Goal: Task Accomplishment & Management: Use online tool/utility

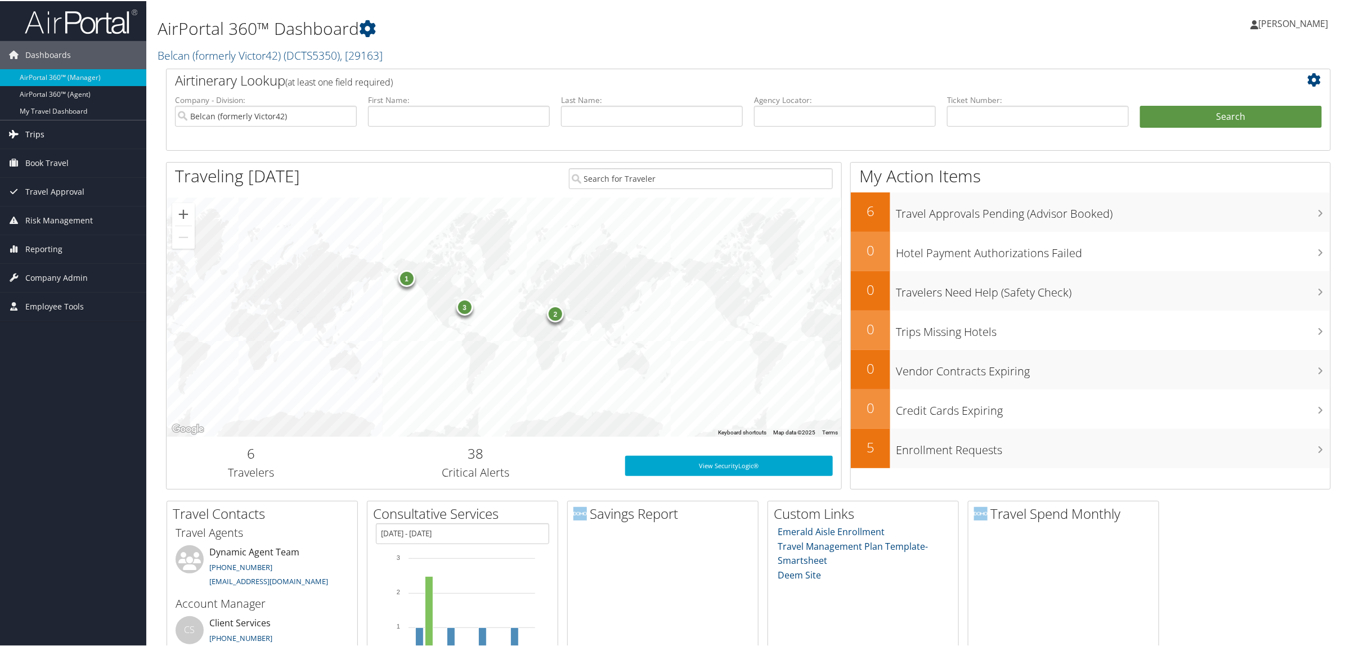
click at [51, 136] on link "Trips" at bounding box center [73, 133] width 146 height 28
drag, startPoint x: 66, startPoint y: 155, endPoint x: 88, endPoint y: 139, distance: 27.0
click at [66, 155] on link "Airtinerary® Lookup" at bounding box center [73, 155] width 146 height 17
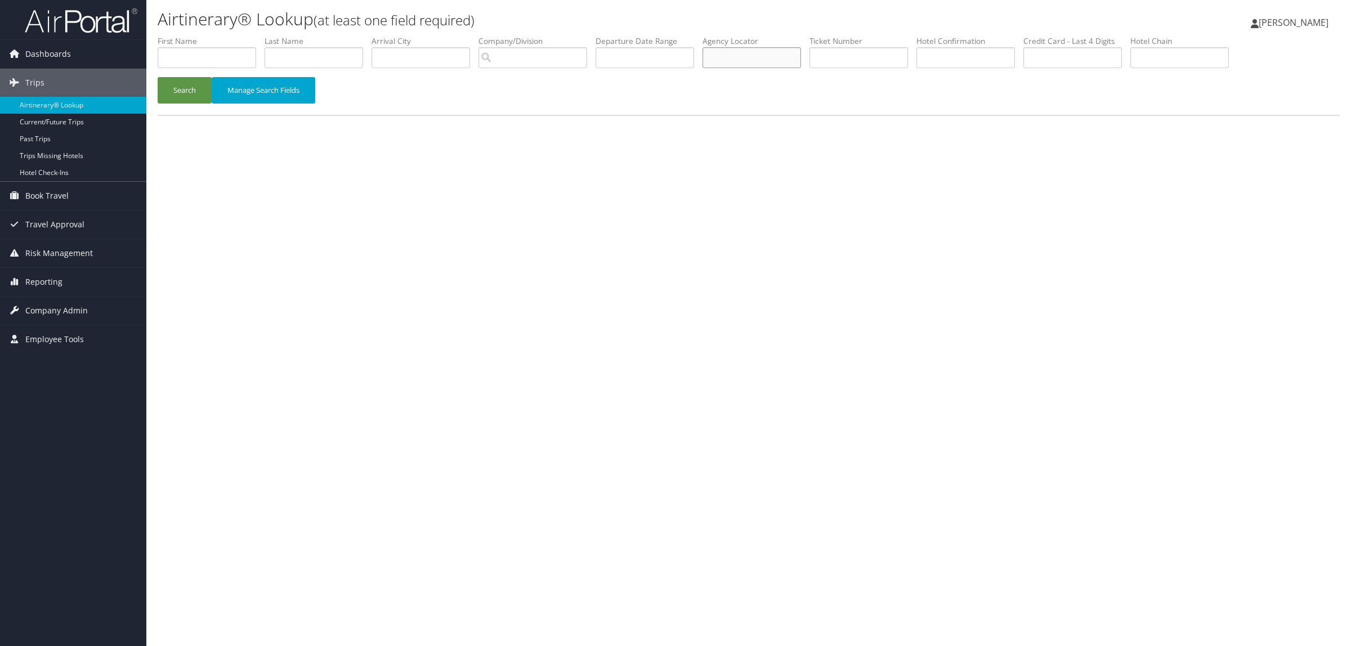
paste input "D95ZY4"
type input "D95ZY4"
click at [184, 82] on button "Search" at bounding box center [185, 90] width 54 height 26
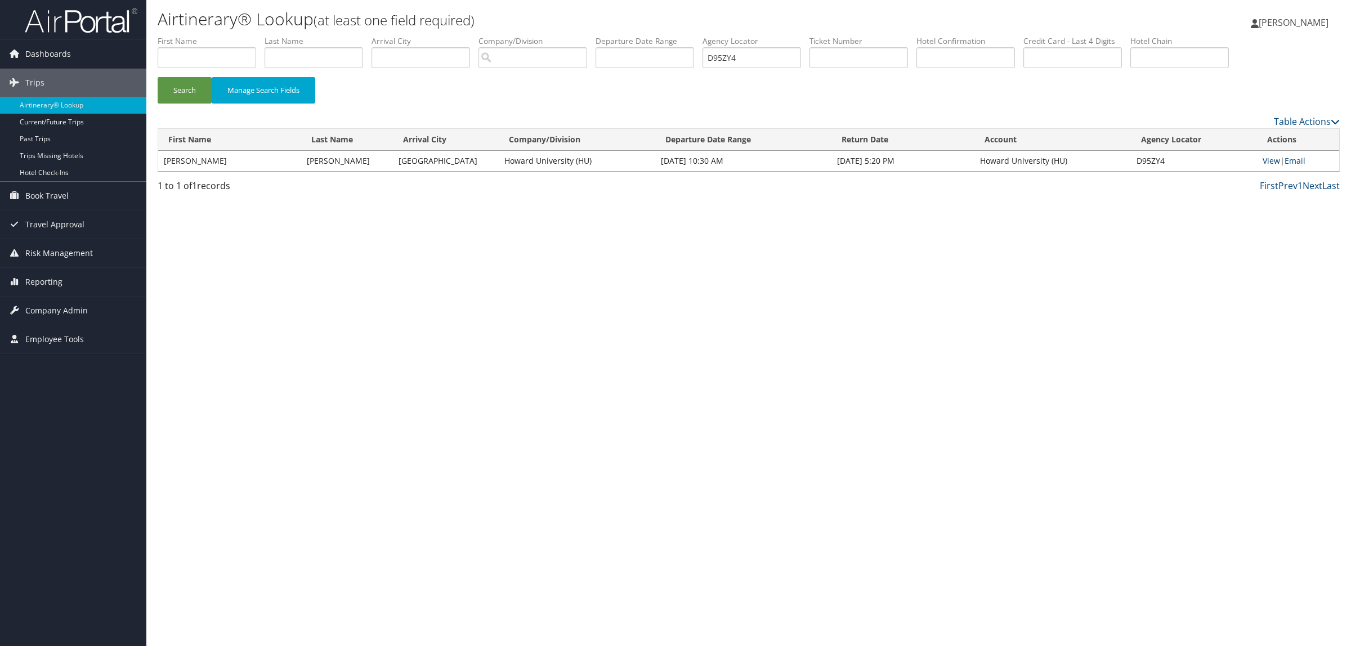
click at [1268, 159] on link "View" at bounding box center [1271, 160] width 17 height 11
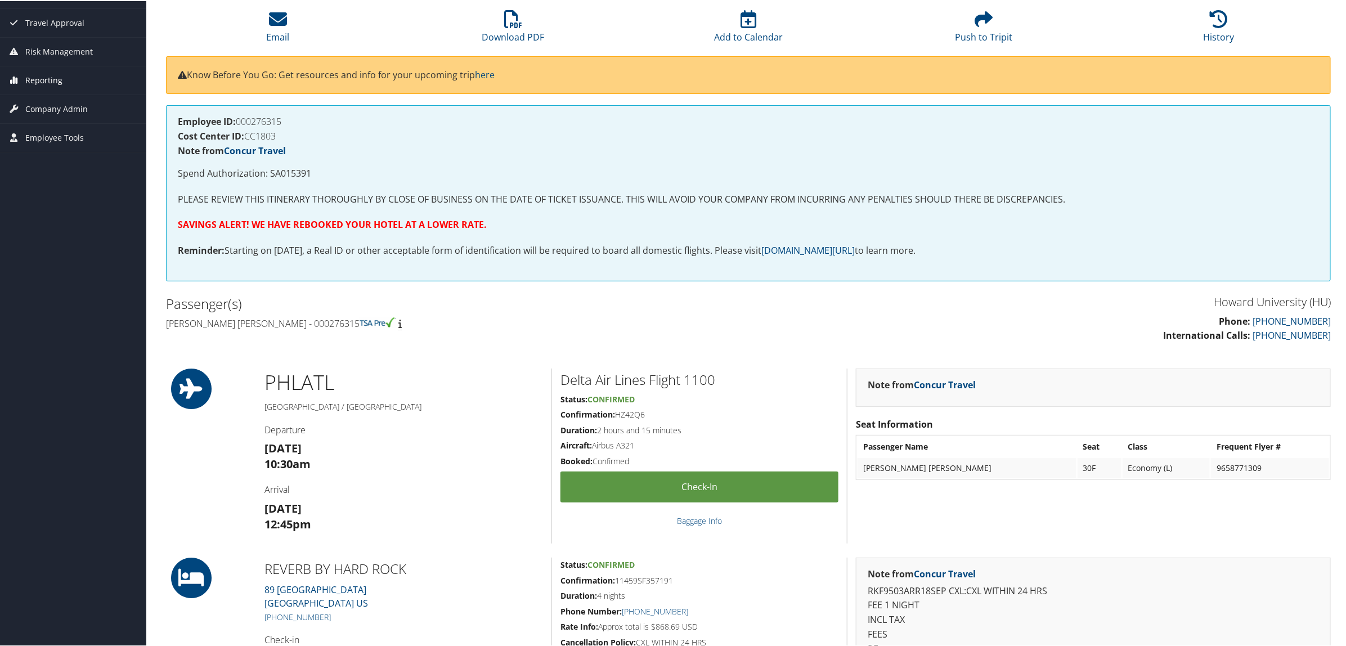
scroll to position [70, 0]
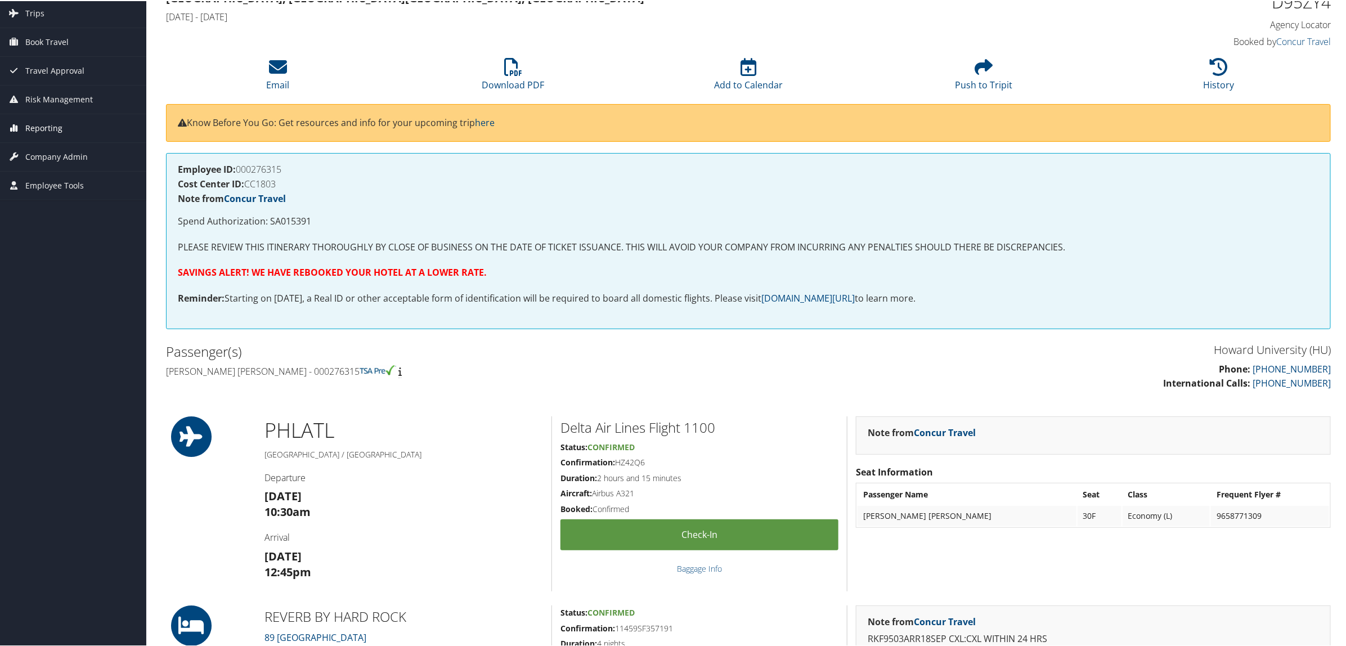
click at [72, 121] on link "Reporting" at bounding box center [73, 127] width 146 height 28
click at [80, 203] on link "Virtual Pay Lookup" at bounding box center [73, 200] width 146 height 17
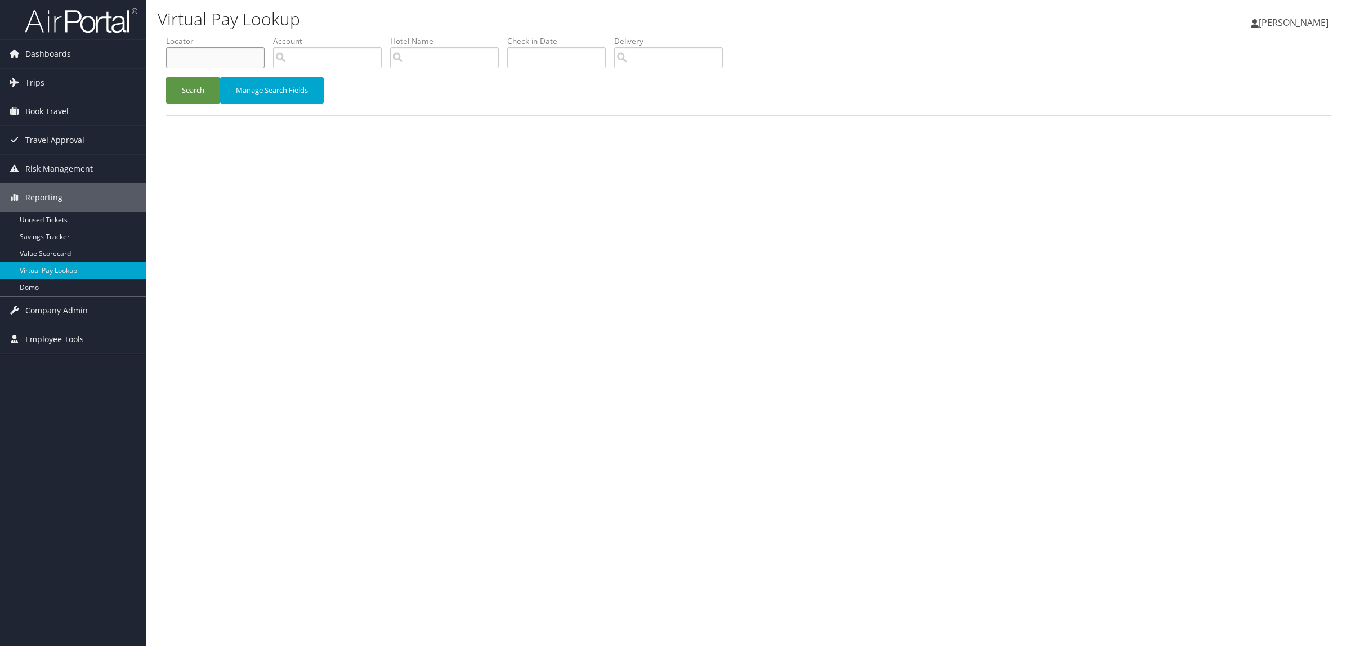
click at [193, 60] on input "text" at bounding box center [215, 57] width 99 height 21
paste input "D9YVJP"
click at [186, 97] on button "Search" at bounding box center [193, 90] width 54 height 26
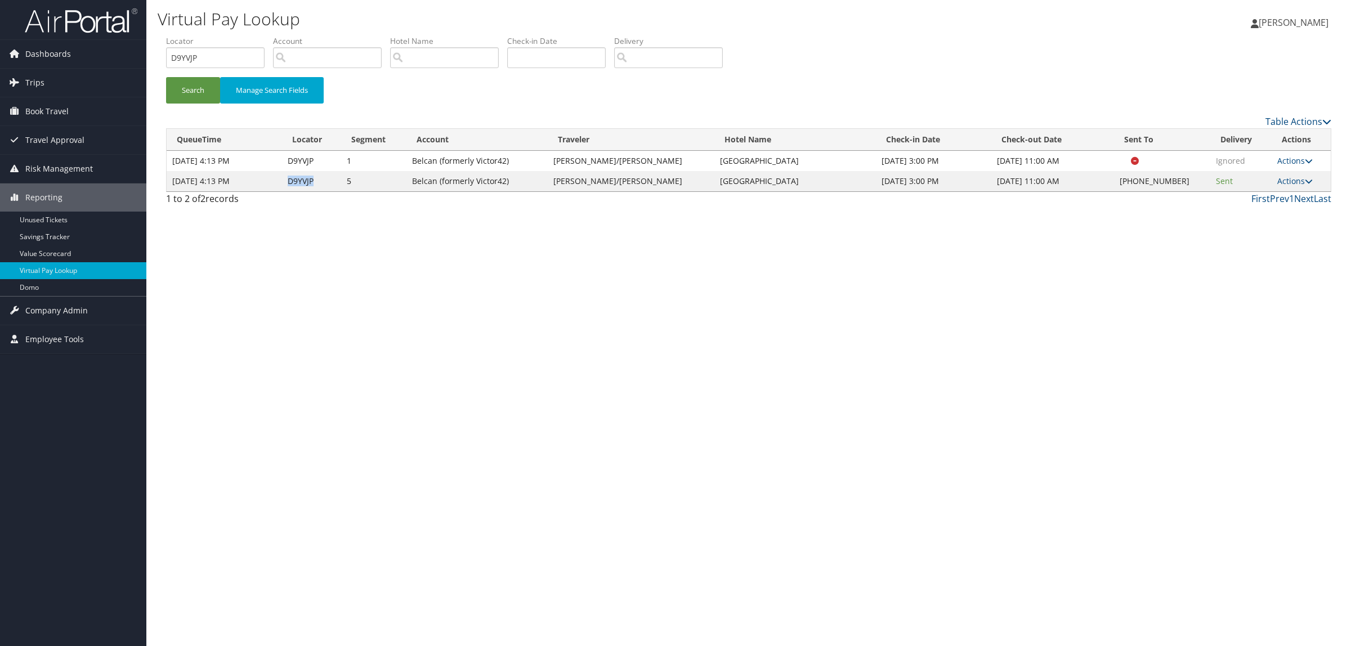
drag, startPoint x: 288, startPoint y: 183, endPoint x: 316, endPoint y: 179, distance: 28.4
click at [316, 179] on td "D9YVJP" at bounding box center [312, 181] width 60 height 20
copy td "D9YVJP"
drag, startPoint x: 196, startPoint y: 60, endPoint x: 152, endPoint y: 62, distance: 44.0
click at [139, 64] on div "Dashboards AirPortal 360™ (Manager) AirPortal 360™ (Agent) My Travel Dashboard …" at bounding box center [675, 323] width 1351 height 646
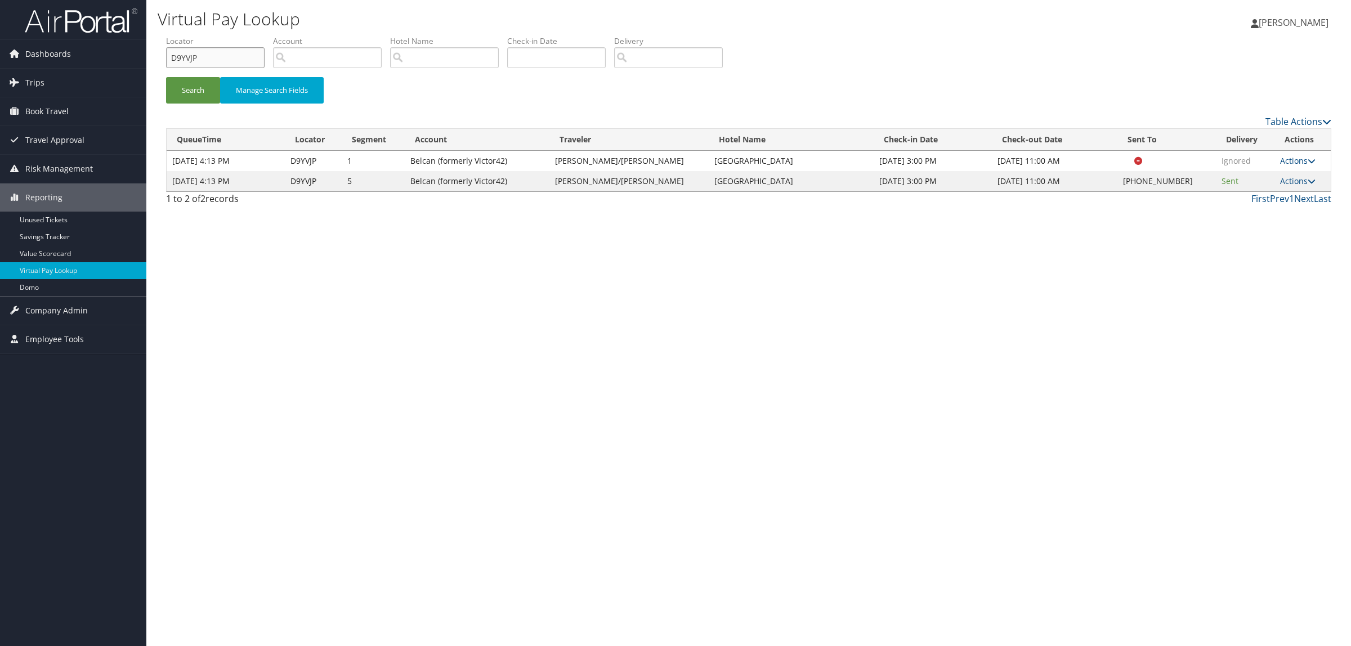
paste input "2H0JT"
click at [195, 97] on button "Search" at bounding box center [193, 90] width 54 height 26
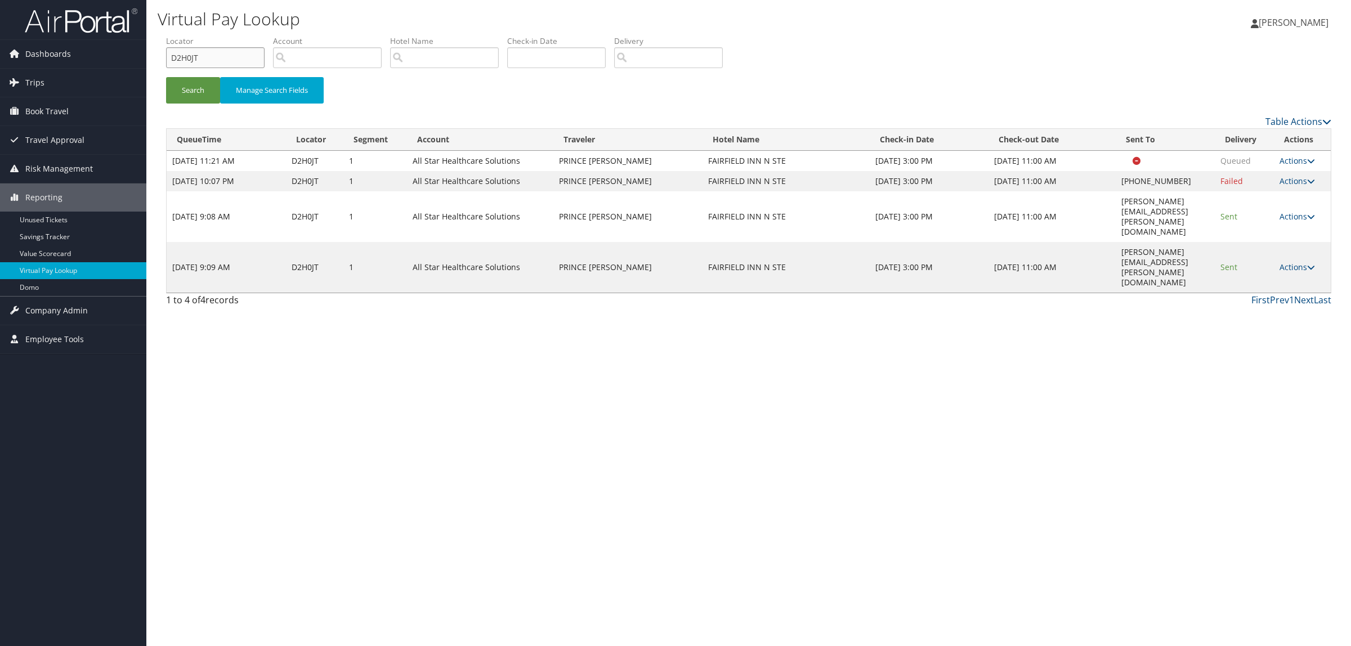
drag, startPoint x: 173, startPoint y: 62, endPoint x: 147, endPoint y: 62, distance: 25.9
click at [147, 62] on div "Virtual Pay Lookup Hope Ewing Hope Ewing My Settings Travel Agency Contacts Log…" at bounding box center [748, 323] width 1205 height 646
paste input "6Z950"
type input "D6Z950"
drag, startPoint x: 1073, startPoint y: 220, endPoint x: 1202, endPoint y: 220, distance: 128.9
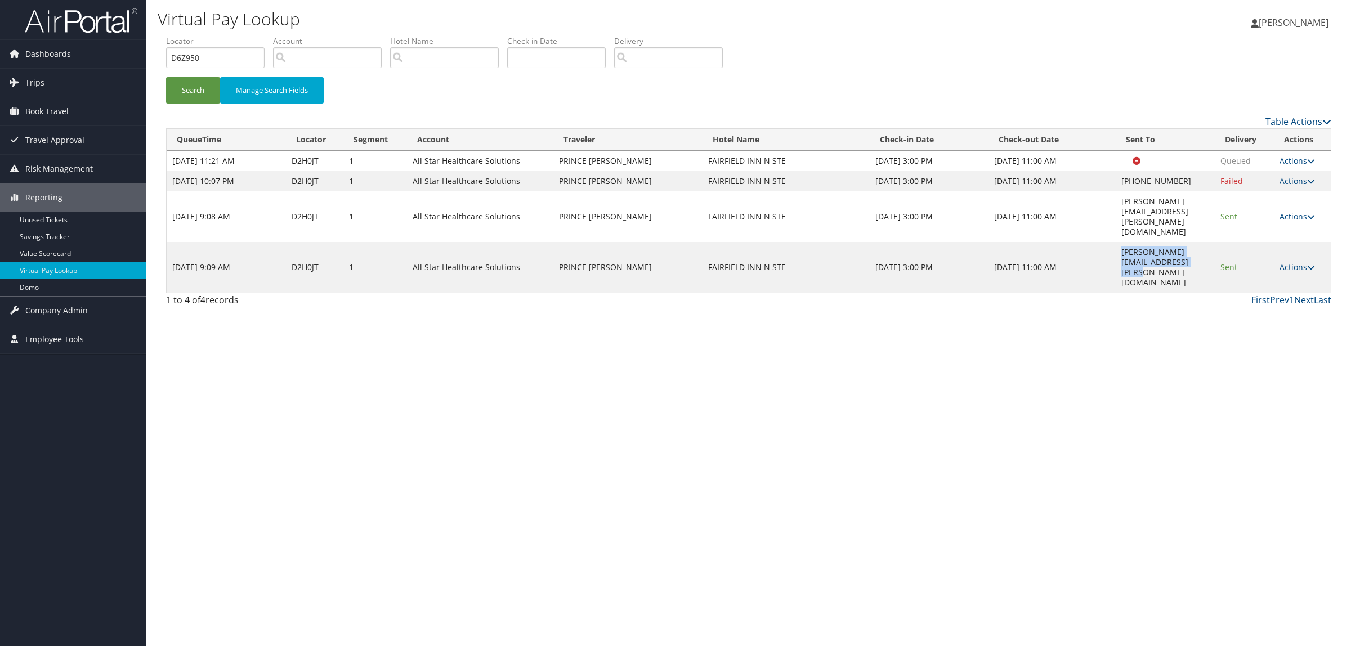
click at [1202, 242] on td "kevin.lassiter@arkhospitality.com" at bounding box center [1165, 267] width 99 height 51
copy td "kevin.lassiter@arkhospitality.com"
click at [191, 88] on button "Search" at bounding box center [193, 90] width 54 height 26
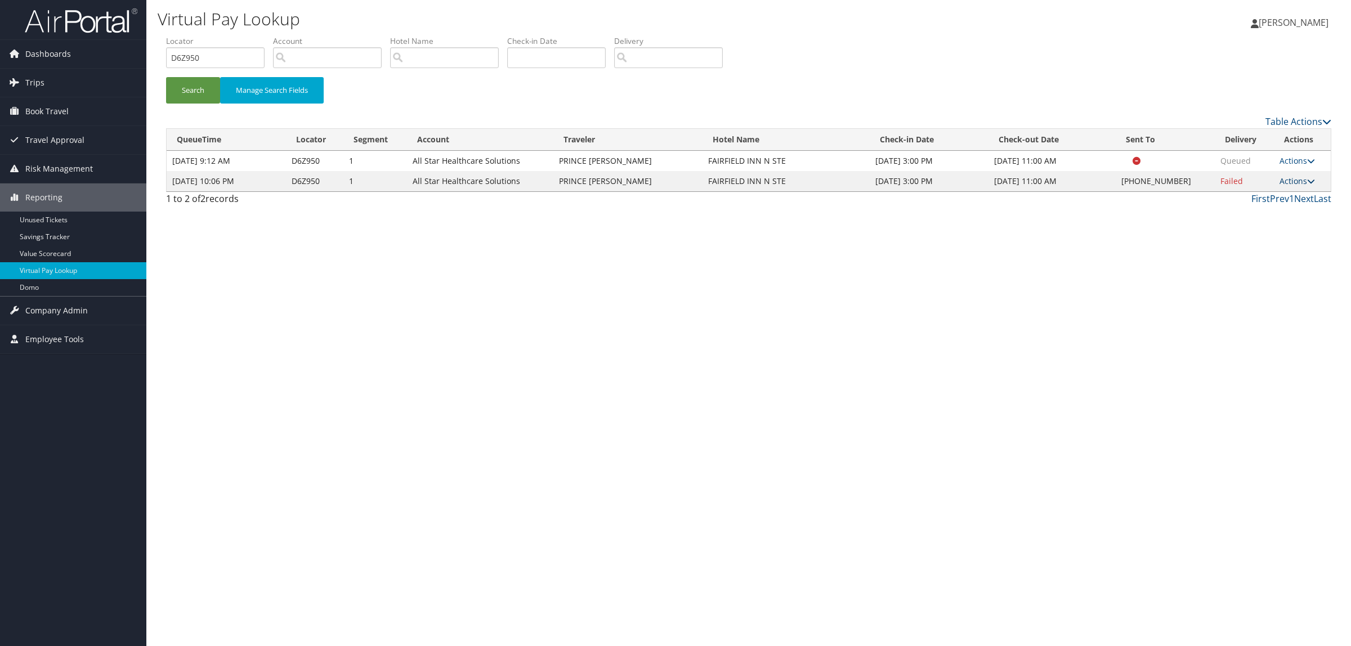
click at [1292, 182] on link "Actions" at bounding box center [1296, 181] width 35 height 11
click at [1253, 200] on link "Resend" at bounding box center [1264, 197] width 96 height 19
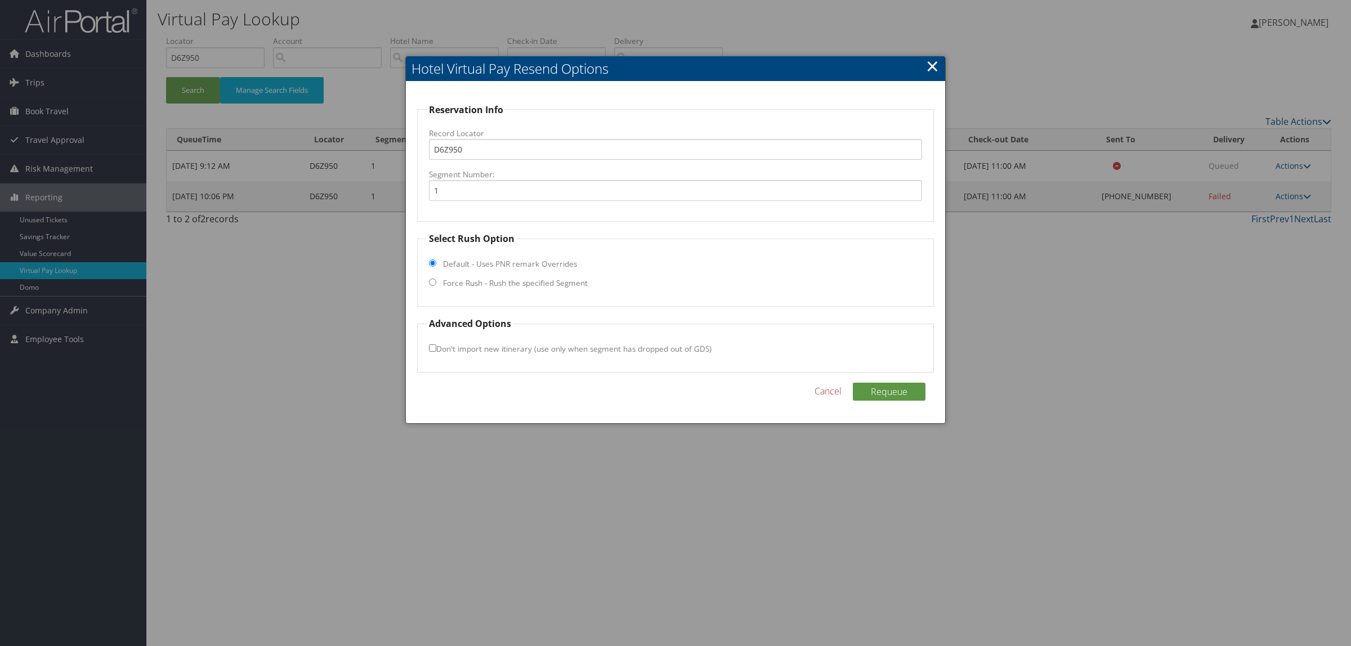
click at [489, 285] on label "Force Rush - Rush the specified Segment" at bounding box center [515, 282] width 145 height 11
click at [436, 285] on input "Force Rush - Rush the specified Segment" at bounding box center [432, 282] width 7 height 7
radio input "true"
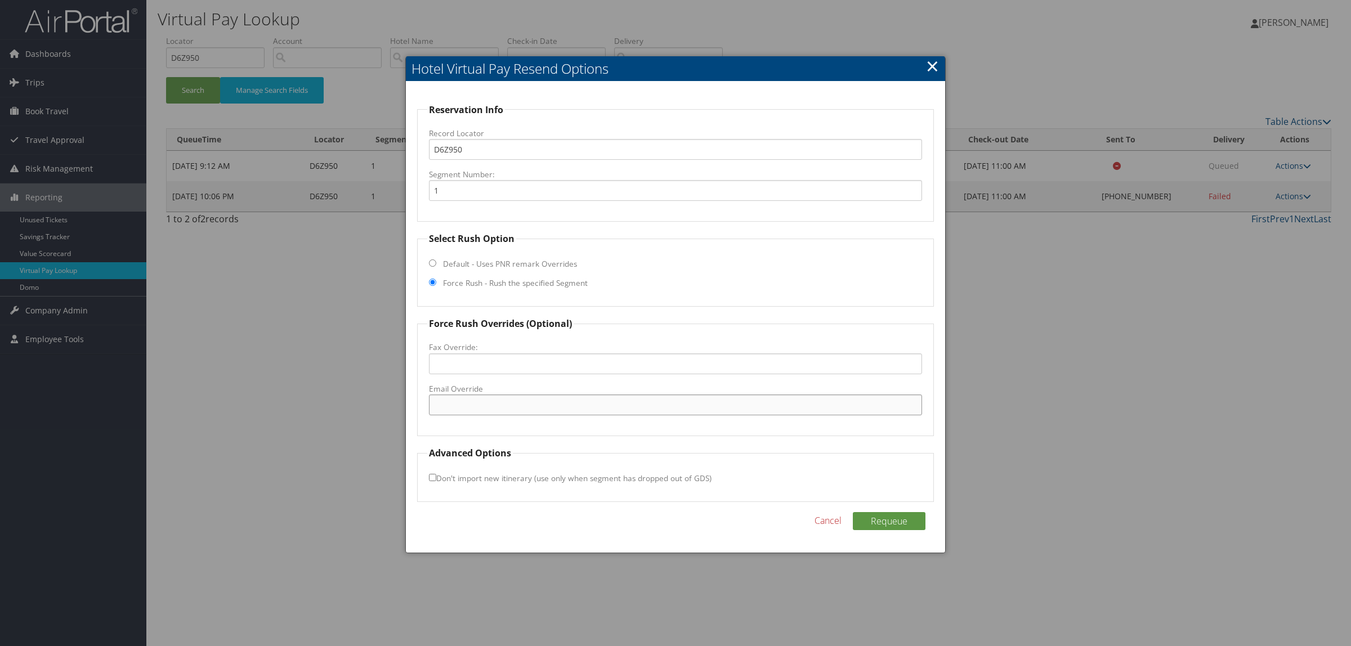
click at [509, 407] on input "Email Override" at bounding box center [675, 405] width 493 height 21
paste input "kevin.lassiter@arkhospitality.com"
type input "kevin.lassiter@arkhospitality.com"
click at [890, 521] on button "Requeue" at bounding box center [889, 521] width 73 height 18
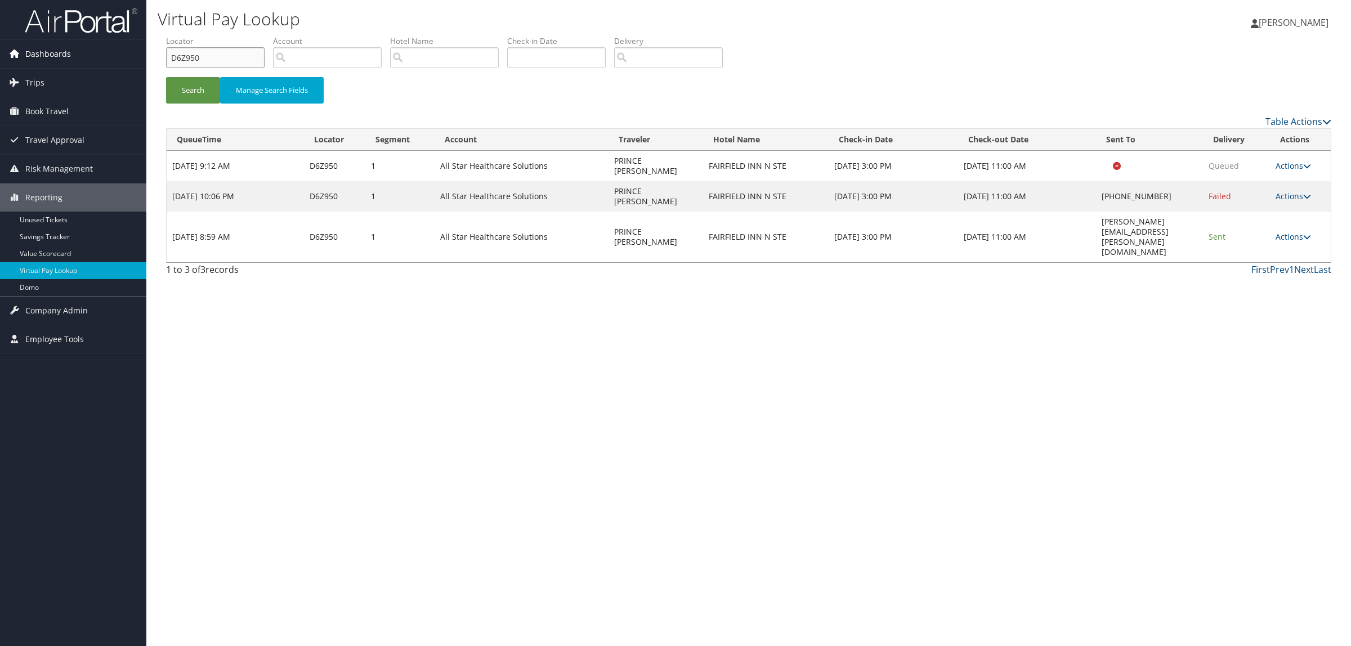
drag, startPoint x: 130, startPoint y: 59, endPoint x: 116, endPoint y: 59, distance: 14.1
click at [116, 59] on div "Dashboards AirPortal 360™ (Manager) AirPortal 360™ (Agent) My Travel Dashboard …" at bounding box center [675, 323] width 1351 height 646
paste input "PFHJ"
type input "D6PFHJ"
click at [200, 83] on button "Search" at bounding box center [193, 90] width 54 height 26
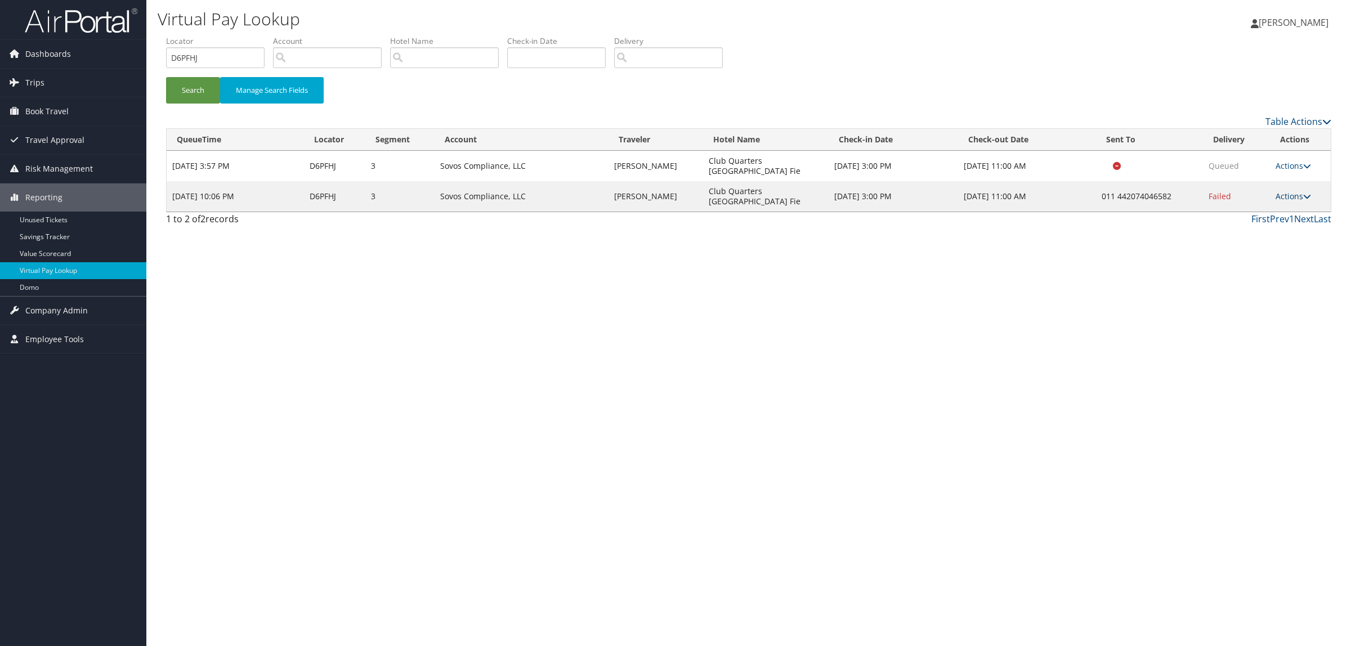
click at [1287, 191] on link "Actions" at bounding box center [1292, 196] width 35 height 11
click at [1284, 197] on link "Resend" at bounding box center [1259, 197] width 96 height 19
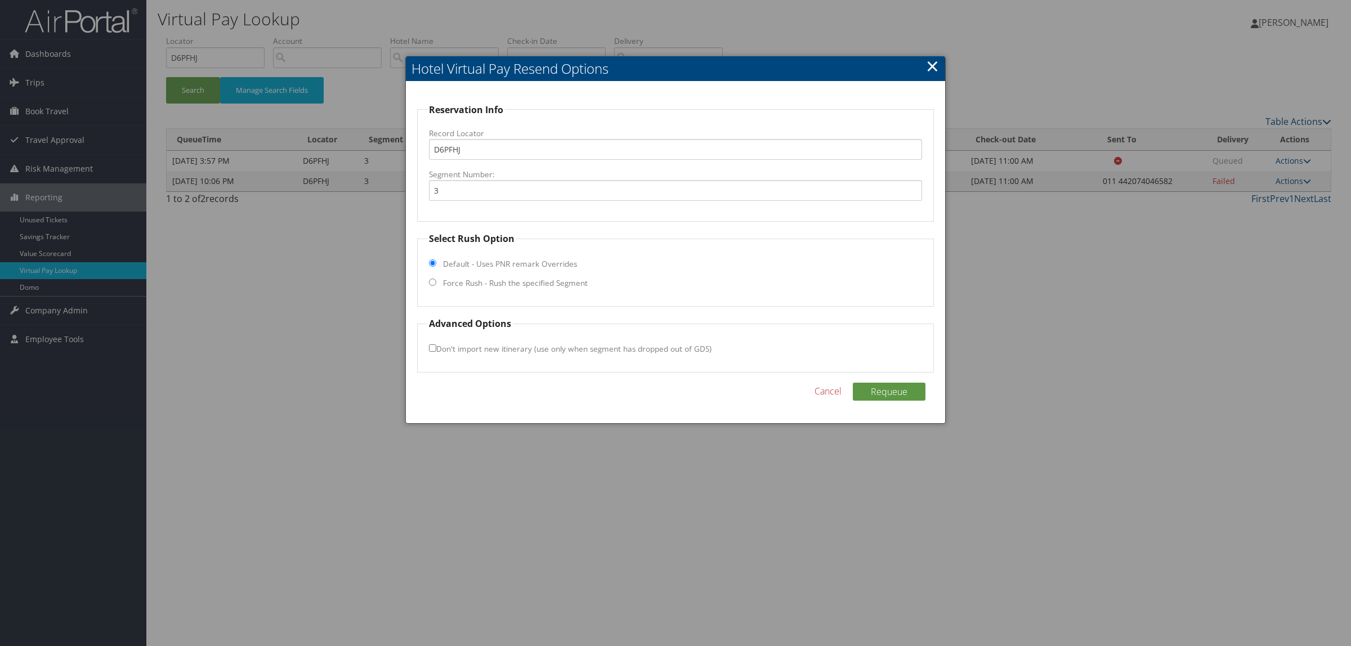
click at [574, 284] on label "Force Rush - Rush the specified Segment" at bounding box center [515, 282] width 145 height 11
click at [436, 284] on input "Force Rush - Rush the specified Segment" at bounding box center [432, 282] width 7 height 7
radio input "true"
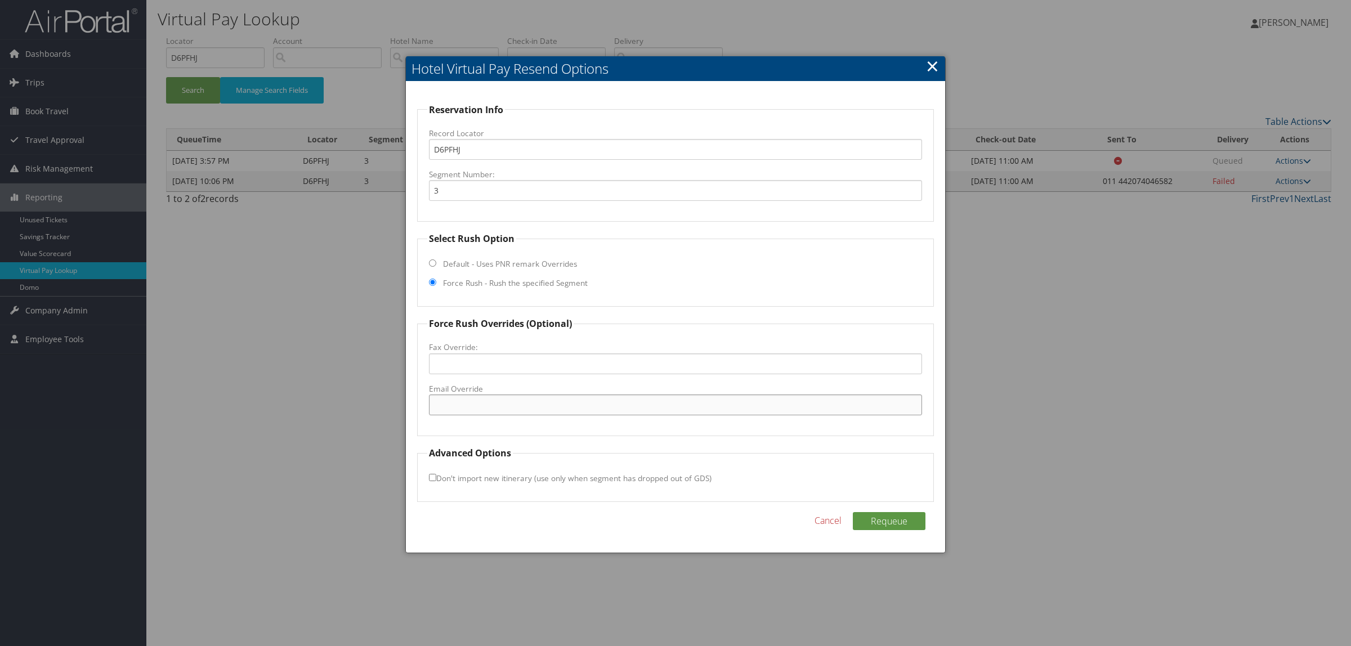
paste input ""memberservices@clubquarters.com" <memberservices@clubquarters.com>"
drag, startPoint x: 569, startPoint y: 406, endPoint x: 768, endPoint y: 406, distance: 199.3
click at [768, 406] on input ""memberservices@clubquarters.com" <memberservices@clubquarters.com>" at bounding box center [675, 405] width 493 height 21
drag, startPoint x: 437, startPoint y: 403, endPoint x: 368, endPoint y: 397, distance: 69.5
click at [368, 397] on body "Menu Dashboards ► AirPortal 360™ (Manager) AirPortal 360™ (Agent) My Travel Das…" at bounding box center [675, 323] width 1351 height 646
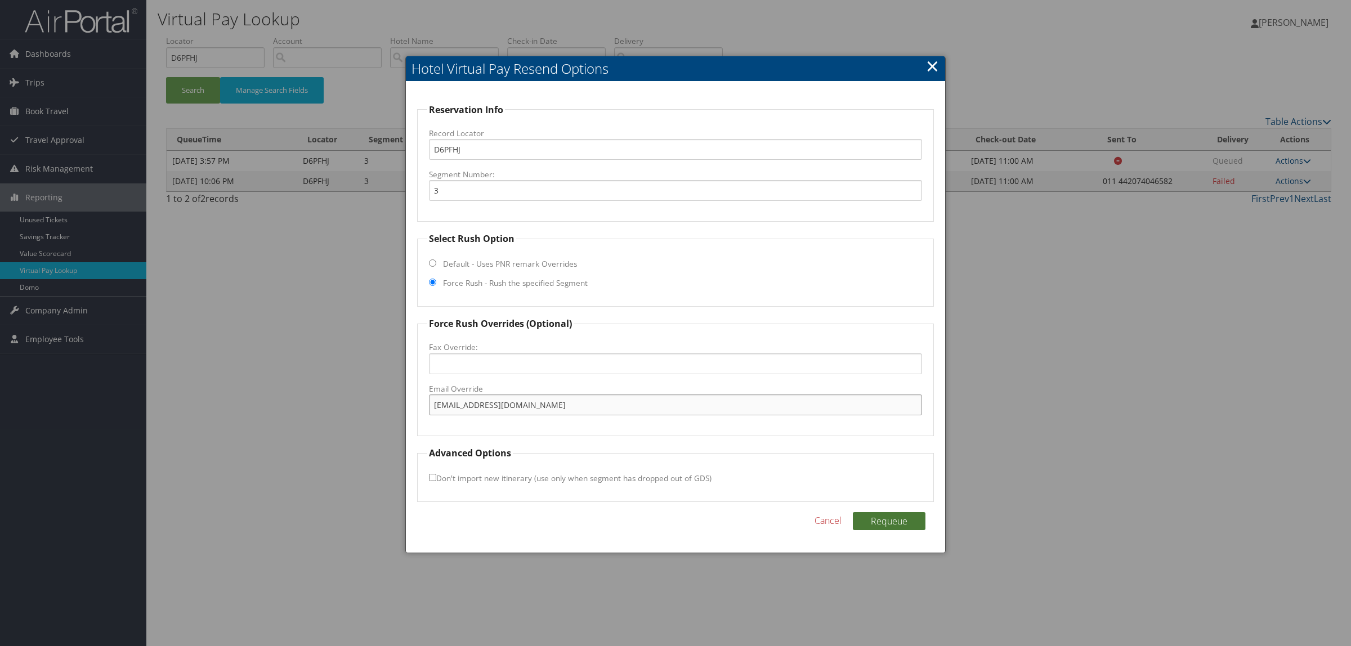
type input "memberservices@clubquarters.com"
click at [907, 516] on button "Requeue" at bounding box center [889, 521] width 73 height 18
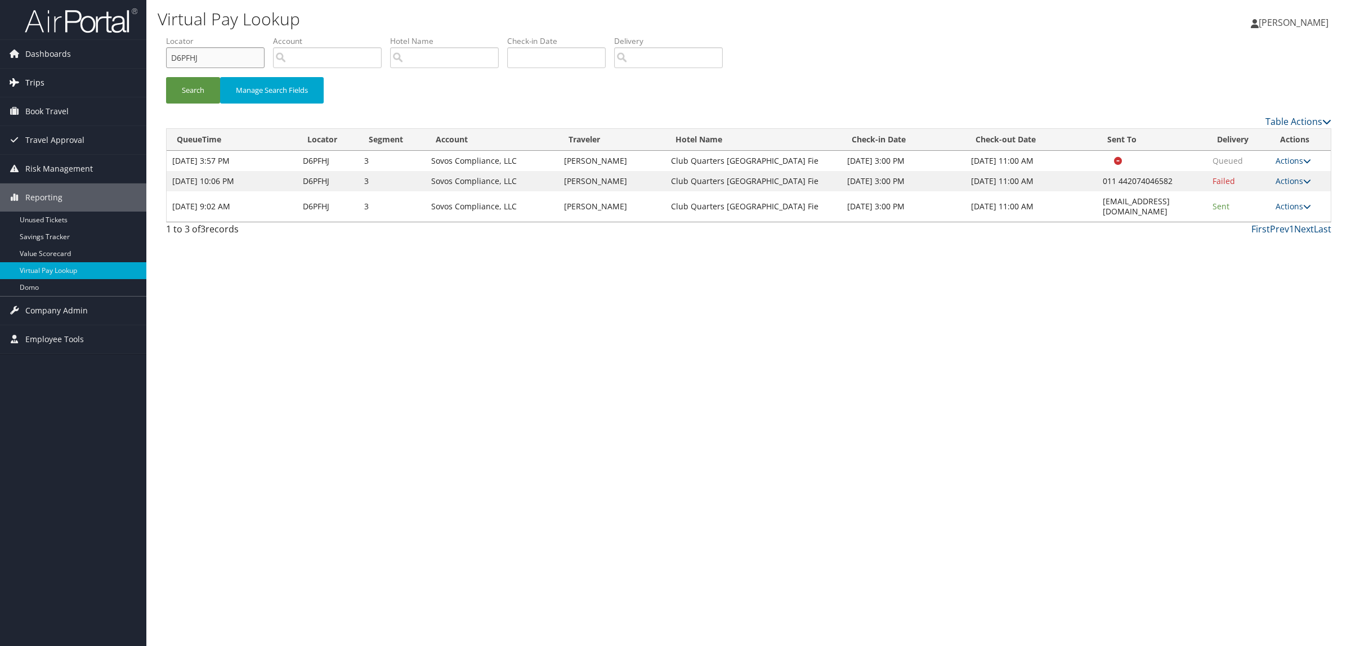
drag, startPoint x: 204, startPoint y: 64, endPoint x: 79, endPoint y: 88, distance: 127.8
click at [79, 88] on div "Dashboards AirPortal 360™ (Manager) AirPortal 360™ (Agent) My Travel Dashboard …" at bounding box center [675, 323] width 1351 height 646
paste input "71QW9"
type input "D71QW9"
click at [199, 89] on button "Search" at bounding box center [193, 90] width 54 height 26
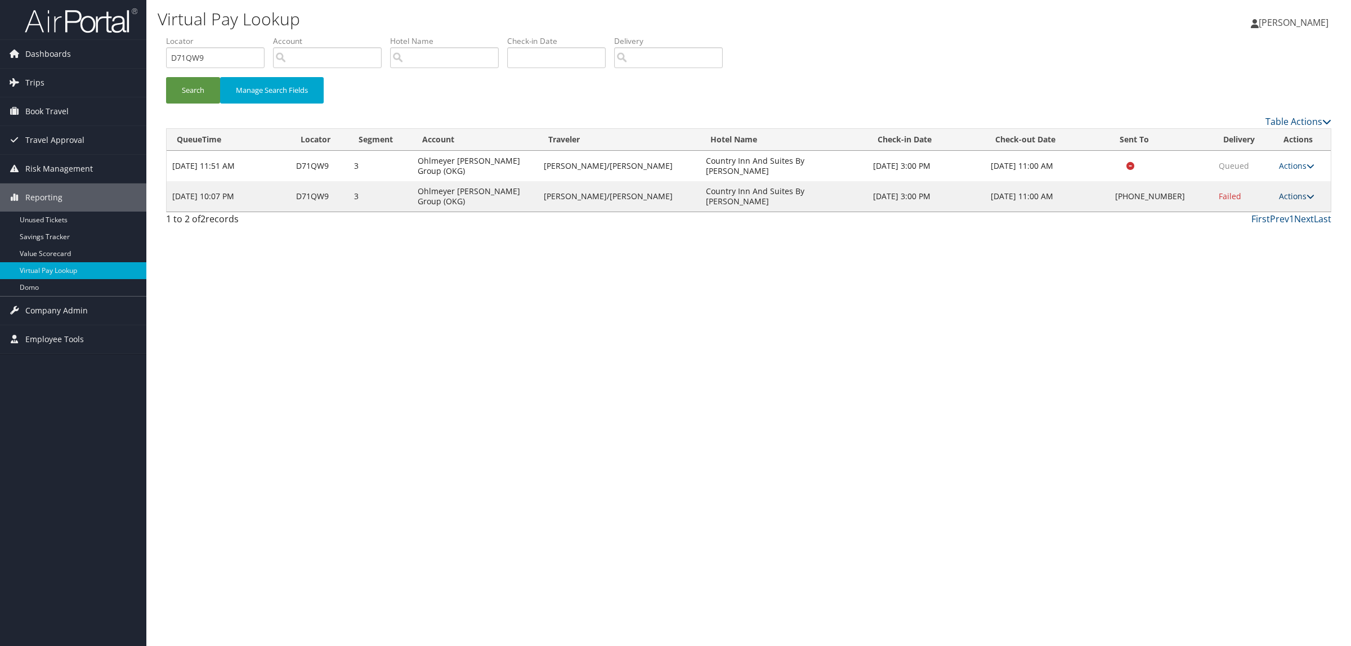
click at [1286, 199] on link "Actions" at bounding box center [1296, 196] width 35 height 11
click at [1268, 221] on link "Resend" at bounding box center [1260, 212] width 96 height 19
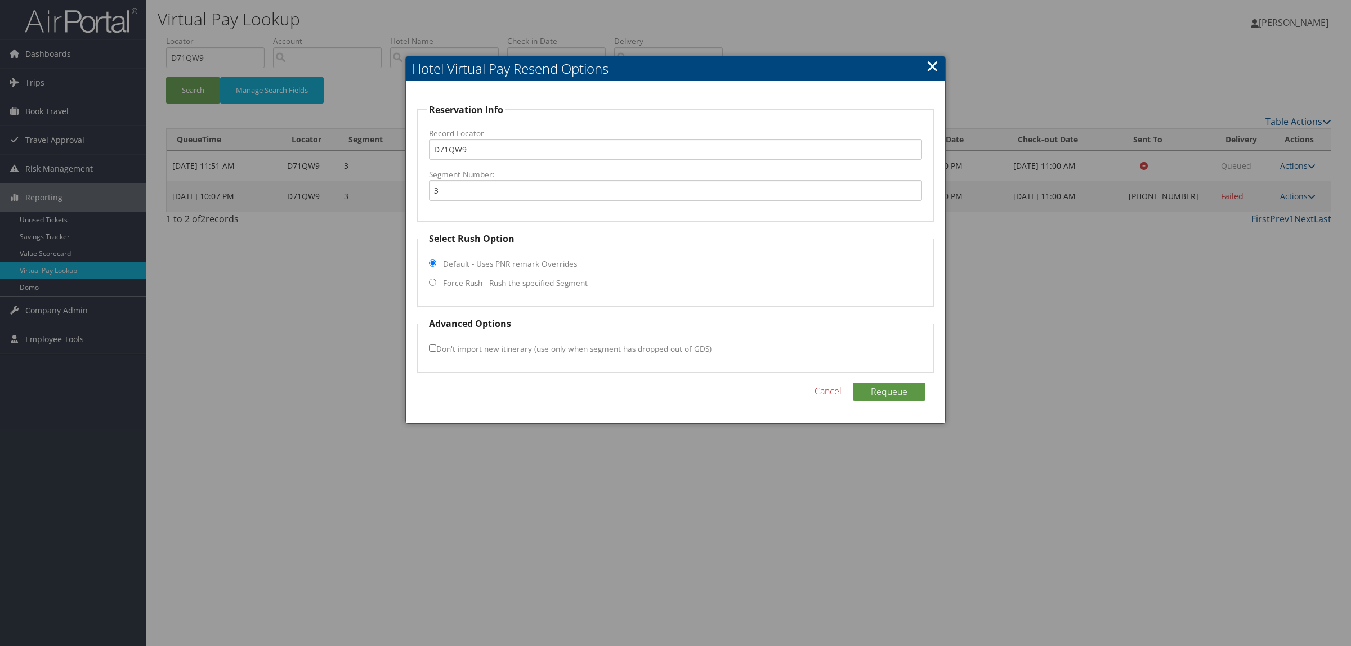
click at [553, 283] on label "Force Rush - Rush the specified Segment" at bounding box center [515, 282] width 145 height 11
click at [436, 283] on input "Force Rush - Rush the specified Segment" at bounding box center [432, 282] width 7 height 7
radio input "true"
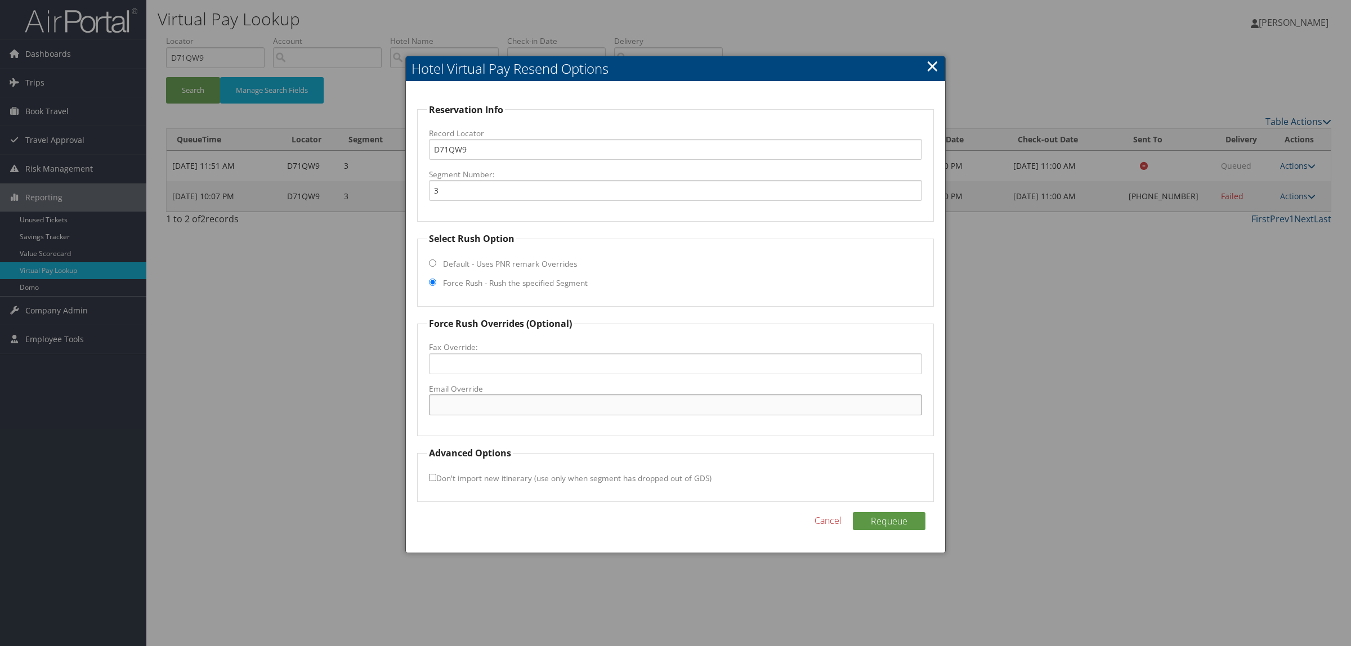
click at [507, 409] on input "Email Override" at bounding box center [675, 405] width 493 height 21
paste input ""CX_FWOR@countryinnamericas.com" <CX_FWOR@countryinnamericas.com>"
drag, startPoint x: 569, startPoint y: 404, endPoint x: 762, endPoint y: 400, distance: 192.6
click at [762, 400] on input ""CX_FWOR@countryinnamericas.com" <CX_FWOR@countryinnamericas.com>" at bounding box center [675, 405] width 493 height 21
drag, startPoint x: 436, startPoint y: 401, endPoint x: 414, endPoint y: 398, distance: 22.7
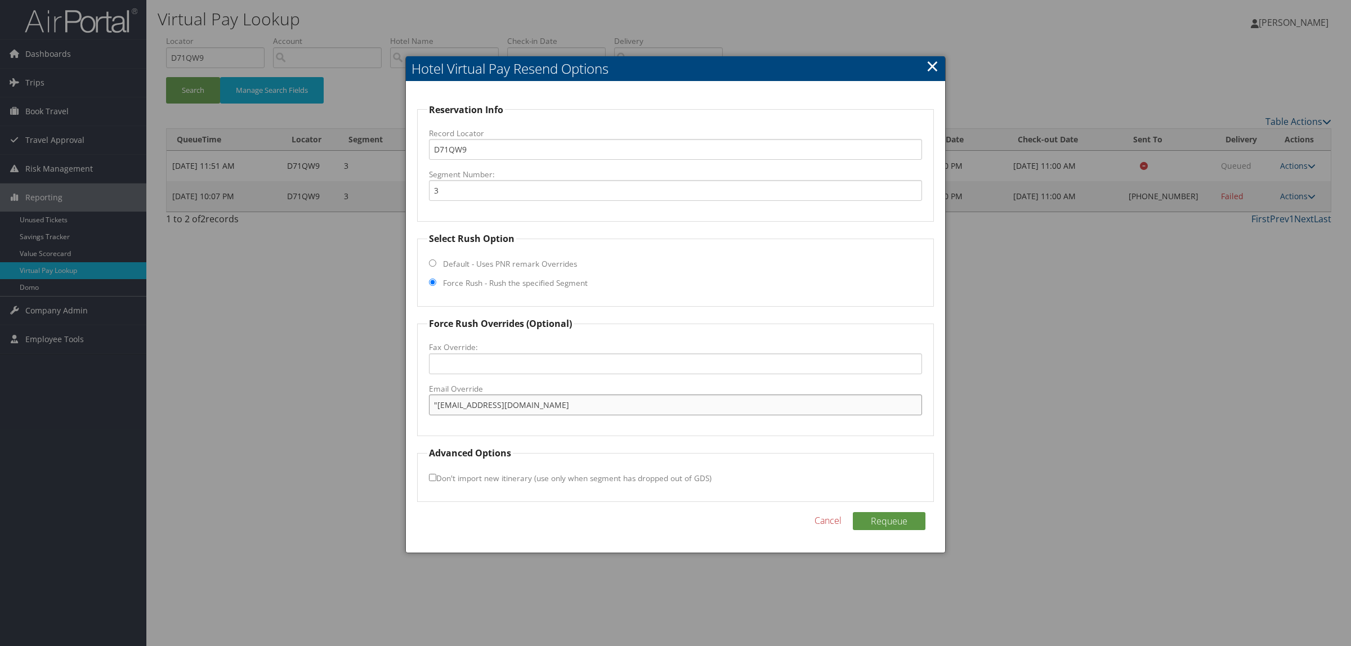
click at [414, 398] on div "Reservation Info Record Locator D71QW9 Segment Number: 3 Select Rush Option Def…" at bounding box center [675, 318] width 539 height 472
type input "CX_FWOR@countryinnamericas.com"
click at [894, 522] on button "Requeue" at bounding box center [889, 521] width 73 height 18
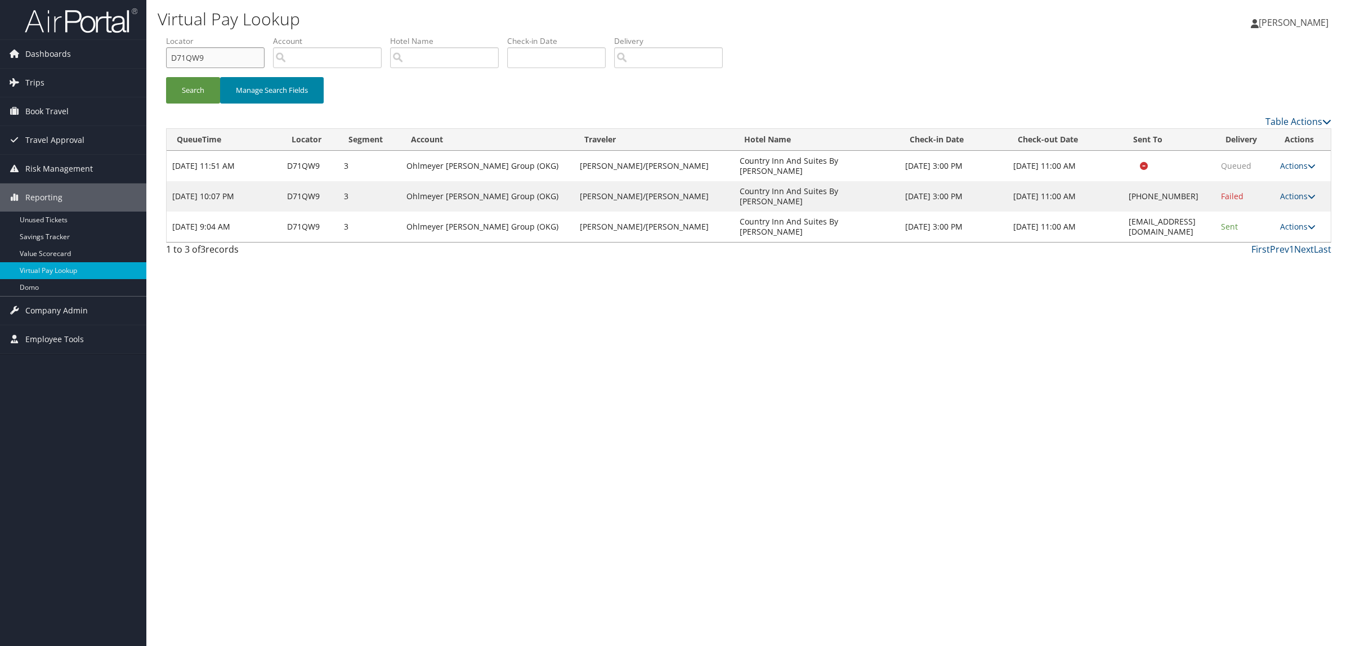
paste input "6Z48W"
drag, startPoint x: 216, startPoint y: 55, endPoint x: 251, endPoint y: 88, distance: 48.2
click at [127, 52] on div "Dashboards AirPortal 360™ (Manager) AirPortal 360™ (Agent) My Travel Dashboard …" at bounding box center [675, 323] width 1351 height 646
click at [182, 91] on button "Search" at bounding box center [193, 90] width 54 height 26
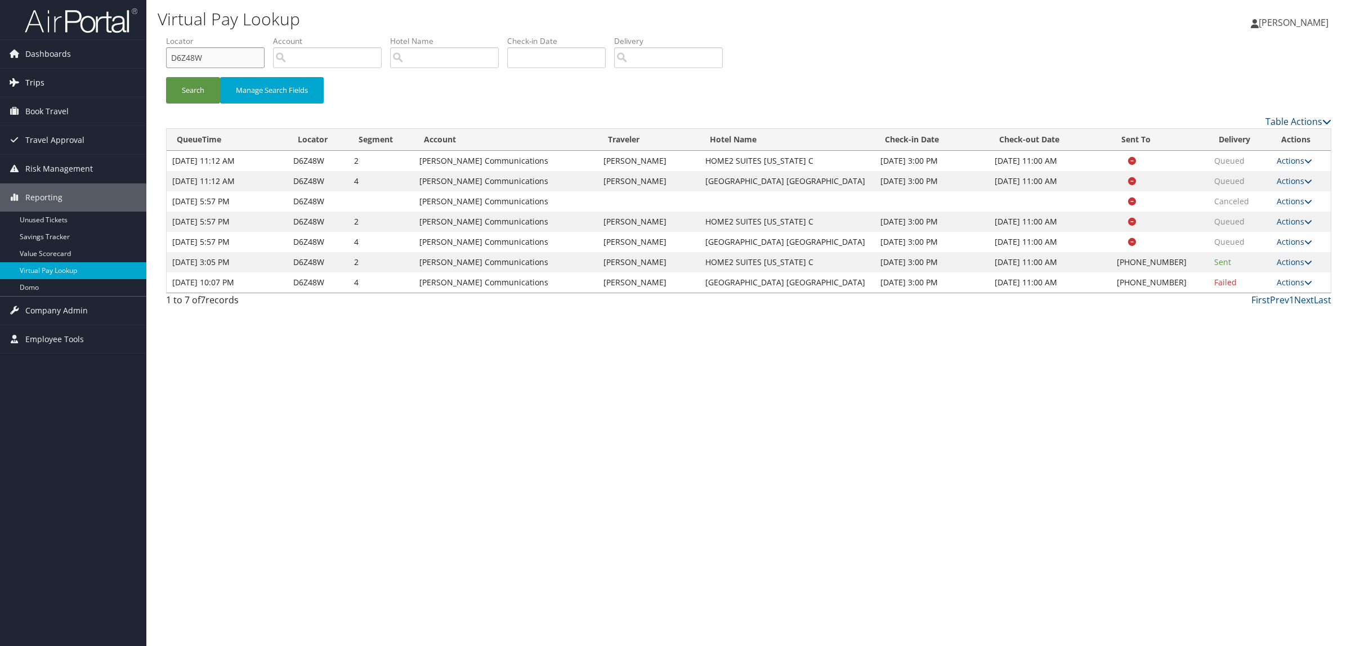
paste input "9YXJM"
click at [197, 88] on button "Search" at bounding box center [193, 90] width 54 height 26
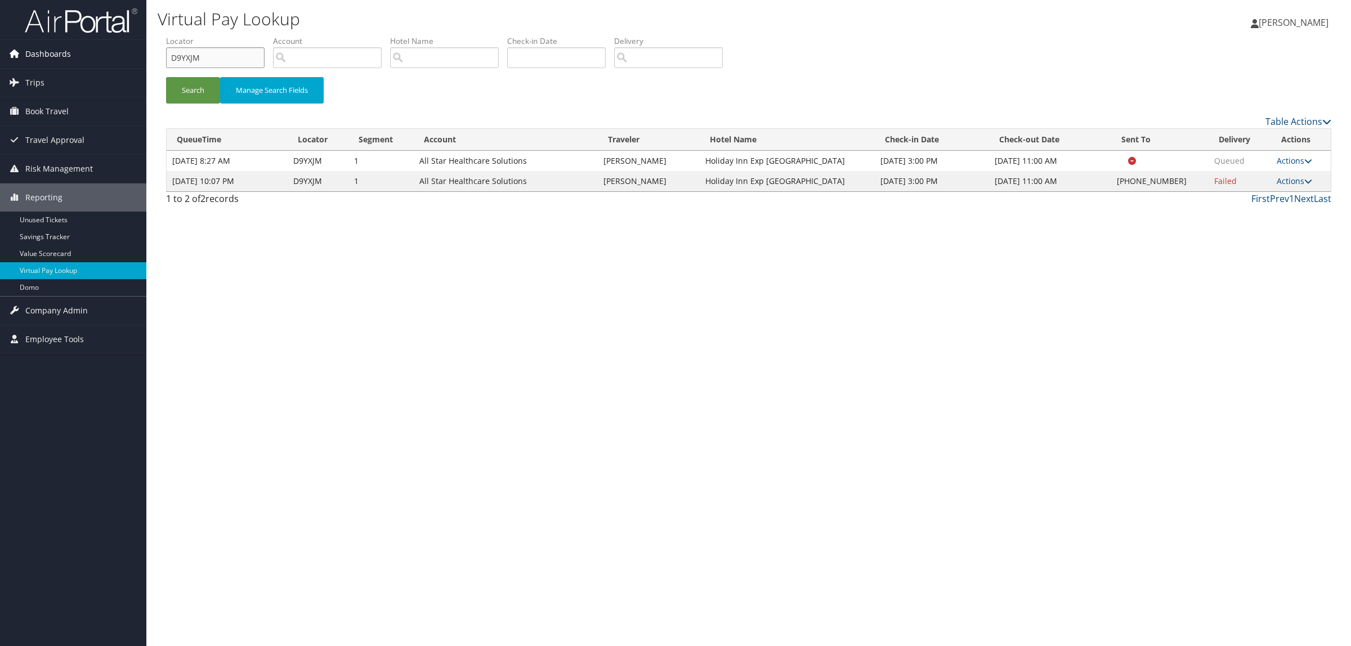
drag, startPoint x: 198, startPoint y: 60, endPoint x: 12, endPoint y: 59, distance: 185.7
click at [12, 59] on div "Dashboards AirPortal 360™ (Manager) AirPortal 360™ (Agent) My Travel Dashboard …" at bounding box center [675, 323] width 1351 height 646
paste input "B0ZTG"
click at [189, 82] on button "Search" at bounding box center [193, 90] width 54 height 26
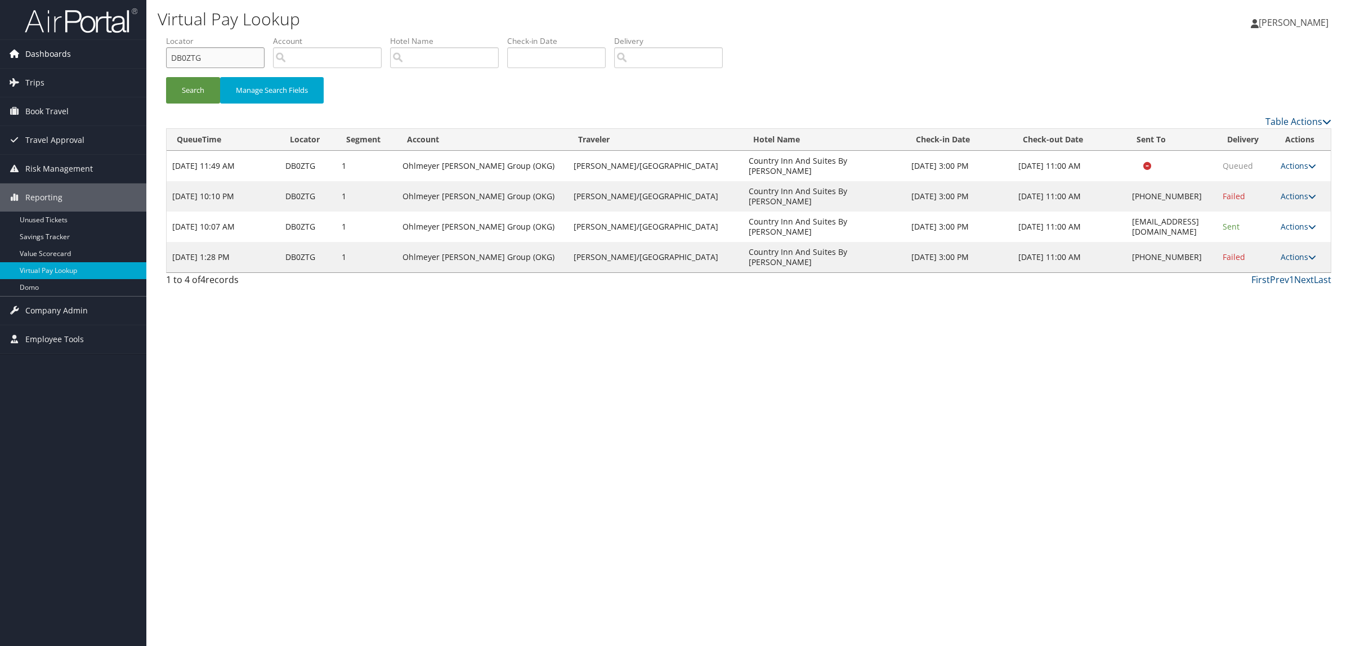
drag, startPoint x: 226, startPoint y: 61, endPoint x: 88, endPoint y: 66, distance: 138.0
click at [88, 66] on div "Dashboards AirPortal 360™ (Manager) AirPortal 360™ (Agent) My Travel Dashboard …" at bounding box center [675, 323] width 1351 height 646
paste input "13J0"
click at [198, 80] on button "Search" at bounding box center [193, 90] width 54 height 26
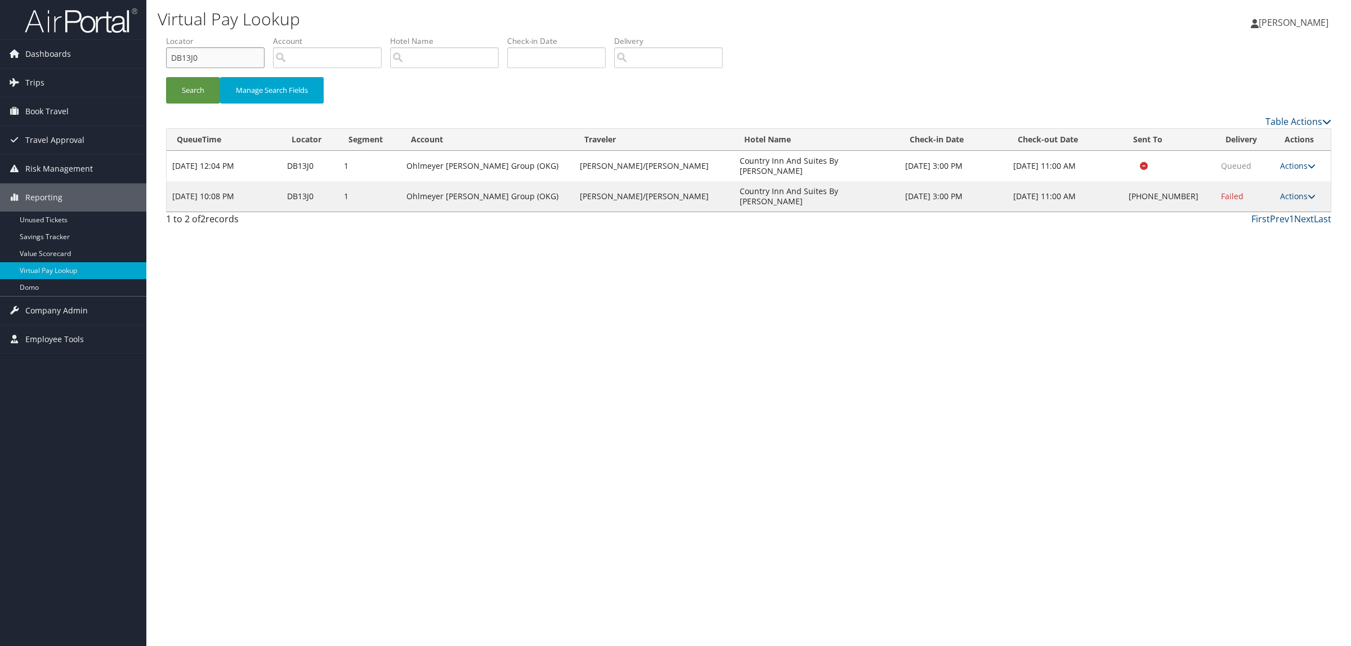
drag, startPoint x: 212, startPoint y: 59, endPoint x: 148, endPoint y: 59, distance: 63.6
click at [148, 59] on div "Virtual Pay Lookup [PERSON_NAME] [PERSON_NAME] My Settings Travel Agency Contac…" at bounding box center [748, 323] width 1205 height 646
paste input "2T1"
click at [199, 82] on button "Search" at bounding box center [193, 90] width 54 height 26
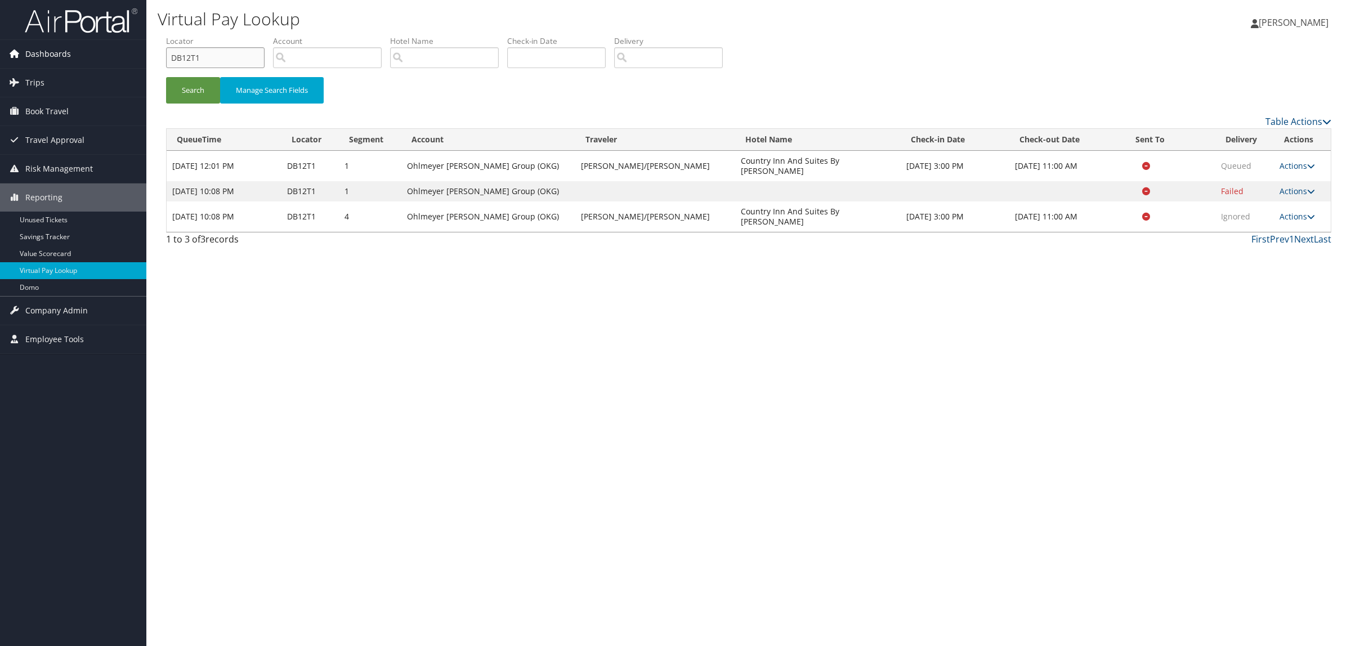
drag, startPoint x: 212, startPoint y: 59, endPoint x: 145, endPoint y: 62, distance: 66.5
click at [145, 62] on div "Dashboards AirPortal 360™ (Manager) AirPortal 360™ (Agent) My Travel Dashboard …" at bounding box center [675, 323] width 1351 height 646
paste input "02Y"
type input "DB102Y"
click at [207, 87] on button "Search" at bounding box center [193, 90] width 54 height 26
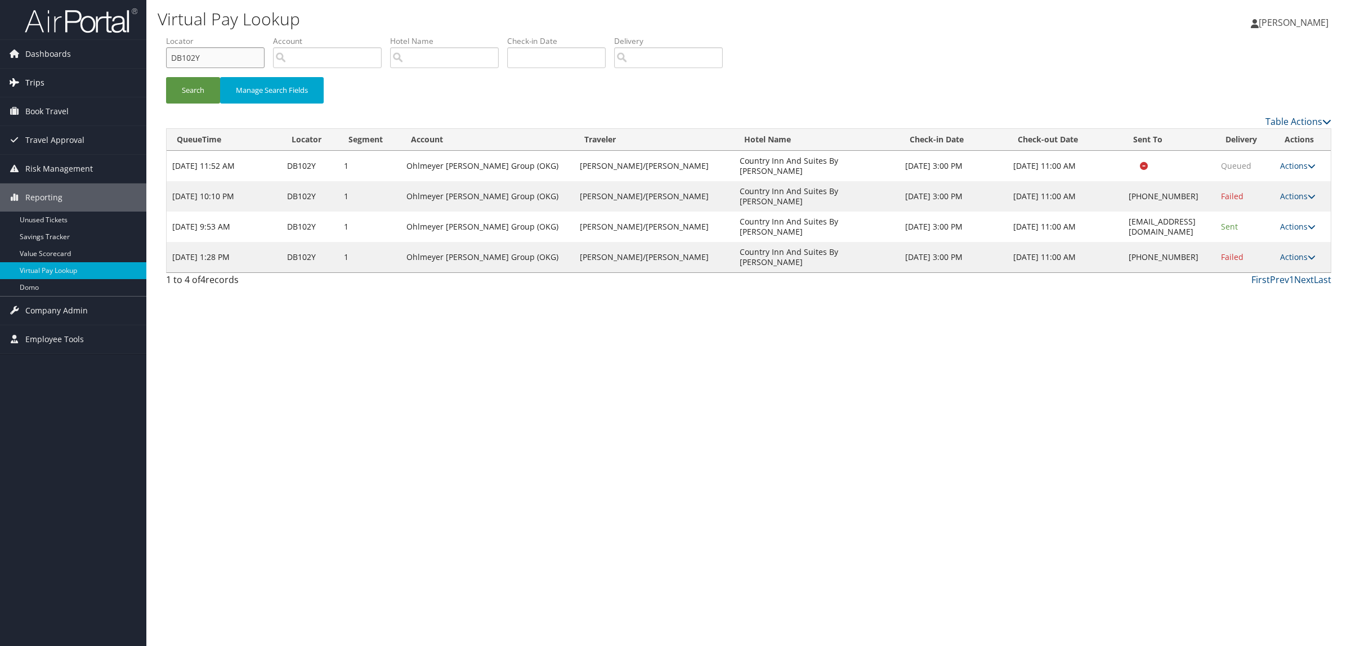
drag, startPoint x: 164, startPoint y: 65, endPoint x: 77, endPoint y: 74, distance: 87.8
click at [77, 74] on div "Dashboards AirPortal 360™ (Manager) AirPortal 360™ (Agent) My Travel Dashboard …" at bounding box center [675, 323] width 1351 height 646
paste input "9ZPW1"
click at [196, 88] on button "Search" at bounding box center [193, 90] width 54 height 26
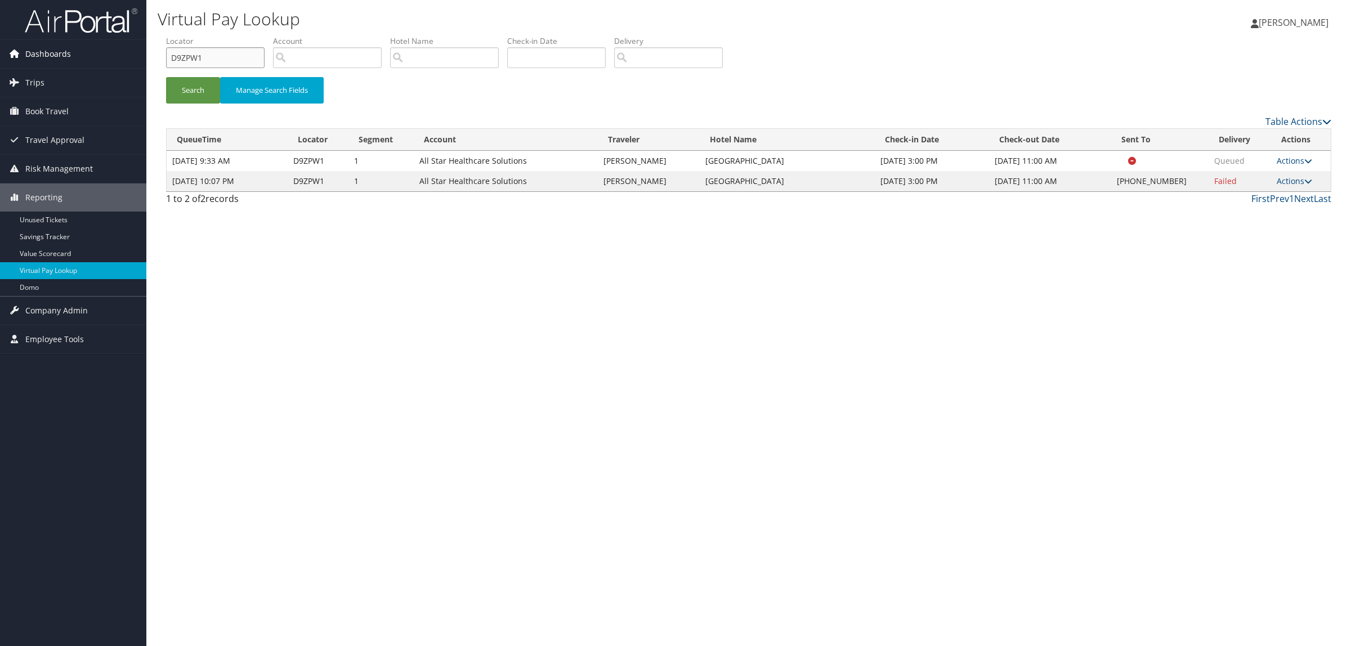
drag, startPoint x: 214, startPoint y: 56, endPoint x: 63, endPoint y: 43, distance: 152.0
click at [63, 43] on div "Dashboards AirPortal 360™ (Manager) AirPortal 360™ (Agent) My Travel Dashboard …" at bounding box center [675, 323] width 1351 height 646
paste input "B14Q"
click at [204, 85] on button "Search" at bounding box center [193, 90] width 54 height 26
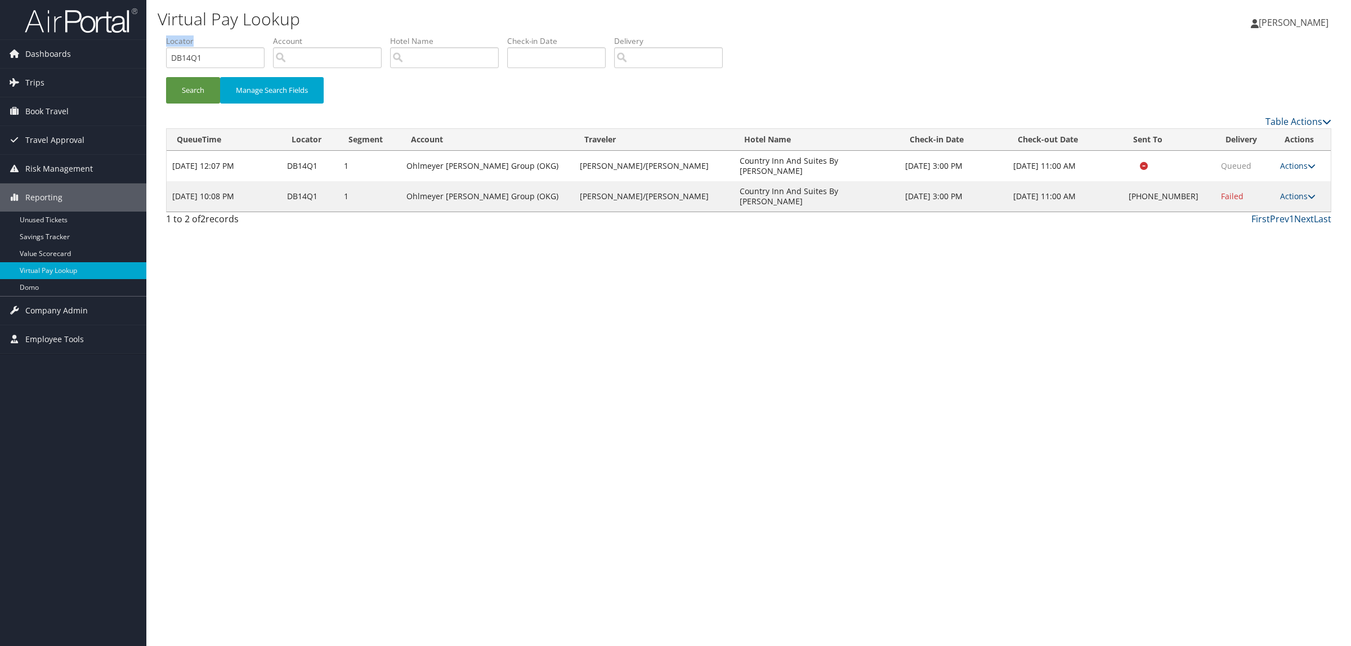
click at [207, 49] on li "Locator DB14Q1" at bounding box center [219, 55] width 107 height 41
drag, startPoint x: 207, startPoint y: 55, endPoint x: 83, endPoint y: 56, distance: 124.4
click at [83, 56] on div "Dashboards AirPortal 360™ (Manager) AirPortal 360™ (Agent) My Travel Dashboard …" at bounding box center [675, 323] width 1351 height 646
paste input "CKTG9"
click at [186, 88] on button "Search" at bounding box center [193, 90] width 54 height 26
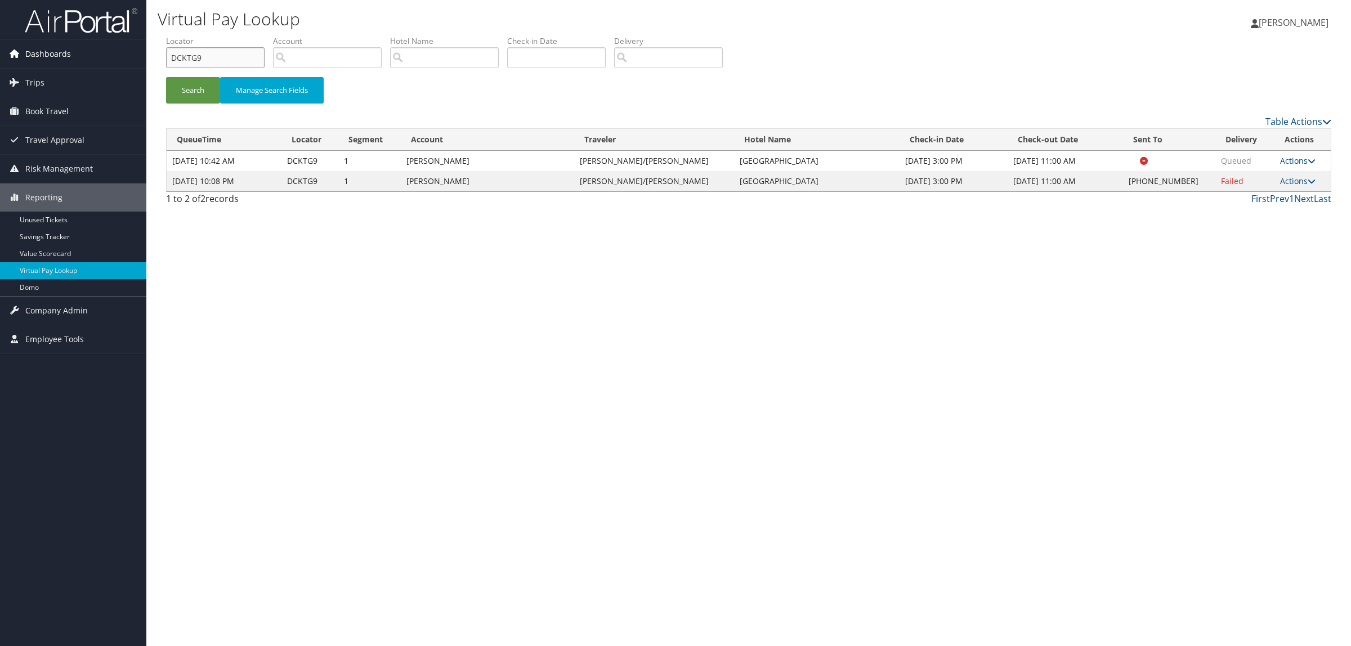
drag, startPoint x: 201, startPoint y: 54, endPoint x: 135, endPoint y: 54, distance: 65.9
click at [135, 54] on div "Dashboards AirPortal 360™ (Manager) AirPortal 360™ (Agent) My Travel Dashboard …" at bounding box center [675, 323] width 1351 height 646
paste input "PFZR"
click at [206, 88] on button "Search" at bounding box center [193, 90] width 54 height 26
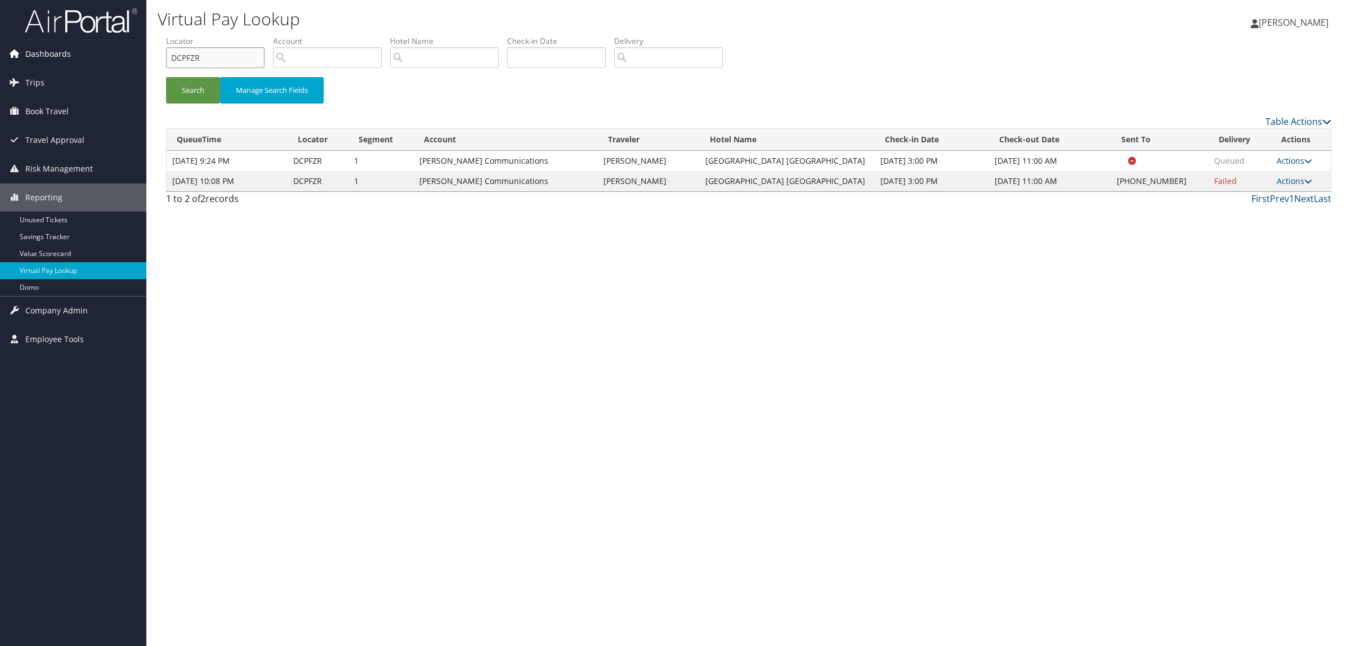
drag, startPoint x: 207, startPoint y: 64, endPoint x: 129, endPoint y: 55, distance: 77.6
click at [129, 55] on div "Dashboards AirPortal 360™ (Manager) AirPortal 360™ (Agent) My Travel Dashboard …" at bounding box center [675, 323] width 1351 height 646
paste input "YVY7"
click at [198, 91] on button "Search" at bounding box center [193, 90] width 54 height 26
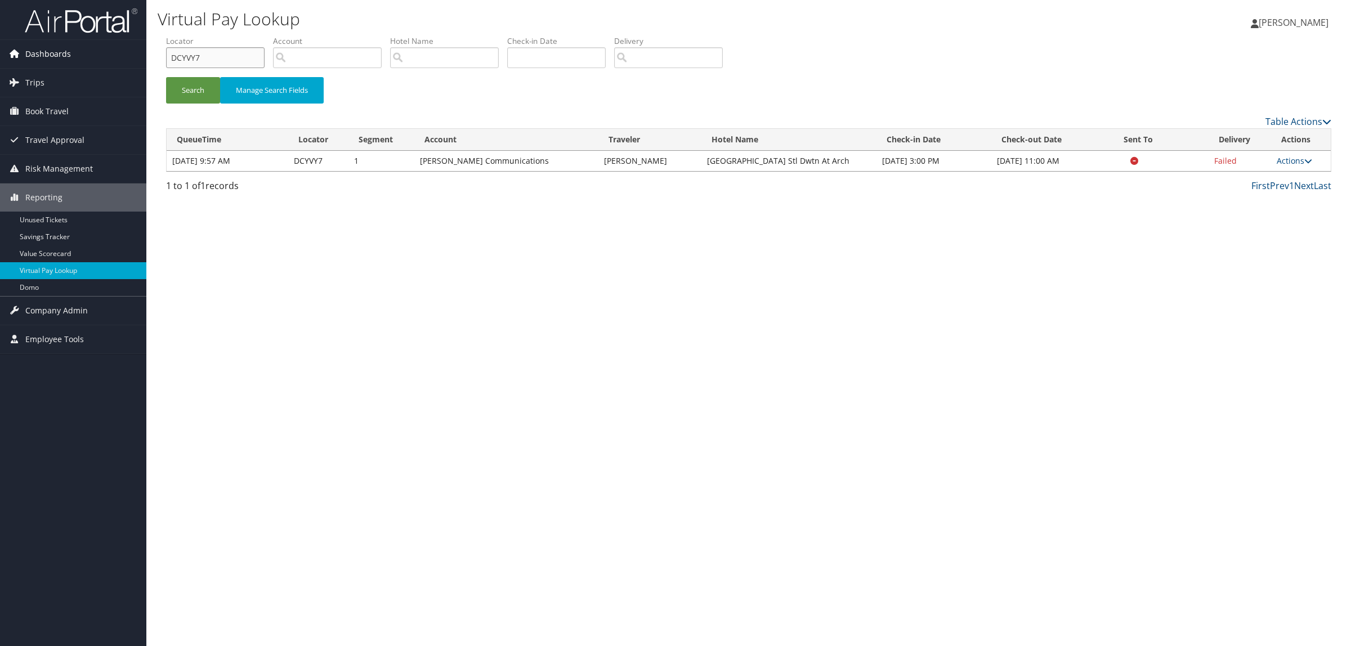
drag, startPoint x: 214, startPoint y: 59, endPoint x: 70, endPoint y: 59, distance: 144.1
click at [70, 59] on div "Dashboards AirPortal 360™ (Manager) AirPortal 360™ (Agent) My Travel Dashboard …" at bounding box center [675, 323] width 1351 height 646
paste input "5CX"
click at [186, 93] on button "Search" at bounding box center [193, 90] width 54 height 26
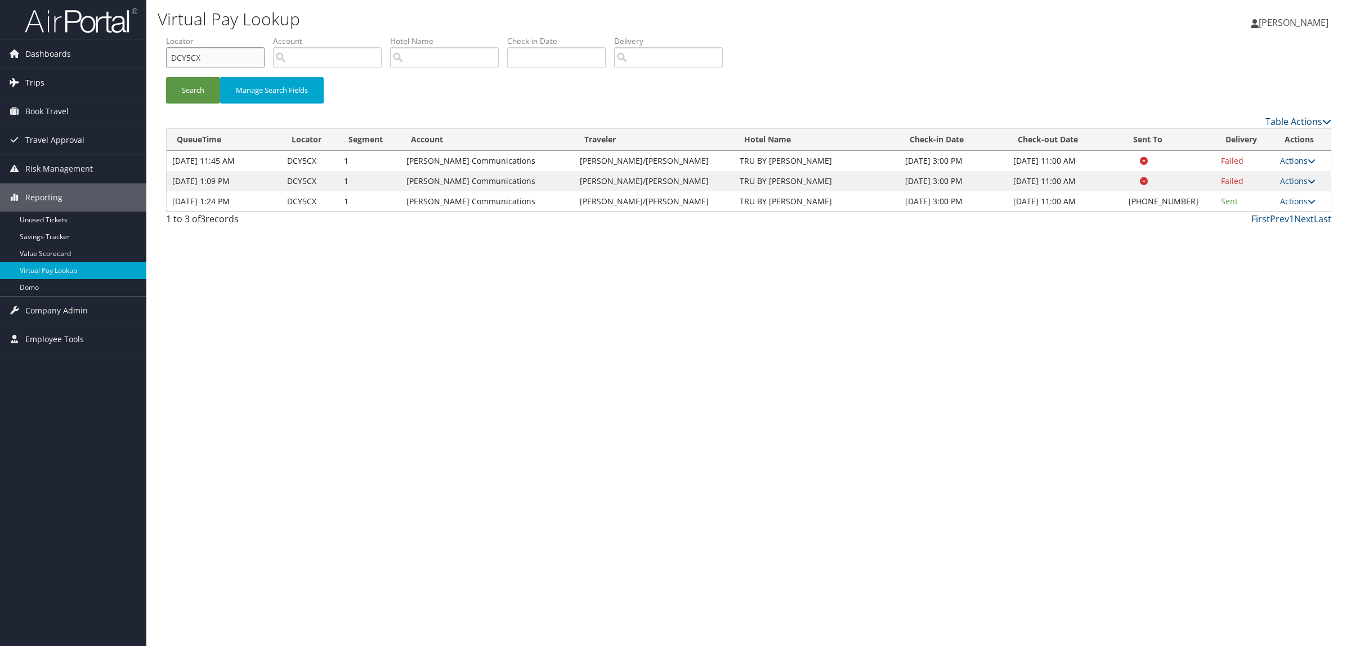
drag, startPoint x: 221, startPoint y: 57, endPoint x: 132, endPoint y: 73, distance: 89.9
click at [97, 63] on div "Dashboards AirPortal 360™ (Manager) AirPortal 360™ (Agent) My Travel Dashboard …" at bounding box center [675, 323] width 1351 height 646
paste input "D0XZN"
click at [186, 82] on button "Search" at bounding box center [193, 90] width 54 height 26
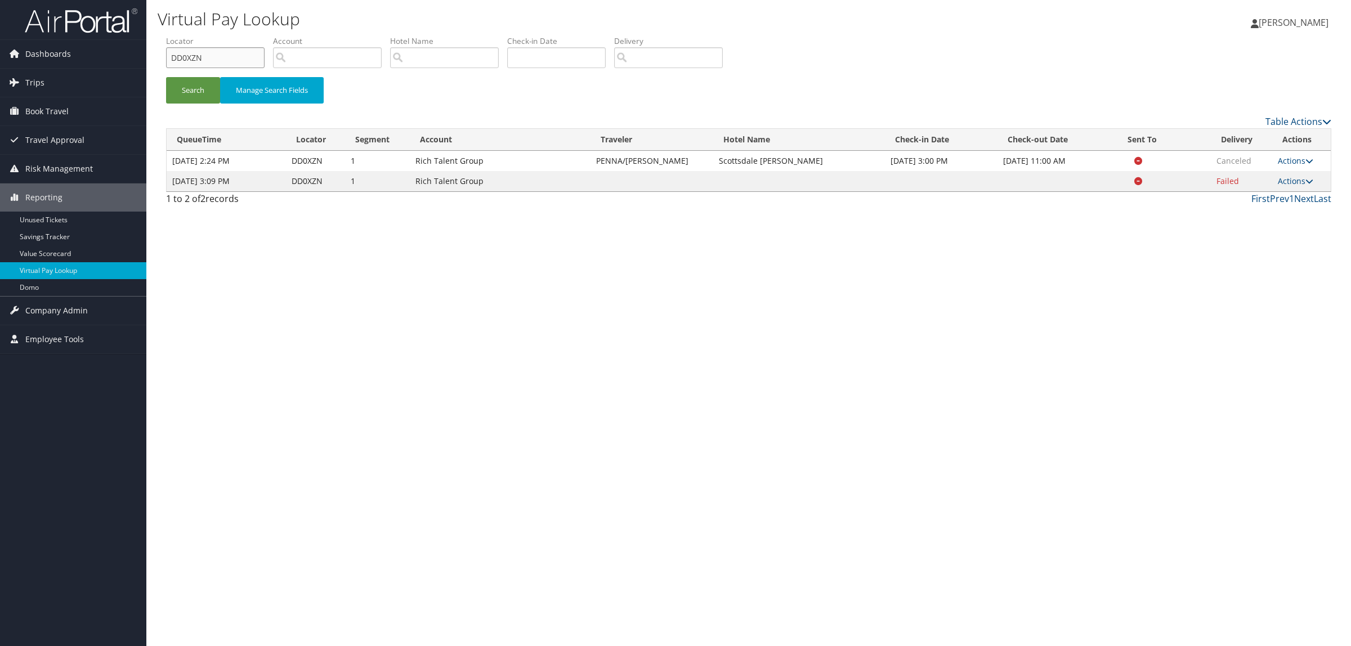
drag, startPoint x: 212, startPoint y: 68, endPoint x: 152, endPoint y: 68, distance: 59.7
click at [152, 68] on div "Virtual Pay Lookup [PERSON_NAME] [PERSON_NAME] My Settings Travel Agency Contac…" at bounding box center [748, 323] width 1205 height 646
paste input "1H1G"
click at [195, 80] on button "Search" at bounding box center [193, 90] width 54 height 26
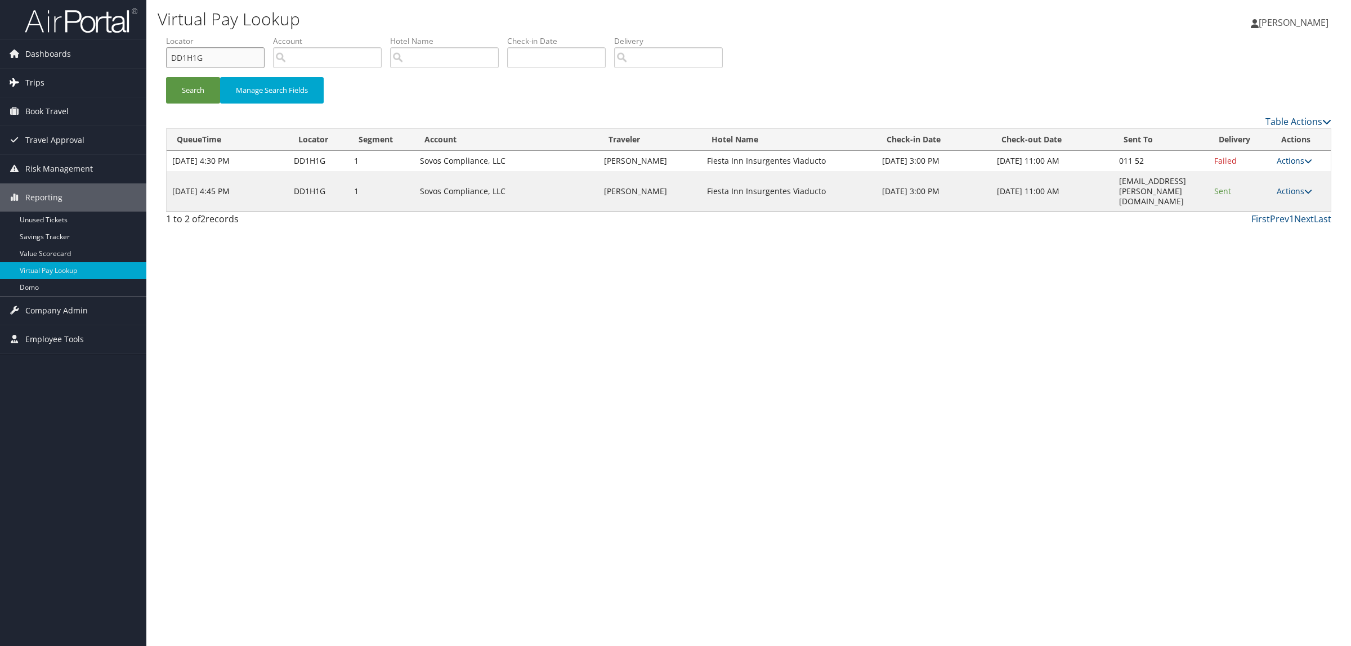
drag, startPoint x: 91, startPoint y: 72, endPoint x: 77, endPoint y: 74, distance: 14.3
click at [77, 74] on div "Dashboards AirPortal 360™ (Manager) AirPortal 360™ (Agent) My Travel Dashboard …" at bounding box center [675, 323] width 1351 height 646
paste input "0XBF"
click at [193, 102] on button "Search" at bounding box center [193, 90] width 54 height 26
drag, startPoint x: 217, startPoint y: 56, endPoint x: 181, endPoint y: 80, distance: 43.1
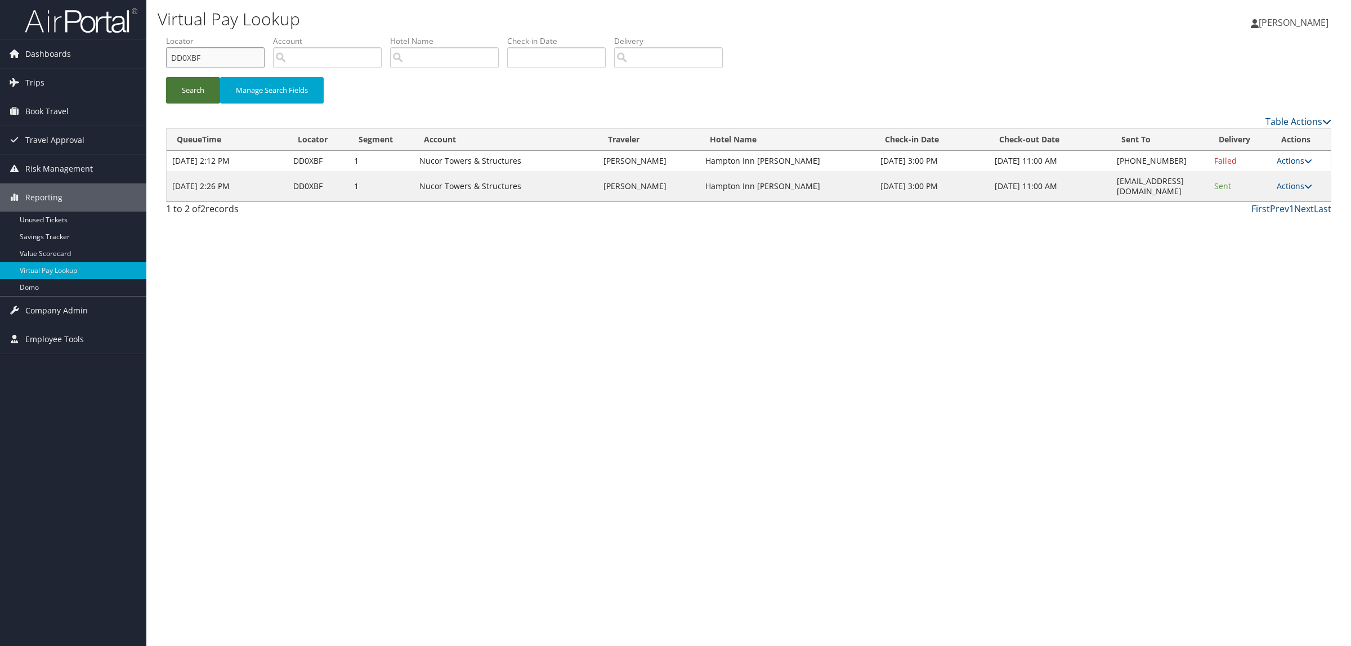
click at [51, 58] on div "Dashboards AirPortal 360™ (Manager) AirPortal 360™ (Agent) My Travel Dashboard …" at bounding box center [675, 323] width 1351 height 646
paste input "Y3K"
click at [200, 84] on button "Search" at bounding box center [193, 90] width 54 height 26
drag, startPoint x: 203, startPoint y: 63, endPoint x: 105, endPoint y: 64, distance: 98.5
click at [105, 64] on div "Dashboards AirPortal 360™ (Manager) AirPortal 360™ (Agent) My Travel Dashboard …" at bounding box center [675, 323] width 1351 height 646
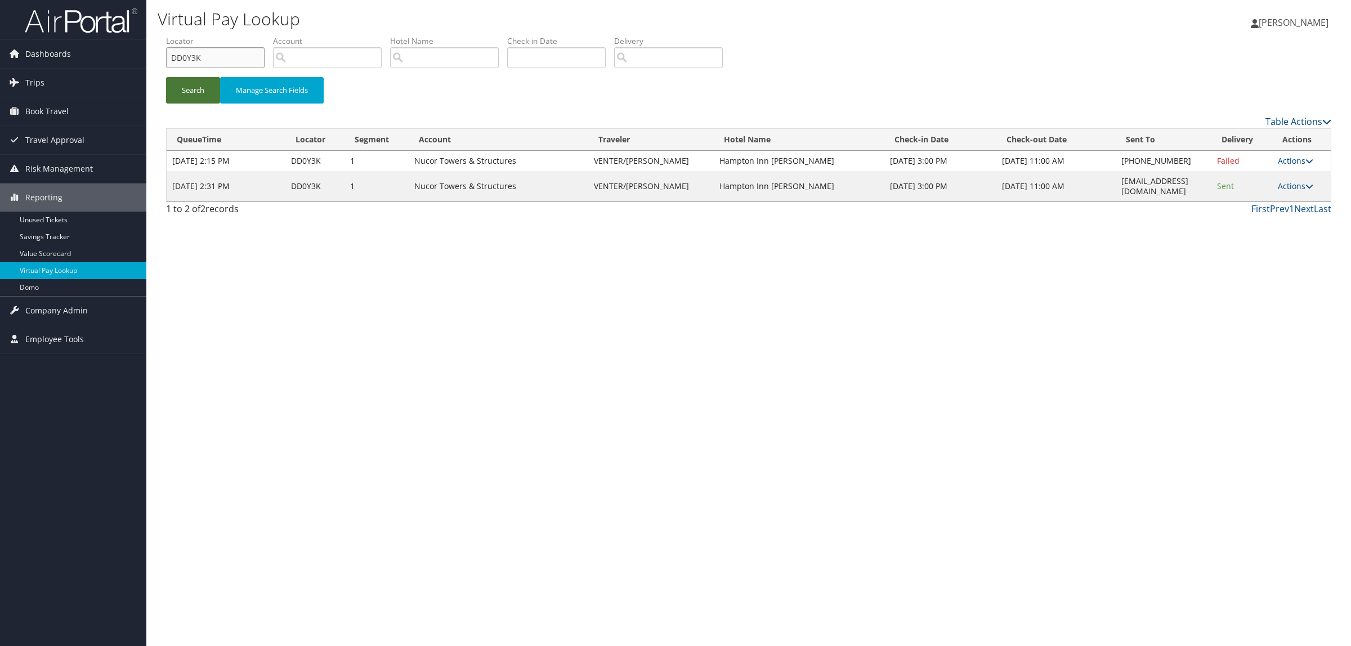
paste input "Z2D"
click at [193, 91] on button "Search" at bounding box center [193, 90] width 54 height 26
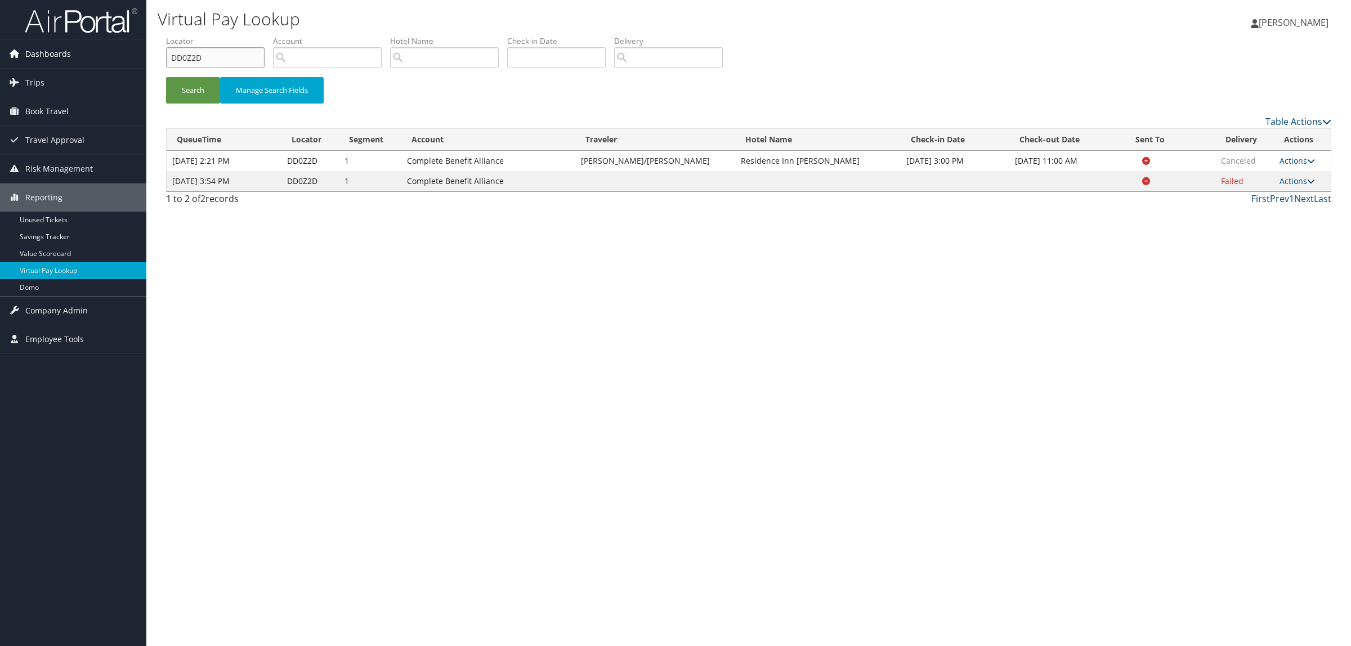
drag, startPoint x: 209, startPoint y: 55, endPoint x: 99, endPoint y: 64, distance: 110.7
click at [93, 61] on div "Dashboards AirPortal 360™ (Manager) AirPortal 360™ (Agent) My Travel Dashboard …" at bounding box center [675, 323] width 1351 height 646
paste input "CYY6N"
click at [186, 84] on button "Search" at bounding box center [193, 90] width 54 height 26
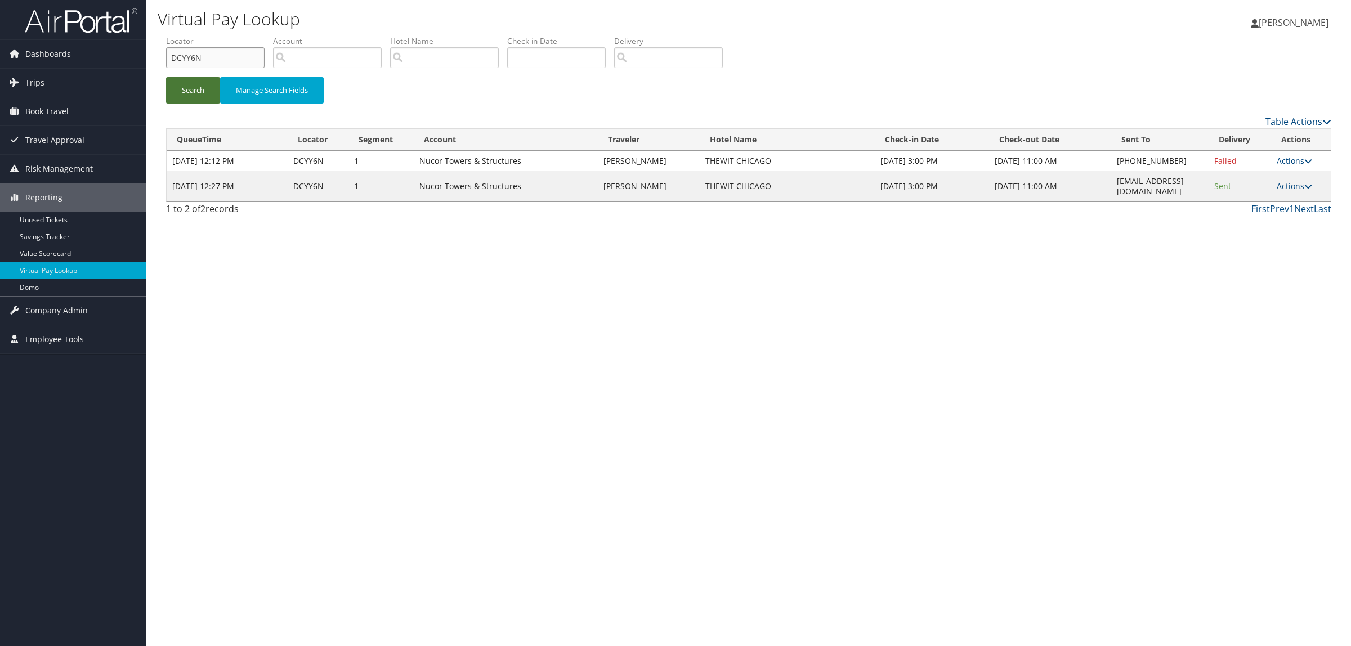
drag, startPoint x: 209, startPoint y: 64, endPoint x: 172, endPoint y: 77, distance: 39.9
click at [131, 66] on div "Dashboards AirPortal 360™ (Manager) AirPortal 360™ (Agent) My Travel Dashboard …" at bounding box center [675, 323] width 1351 height 646
paste input "D10G1"
click at [175, 77] on button "Search" at bounding box center [193, 90] width 54 height 26
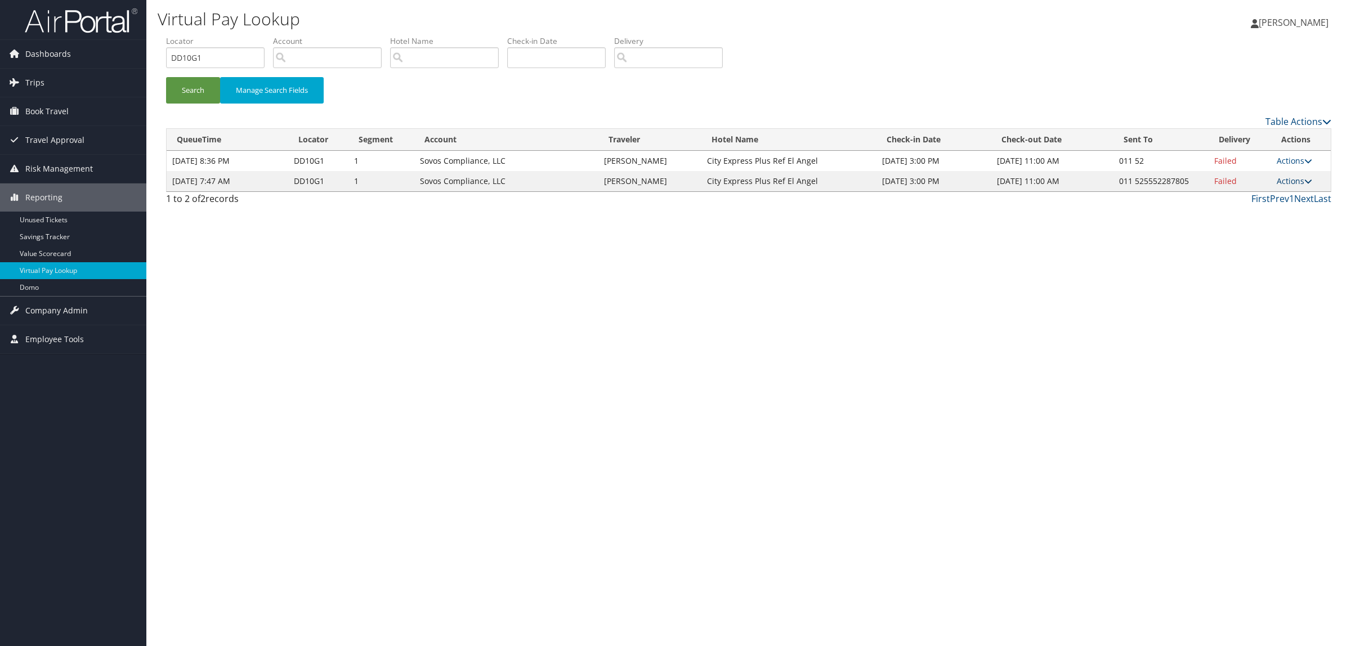
click at [1289, 186] on link "Actions" at bounding box center [1294, 181] width 35 height 11
click at [1269, 230] on link "Logs" at bounding box center [1262, 231] width 96 height 19
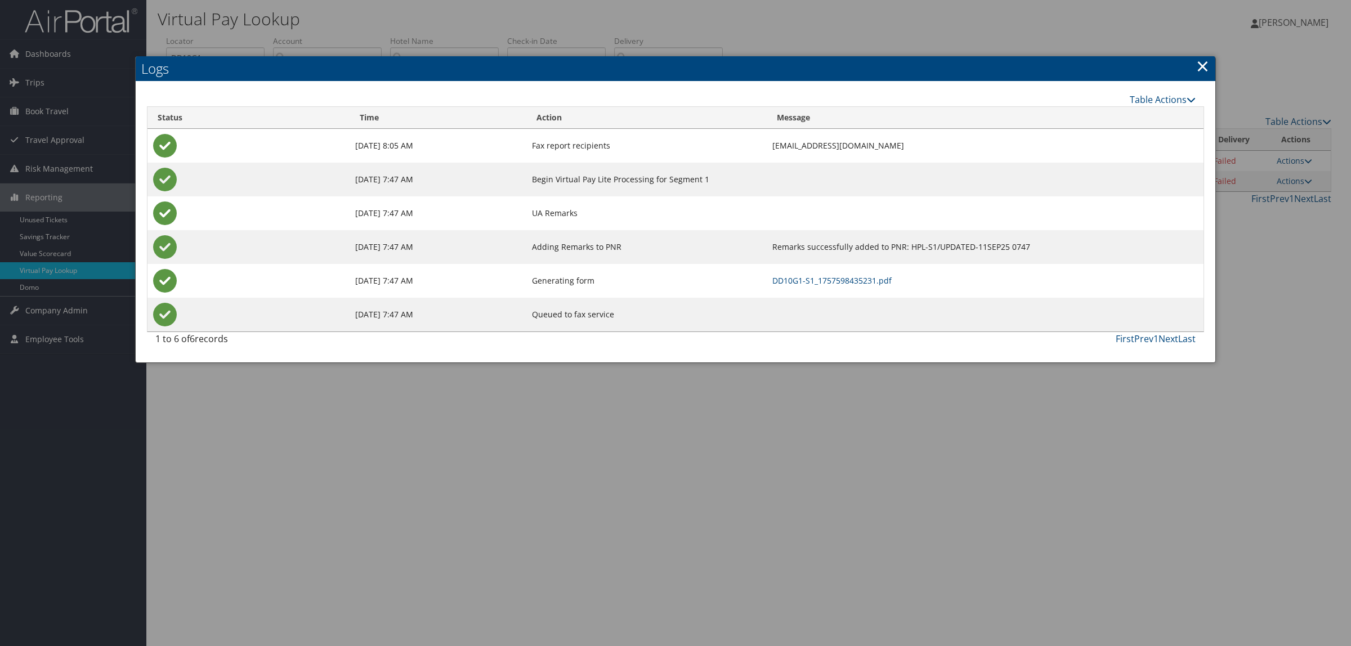
click at [1126, 450] on div at bounding box center [675, 323] width 1351 height 646
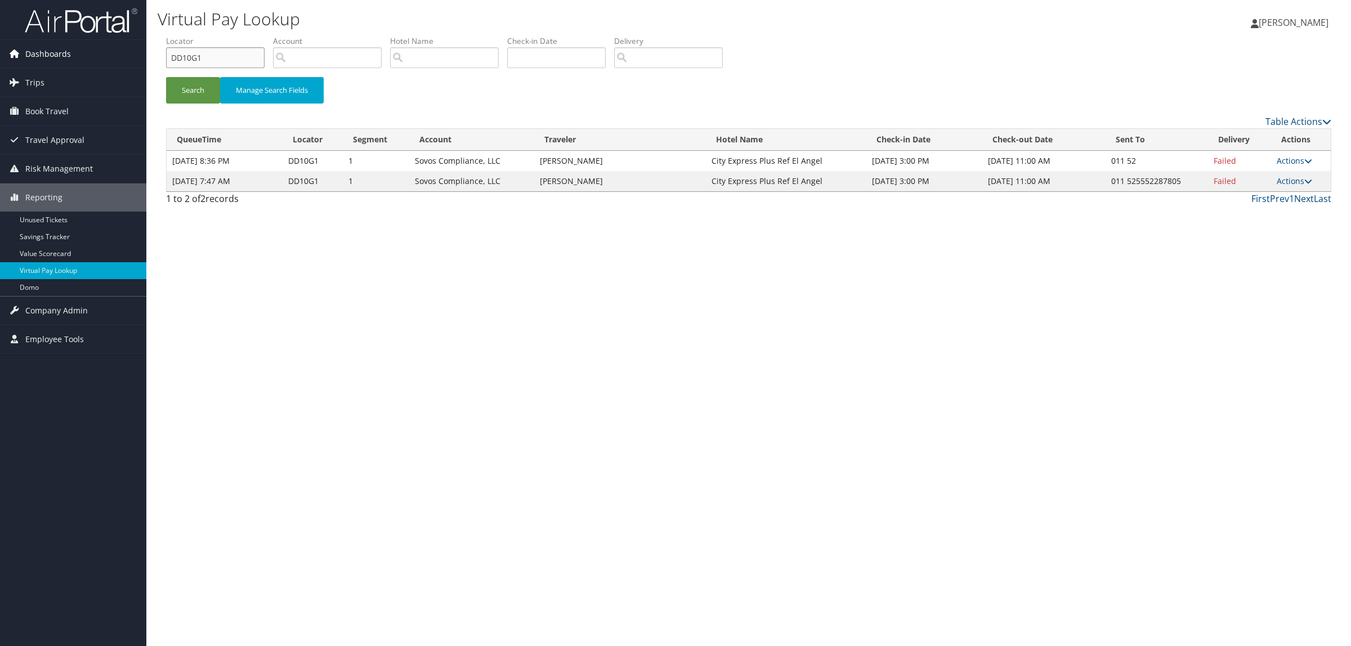
drag, startPoint x: 239, startPoint y: 48, endPoint x: 86, endPoint y: 54, distance: 153.8
click at [82, 52] on div "Dashboards AirPortal 360™ (Manager) AirPortal 360™ (Agent) My Travel Dashboard …" at bounding box center [675, 323] width 1351 height 646
paste input "6Z950"
click at [179, 80] on button "Search" at bounding box center [193, 90] width 54 height 26
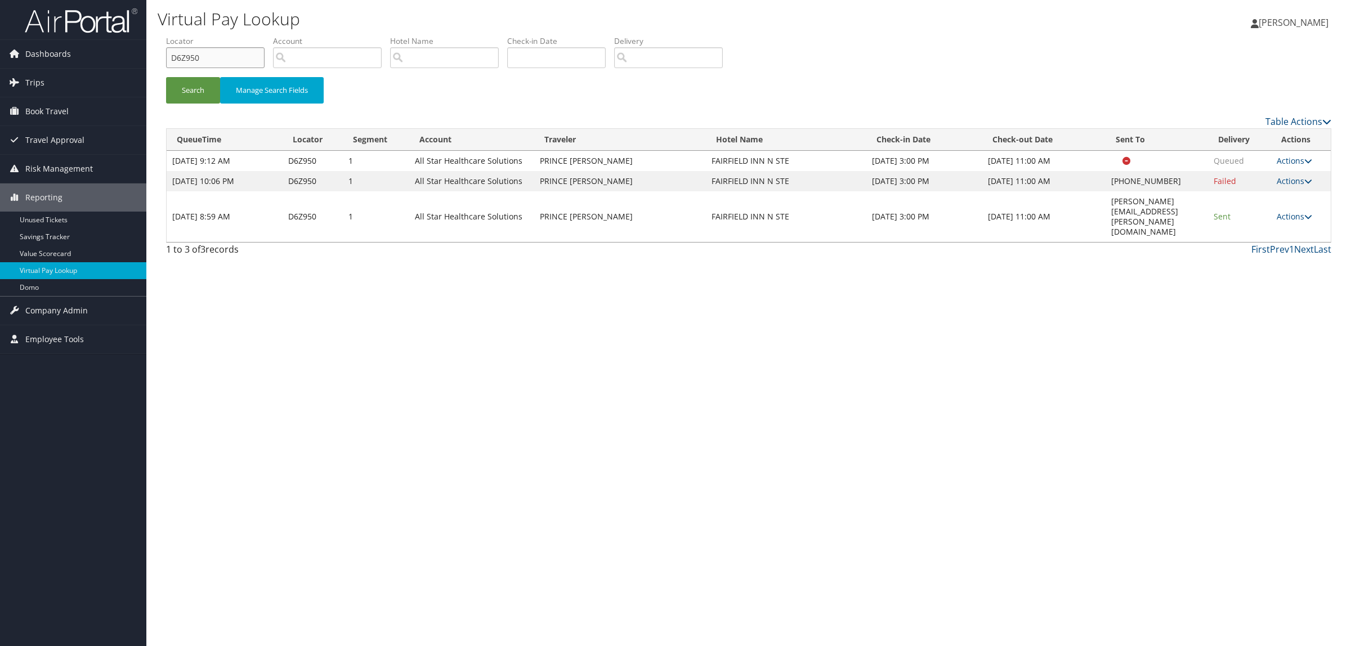
drag, startPoint x: 198, startPoint y: 62, endPoint x: 154, endPoint y: 82, distance: 48.6
click at [105, 62] on div "Dashboards AirPortal 360™ (Manager) AirPortal 360™ (Agent) My Travel Dashboard …" at bounding box center [675, 323] width 1351 height 646
paste input "PFHJ"
click at [183, 82] on button "Search" at bounding box center [193, 90] width 54 height 26
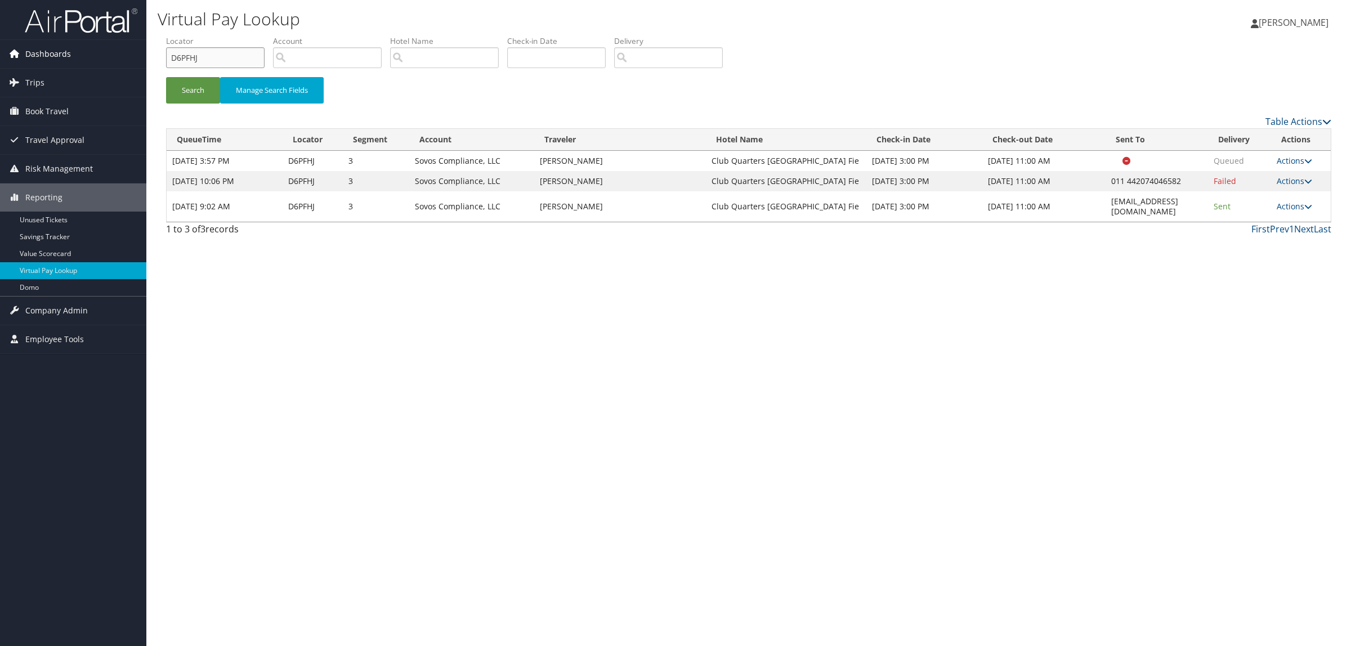
drag, startPoint x: 227, startPoint y: 51, endPoint x: 53, endPoint y: 52, distance: 173.4
click at [53, 52] on div "Dashboards AirPortal 360™ (Manager) AirPortal 360™ (Agent) My Travel Dashboard …" at bounding box center [675, 323] width 1351 height 646
paste input "MXHP"
click at [190, 102] on button "Search" at bounding box center [193, 90] width 54 height 26
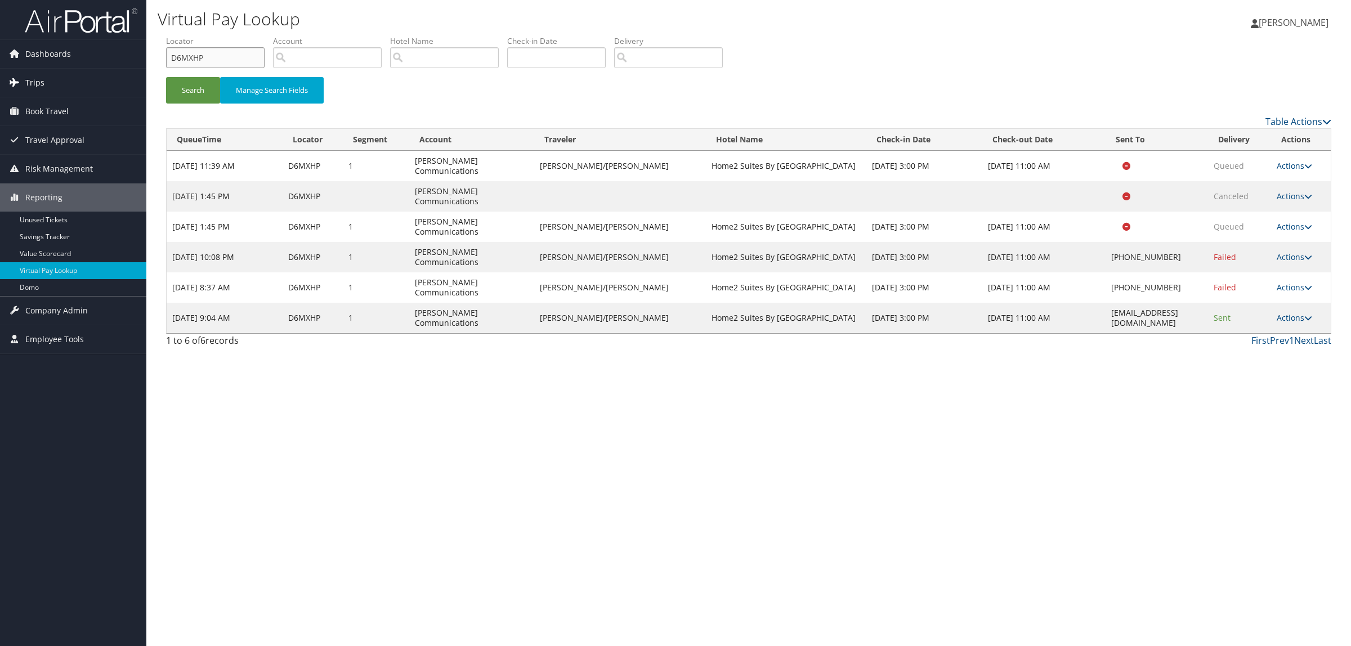
drag, startPoint x: 223, startPoint y: 60, endPoint x: 137, endPoint y: 72, distance: 87.5
click at [91, 59] on div "Dashboards AirPortal 360™ (Manager) AirPortal 360™ (Agent) My Travel Dashboard …" at bounding box center [675, 323] width 1351 height 646
paste input "98QYT"
click at [193, 85] on button "Search" at bounding box center [193, 90] width 54 height 26
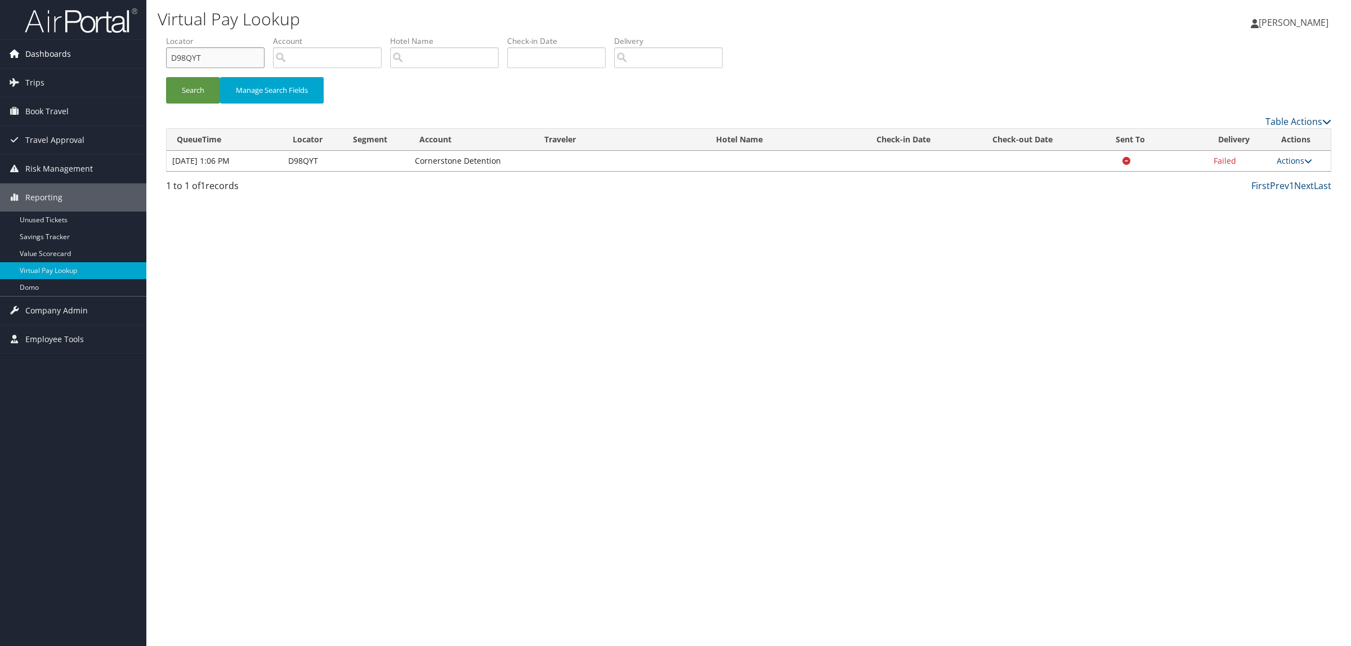
paste input "4ZLK7"
drag, startPoint x: 221, startPoint y: 62, endPoint x: 92, endPoint y: 61, distance: 128.9
click at [92, 61] on div "Dashboards AirPortal 360™ (Manager) AirPortal 360™ (Agent) My Travel Dashboard …" at bounding box center [675, 323] width 1351 height 646
click at [189, 84] on button "Search" at bounding box center [193, 90] width 54 height 26
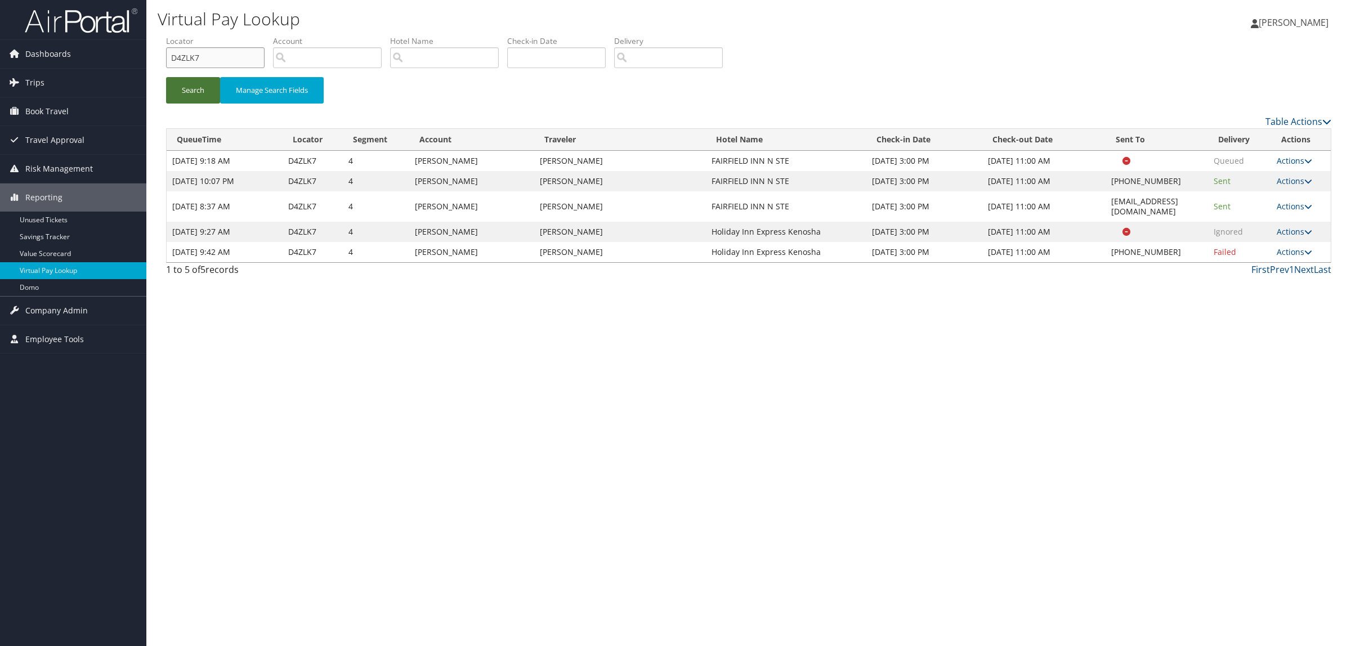
drag, startPoint x: 164, startPoint y: 51, endPoint x: 206, endPoint y: 77, distance: 49.5
click at [108, 57] on div "Dashboards AirPortal 360™ (Manager) AirPortal 360™ (Agent) My Travel Dashboard …" at bounding box center [675, 323] width 1351 height 646
click at [206, 82] on button "Search" at bounding box center [193, 90] width 54 height 26
drag, startPoint x: 206, startPoint y: 62, endPoint x: 142, endPoint y: 70, distance: 64.7
click at [142, 70] on div "Dashboards AirPortal 360™ (Manager) AirPortal 360™ (Agent) My Travel Dashboard …" at bounding box center [675, 323] width 1351 height 646
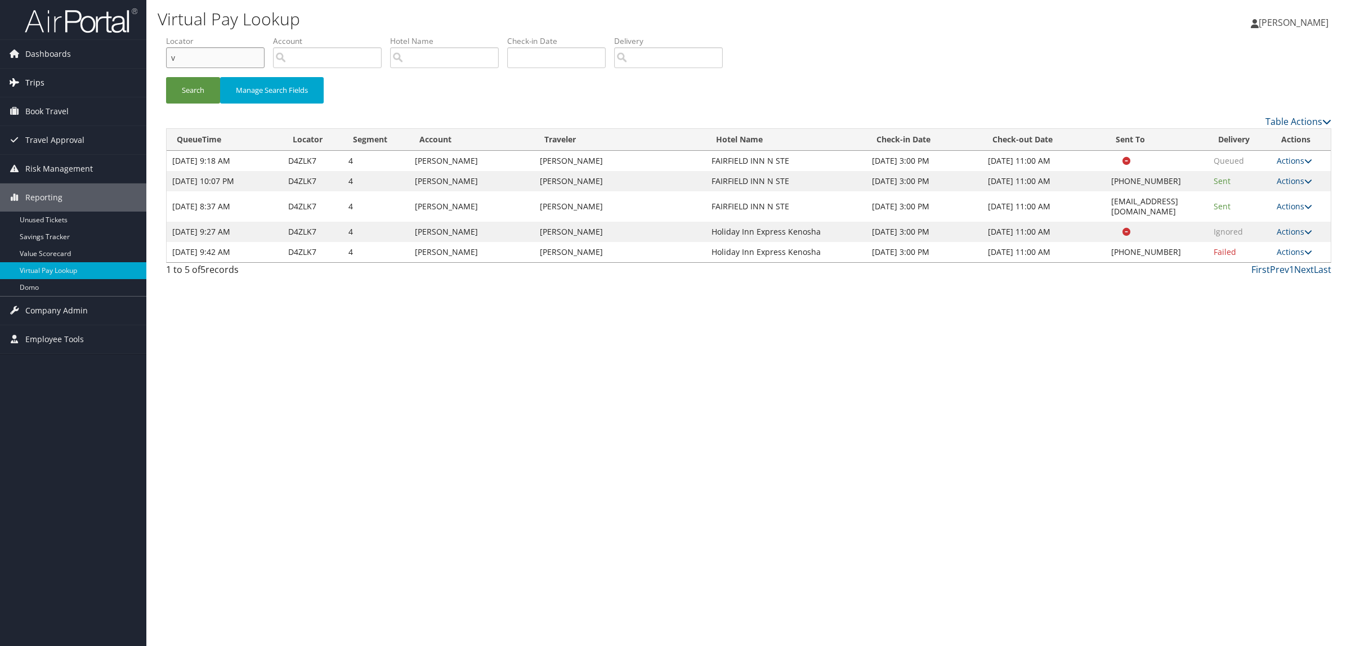
drag, startPoint x: 195, startPoint y: 56, endPoint x: 90, endPoint y: 74, distance: 106.7
click at [90, 74] on div "Dashboards AirPortal 360™ (Manager) AirPortal 360™ (Agent) My Travel Dashboard …" at bounding box center [675, 323] width 1351 height 646
paste input "D3819N"
click at [195, 93] on button "Search" at bounding box center [193, 90] width 54 height 26
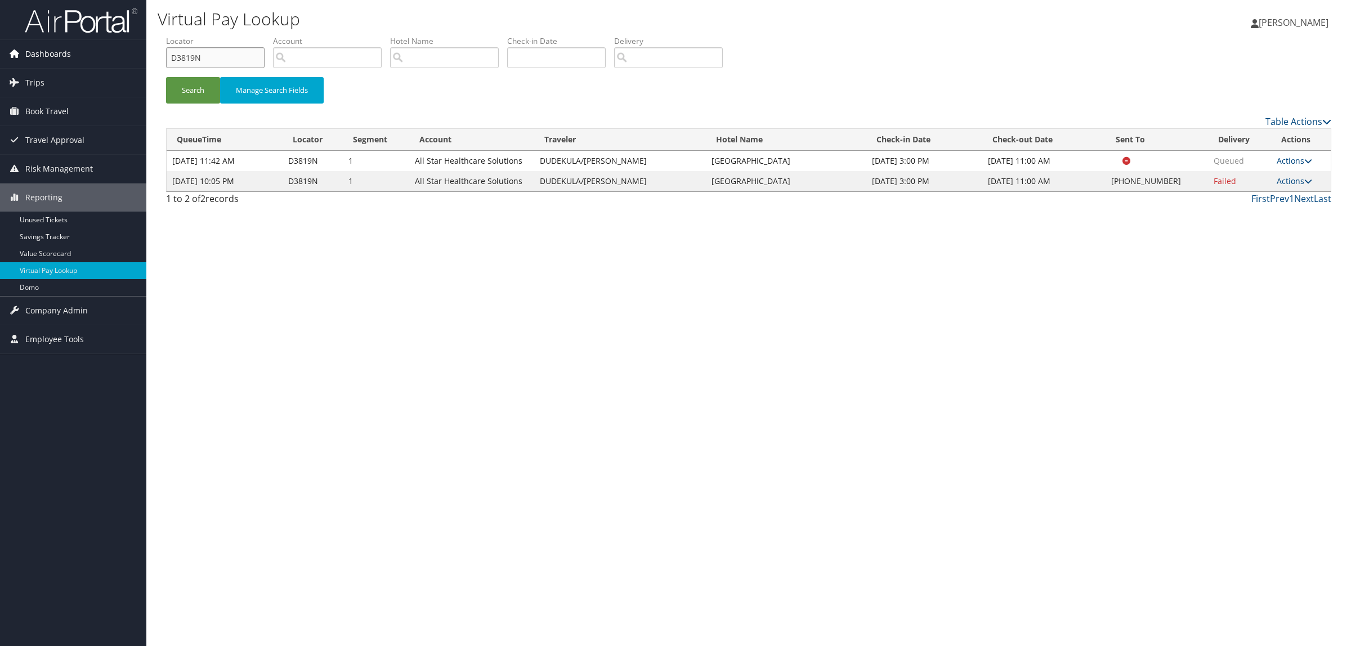
drag, startPoint x: 228, startPoint y: 52, endPoint x: 91, endPoint y: 52, distance: 136.8
click at [91, 52] on div "Dashboards AirPortal 360™ (Manager) AirPortal 360™ (Agent) My Travel Dashboard …" at bounding box center [675, 323] width 1351 height 646
paste input "5Z67M"
click at [185, 90] on button "Search" at bounding box center [193, 90] width 54 height 26
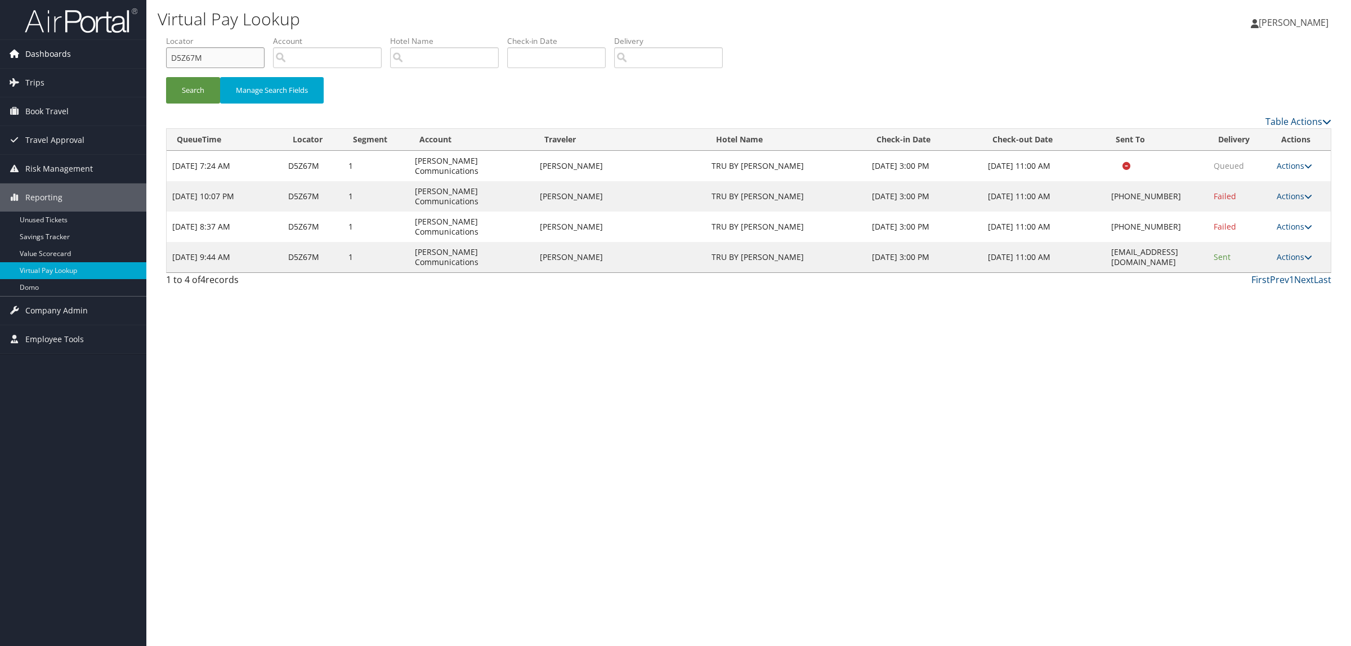
drag, startPoint x: 212, startPoint y: 55, endPoint x: 141, endPoint y: 60, distance: 71.1
click at [141, 60] on div "Dashboards AirPortal 360™ (Manager) AirPortal 360™ (Agent) My Travel Dashboard …" at bounding box center [675, 323] width 1351 height 646
paste input "MQZJ"
click at [193, 77] on button "Search" at bounding box center [193, 90] width 54 height 26
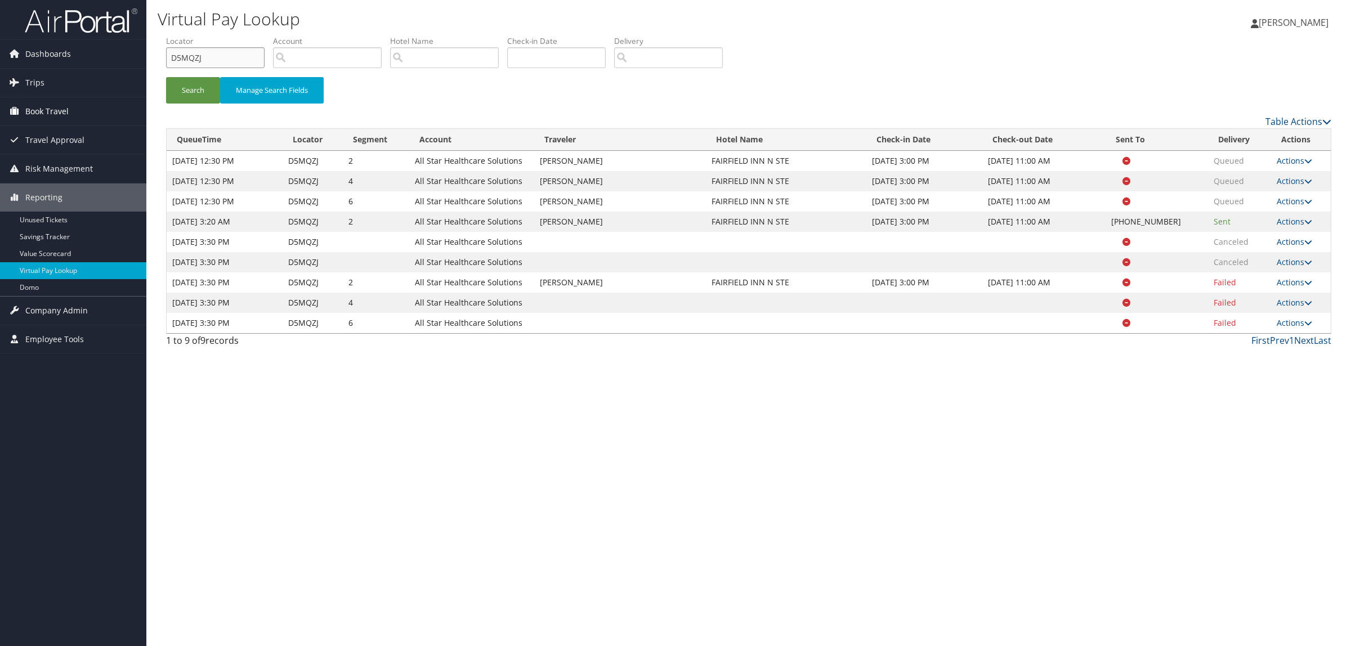
paste input "7PS5L"
drag, startPoint x: 211, startPoint y: 61, endPoint x: 124, endPoint y: 99, distance: 94.5
click at [17, 68] on div "Dashboards AirPortal 360™ (Manager) AirPortal 360™ (Agent) My Travel Dashboard …" at bounding box center [675, 323] width 1351 height 646
click at [209, 86] on button "Search" at bounding box center [193, 90] width 54 height 26
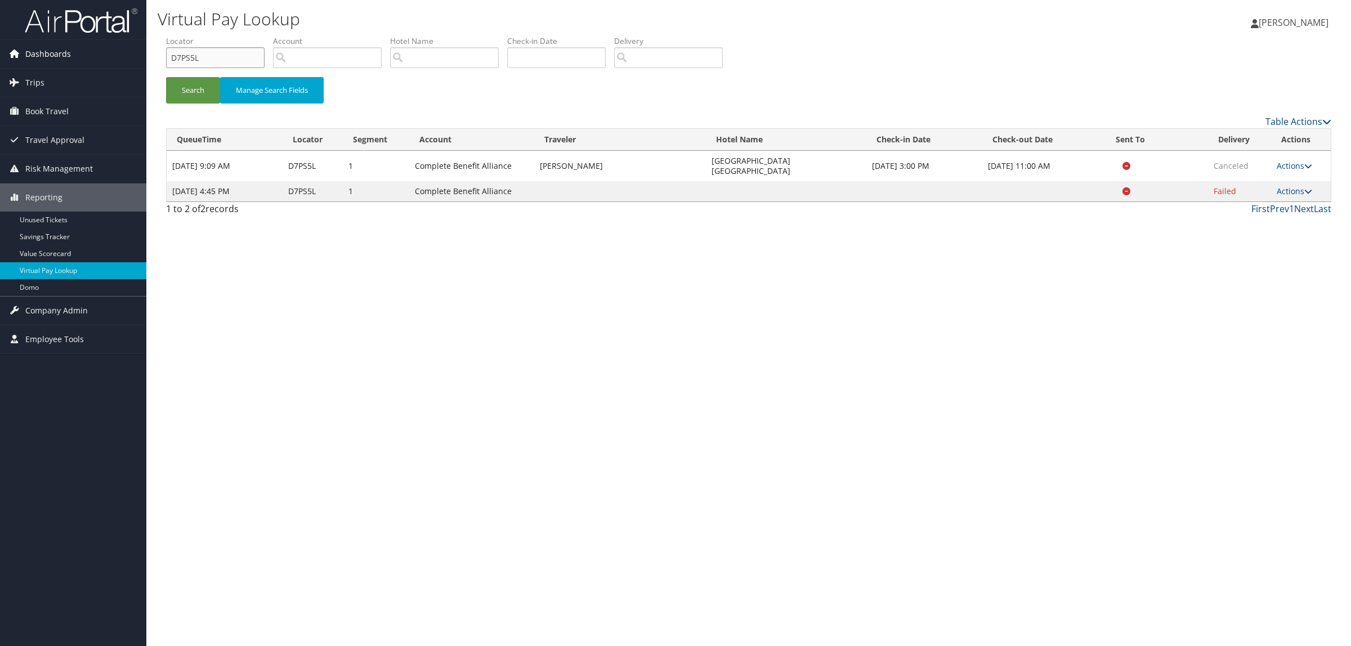
drag, startPoint x: 210, startPoint y: 51, endPoint x: 77, endPoint y: 47, distance: 133.5
click at [77, 47] on div "Dashboards AirPortal 360™ (Manager) AirPortal 360™ (Agent) My Travel Dashboard …" at bounding box center [675, 323] width 1351 height 646
paste input "95XCK"
click at [190, 80] on button "Search" at bounding box center [193, 90] width 54 height 26
drag, startPoint x: 212, startPoint y: 49, endPoint x: 97, endPoint y: 65, distance: 115.4
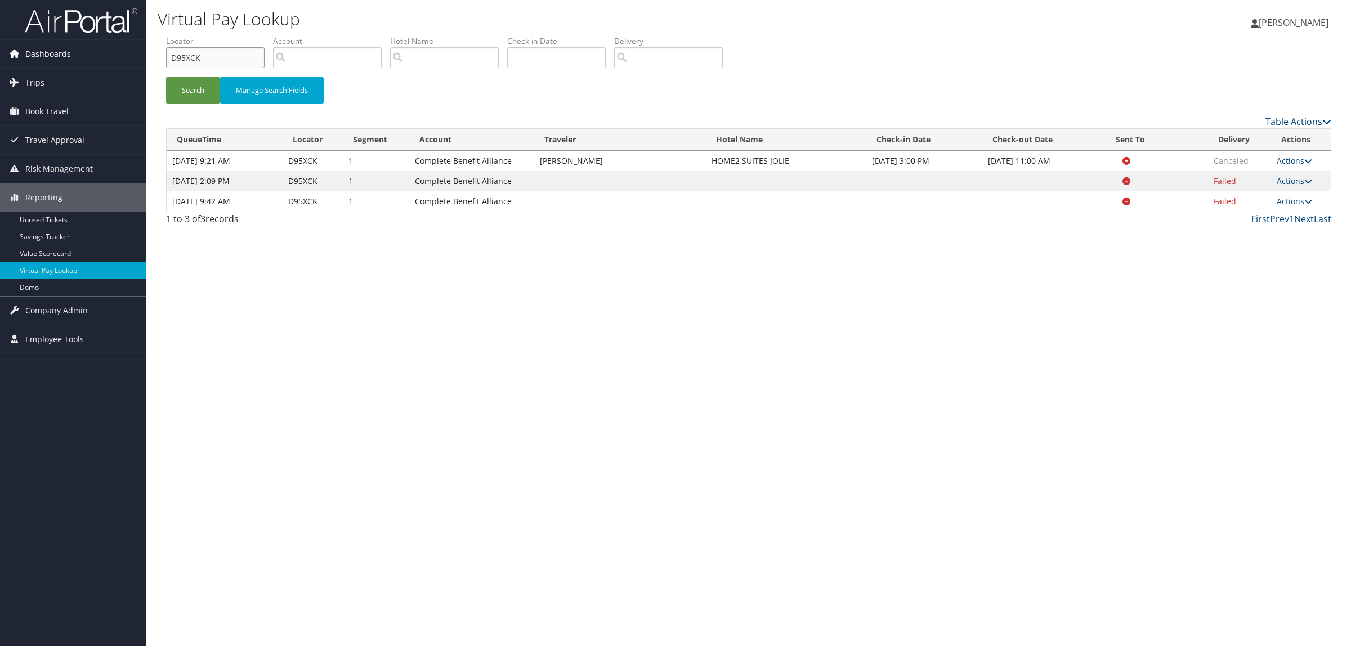
click at [97, 65] on div "Dashboards AirPortal 360™ (Manager) AirPortal 360™ (Agent) My Travel Dashboard …" at bounding box center [675, 323] width 1351 height 646
paste input "CYYQZ6"
click at [210, 92] on button "Search" at bounding box center [193, 90] width 54 height 26
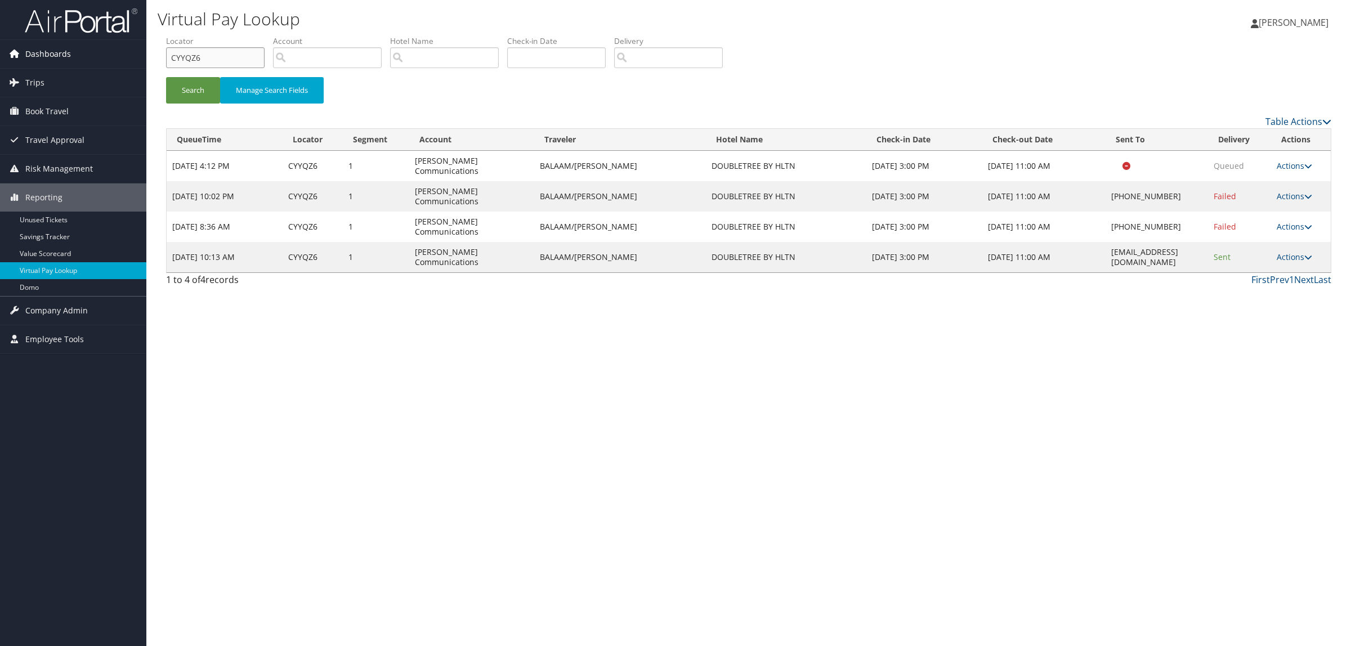
drag, startPoint x: 232, startPoint y: 61, endPoint x: 133, endPoint y: 64, distance: 99.7
click at [133, 64] on div "Dashboards AirPortal 360™ (Manager) AirPortal 360™ (Agent) My Travel Dashboard …" at bounding box center [675, 323] width 1351 height 646
paste input "DCKTG9"
type input "DCKTG9"
click at [207, 84] on button "Search" at bounding box center [193, 90] width 54 height 26
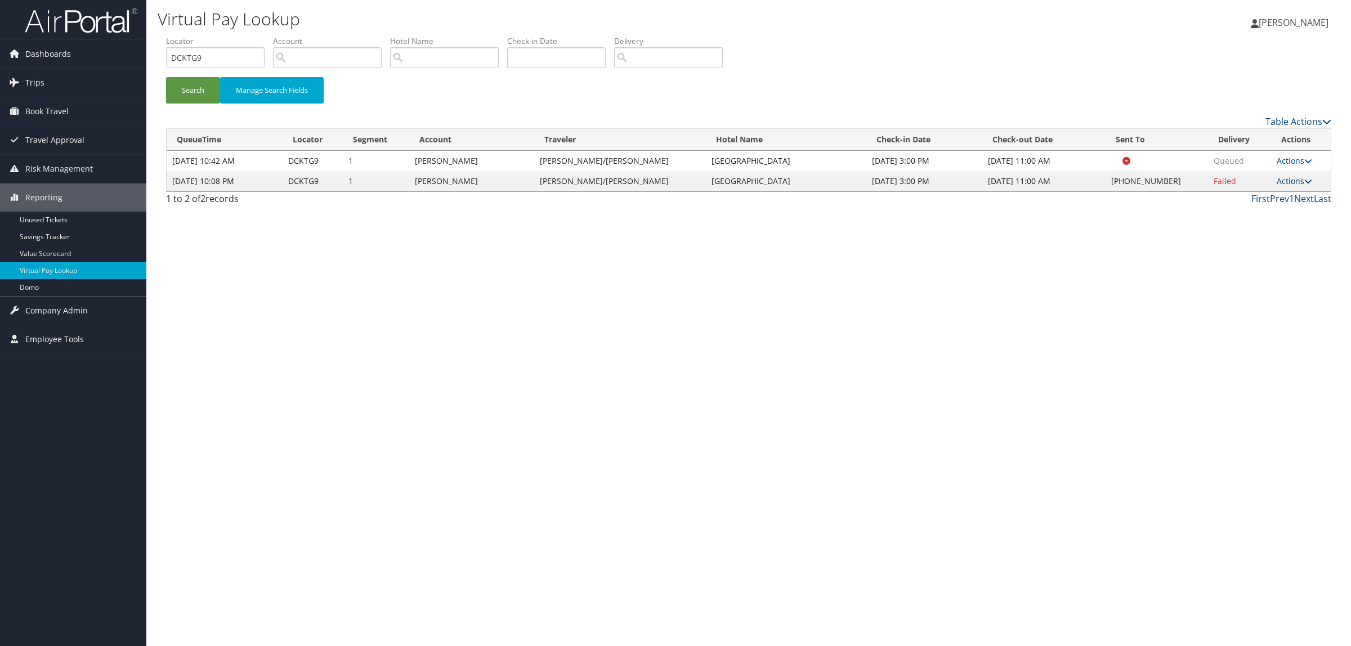
click at [1281, 183] on link "Actions" at bounding box center [1294, 181] width 35 height 11
drag, startPoint x: 1251, startPoint y: 220, endPoint x: 171, endPoint y: 12, distance: 1099.9
click at [1243, 220] on link "Logs" at bounding box center [1260, 216] width 96 height 19
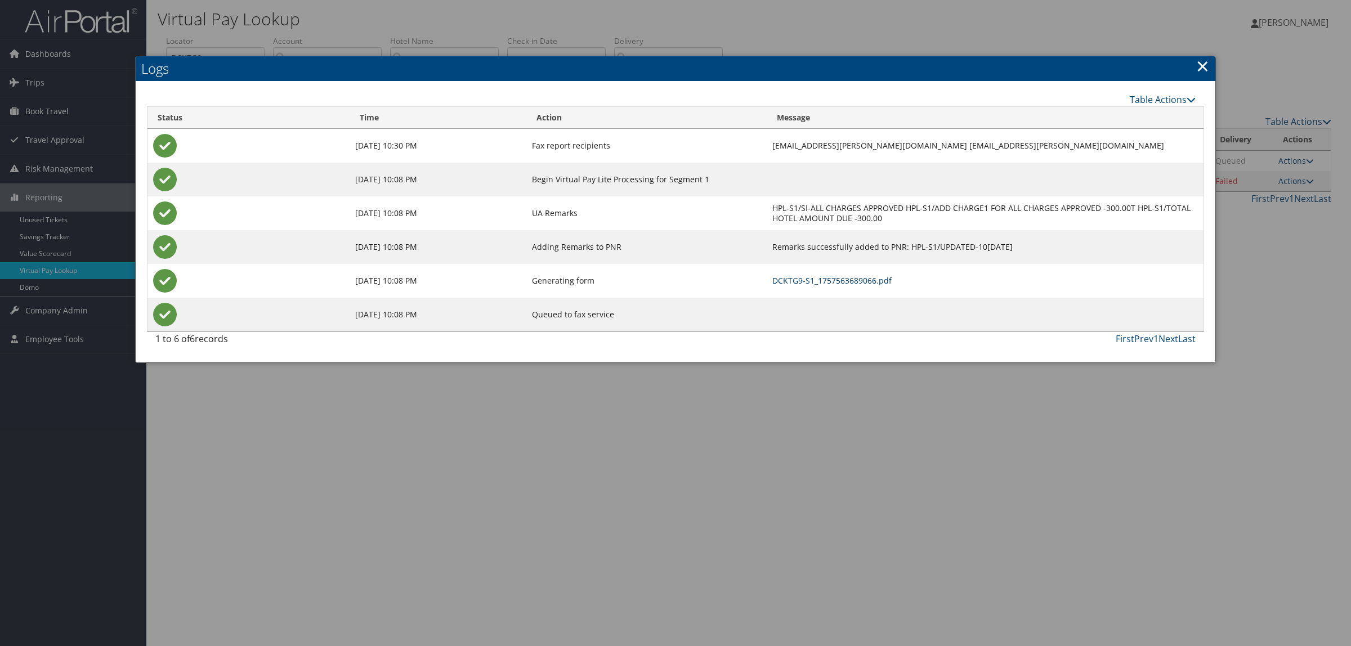
click at [826, 277] on link "DCKTG9-S1_1757563689066.pdf" at bounding box center [831, 280] width 119 height 11
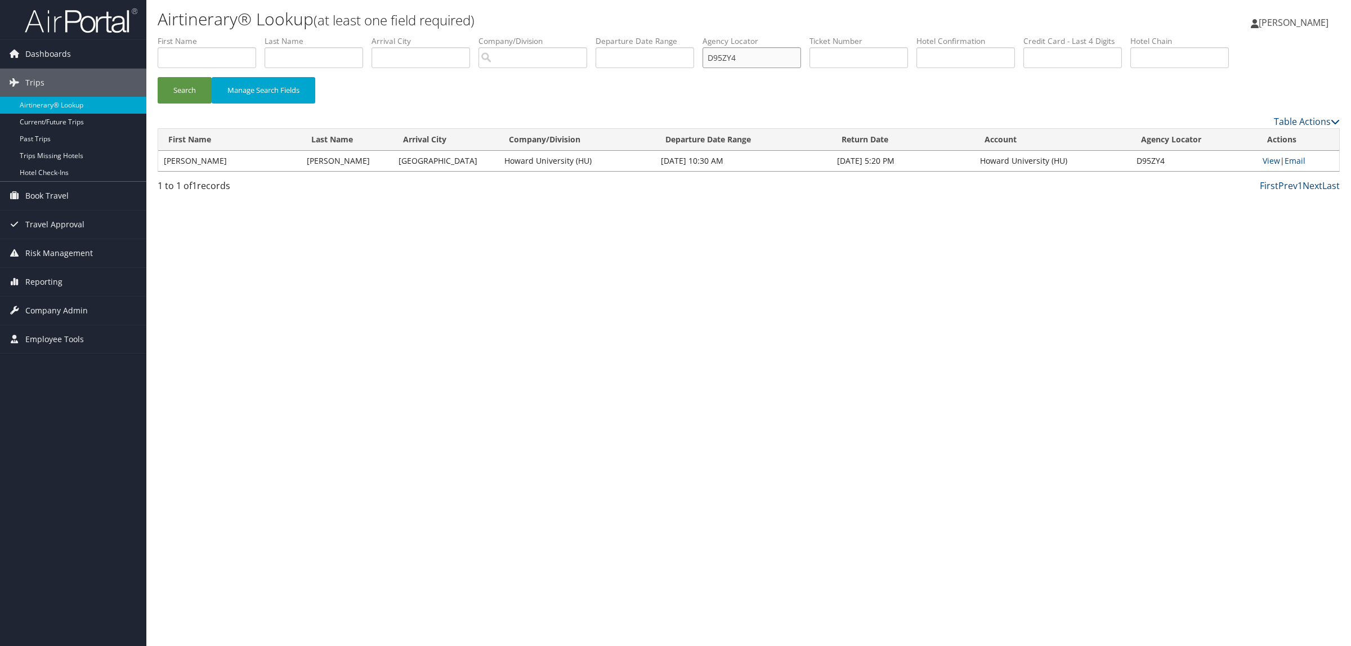
drag, startPoint x: 750, startPoint y: 60, endPoint x: 699, endPoint y: 59, distance: 51.2
click at [699, 35] on ul "First Name Last Name Departure City Arrival City Company/Division Airport/City …" at bounding box center [749, 35] width 1182 height 0
paste input "3LZRQ"
click at [194, 99] on button "Search" at bounding box center [185, 90] width 54 height 26
click at [1264, 159] on link "View" at bounding box center [1271, 160] width 17 height 11
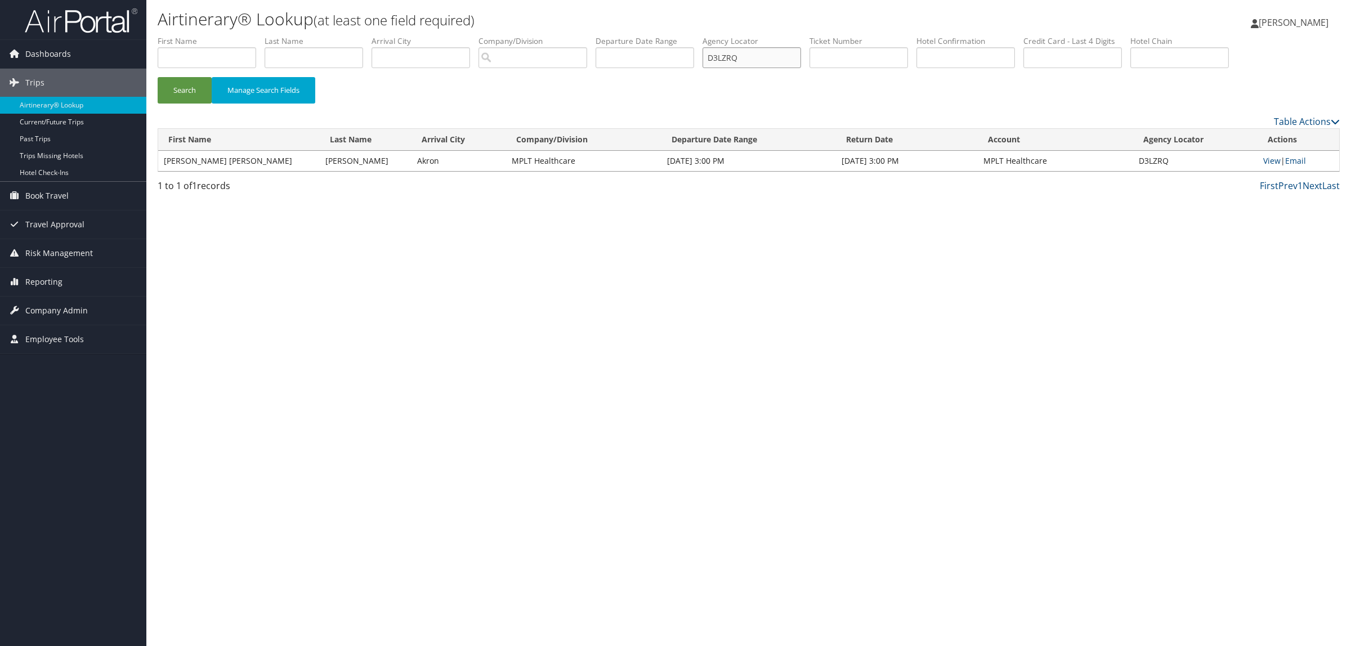
drag, startPoint x: 747, startPoint y: 57, endPoint x: 710, endPoint y: 57, distance: 36.6
click at [710, 35] on ul "First Name Last Name Departure City Arrival City Company/Division Airport/City …" at bounding box center [749, 35] width 1182 height 0
click at [783, 62] on input "D3LZRQ" at bounding box center [751, 57] width 99 height 21
click at [676, 35] on ul "First Name Last Name Departure City Arrival City Company/Division Airport/City …" at bounding box center [749, 35] width 1182 height 0
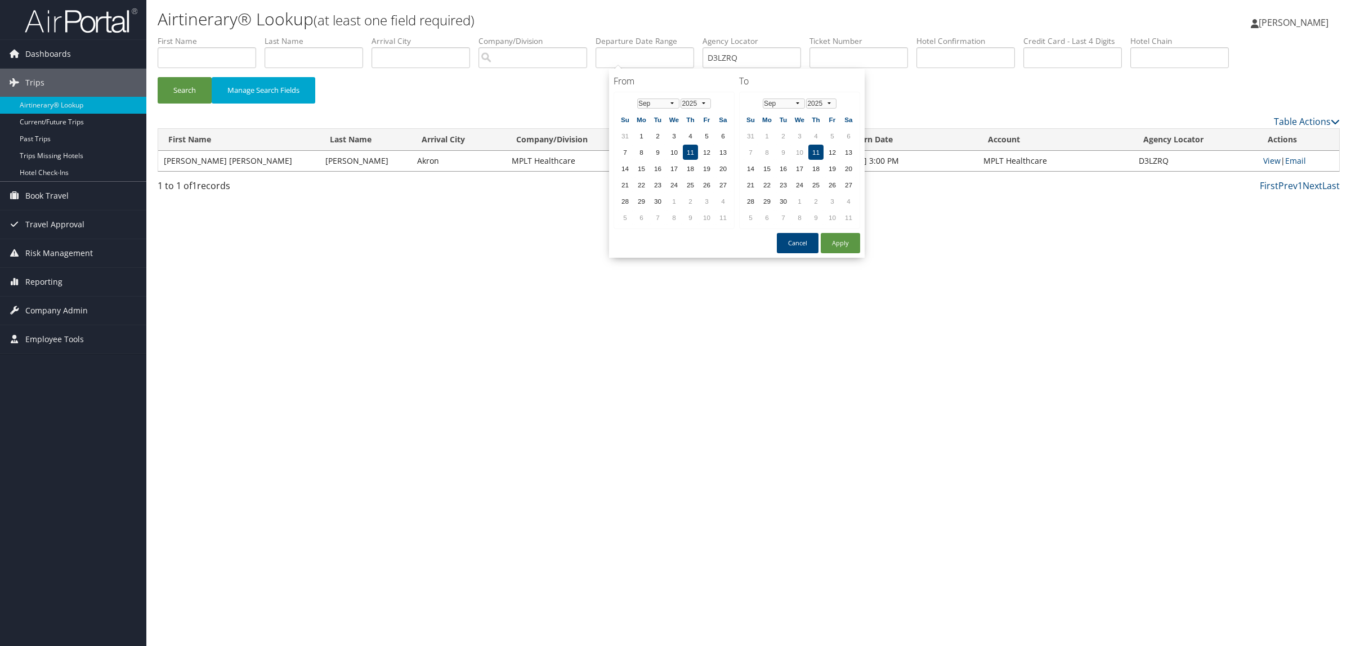
drag, startPoint x: 709, startPoint y: 55, endPoint x: 753, endPoint y: 35, distance: 48.1
click at [746, 26] on h1 "Airtinerary® Lookup (at least one field required)" at bounding box center [552, 19] width 788 height 24
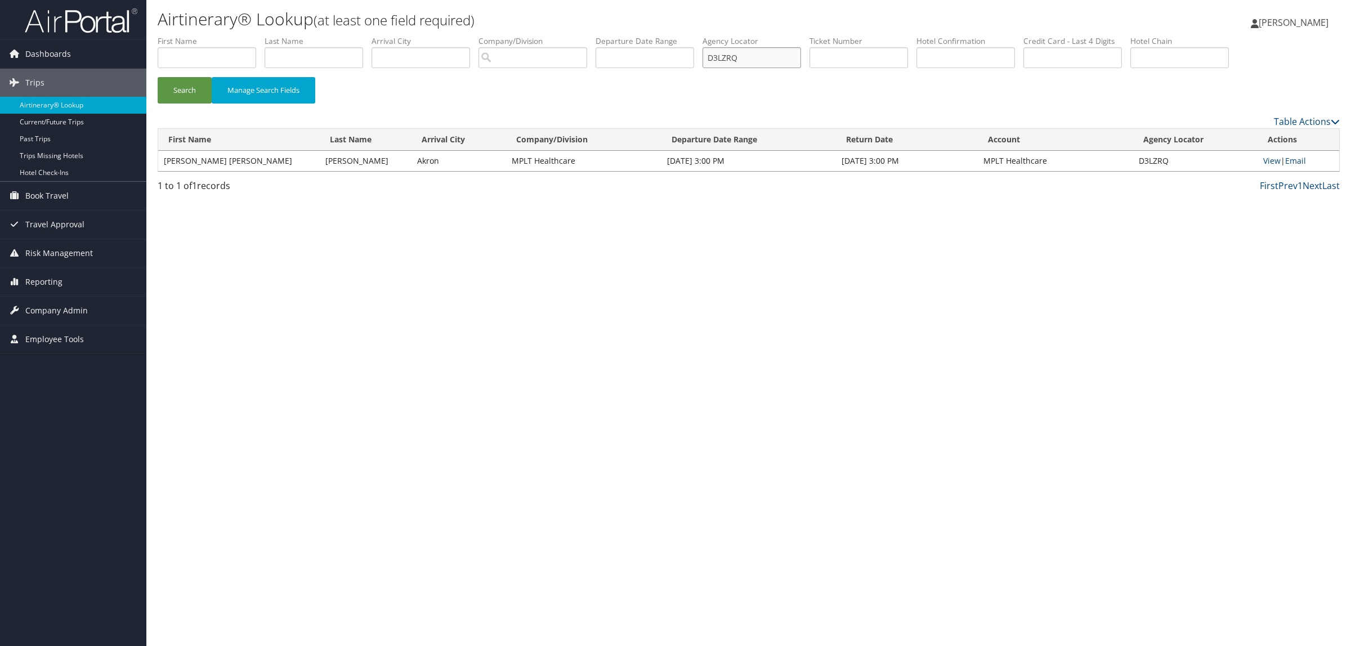
drag, startPoint x: 760, startPoint y: 56, endPoint x: 722, endPoint y: 60, distance: 38.5
click at [722, 60] on input "D3LZRQ" at bounding box center [751, 57] width 99 height 21
paste input "XV5"
type input "D3LXV5"
click at [195, 86] on button "Search" at bounding box center [185, 90] width 54 height 26
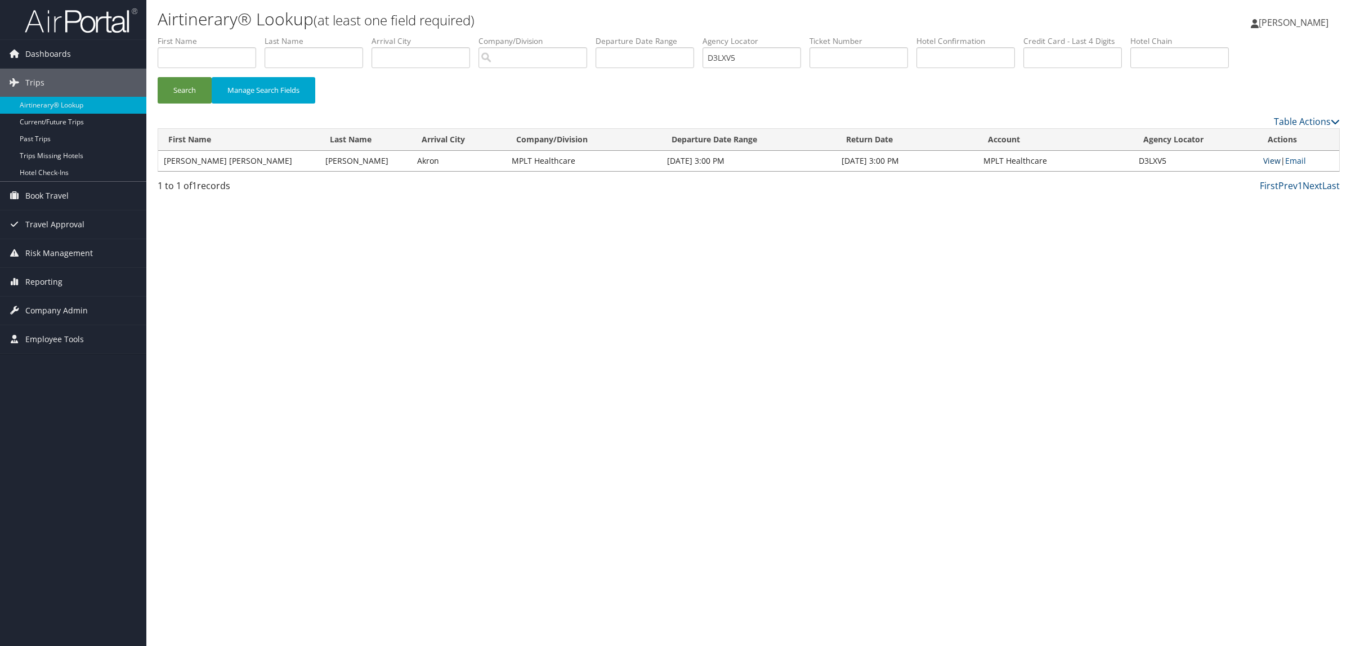
click at [1273, 156] on link "View" at bounding box center [1271, 160] width 17 height 11
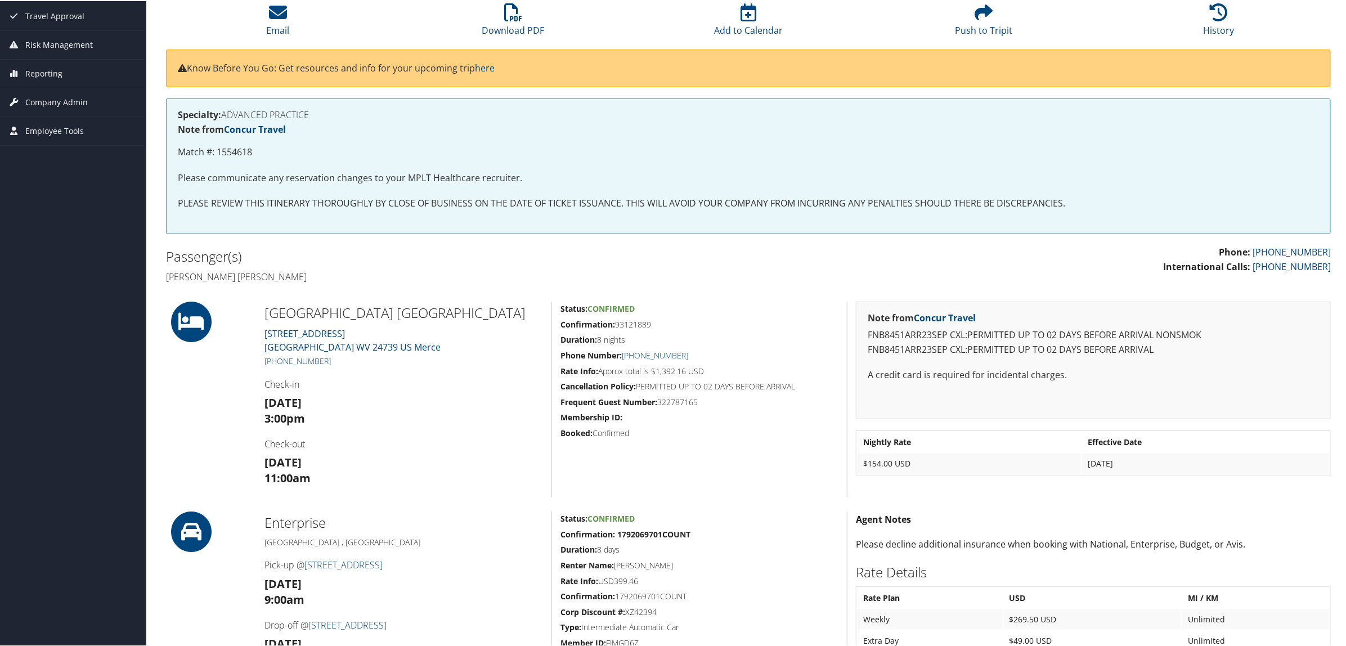
scroll to position [141, 0]
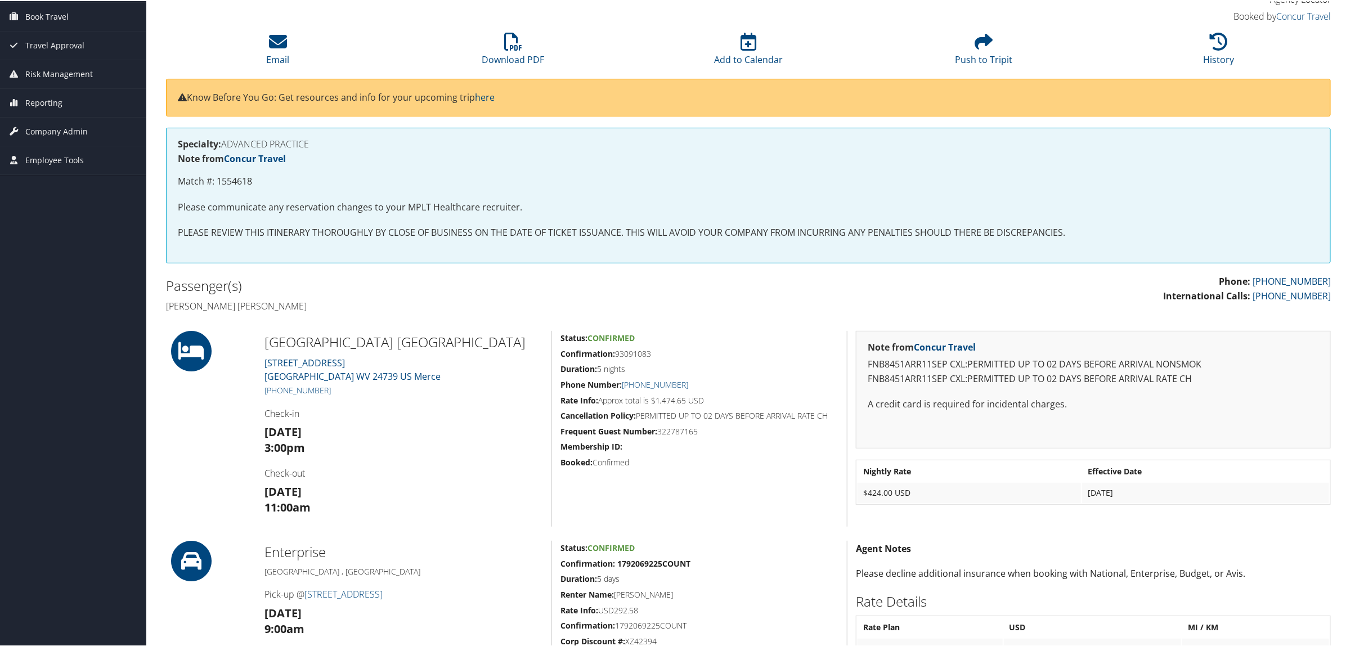
scroll to position [281, 0]
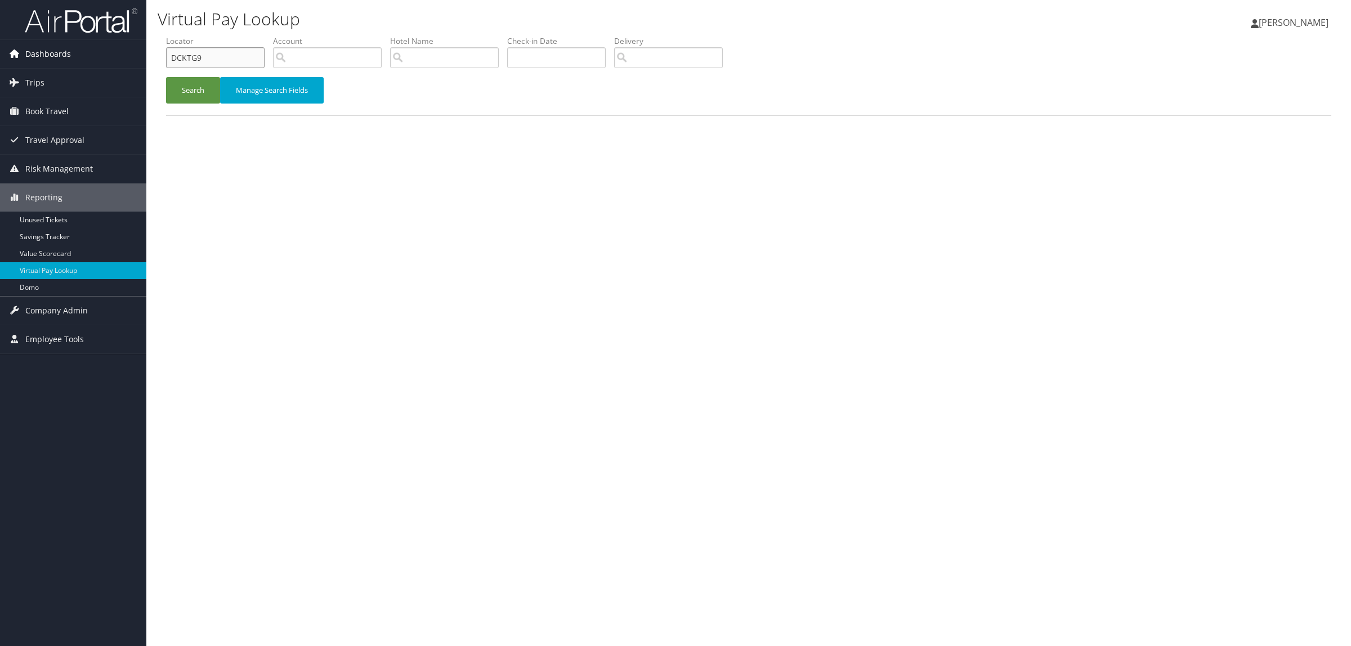
drag, startPoint x: 209, startPoint y: 54, endPoint x: 99, endPoint y: 56, distance: 110.3
click at [99, 56] on div "Dashboards AirPortal 360™ (Manager) AirPortal 360™ (Agent) My Travel Dashboard …" at bounding box center [675, 323] width 1351 height 646
paste input "YVY7"
type input "DCYVY7"
click at [186, 86] on button "Search" at bounding box center [193, 90] width 54 height 26
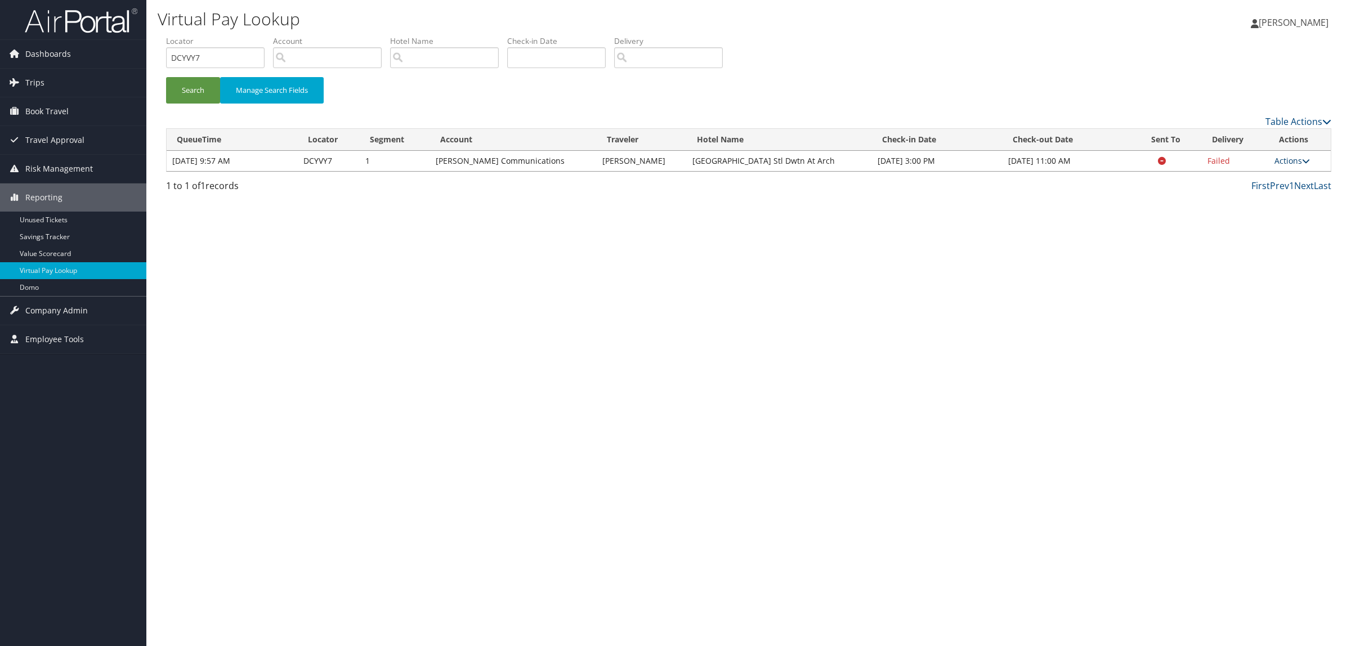
click at [1300, 159] on link "Actions" at bounding box center [1291, 160] width 35 height 11
click at [1275, 204] on link "Logs" at bounding box center [1270, 196] width 71 height 19
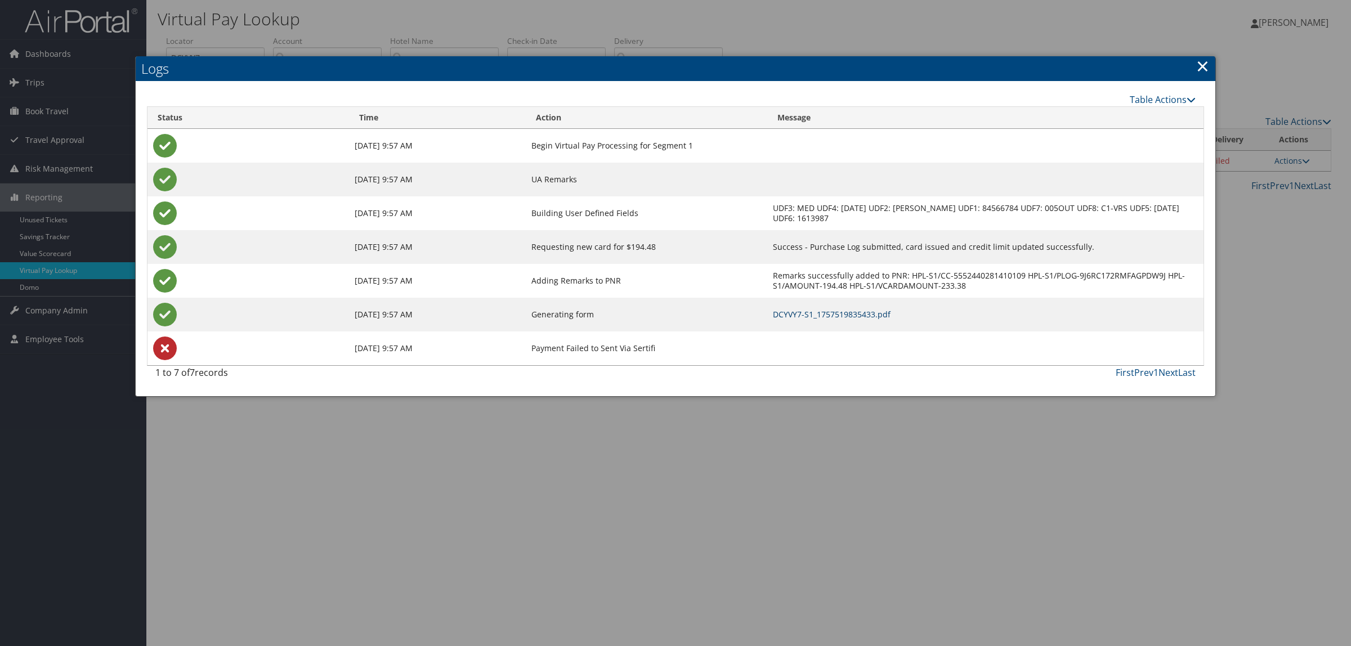
click at [860, 313] on link "DCYVY7-S1_1757519835433.pdf" at bounding box center [832, 314] width 118 height 11
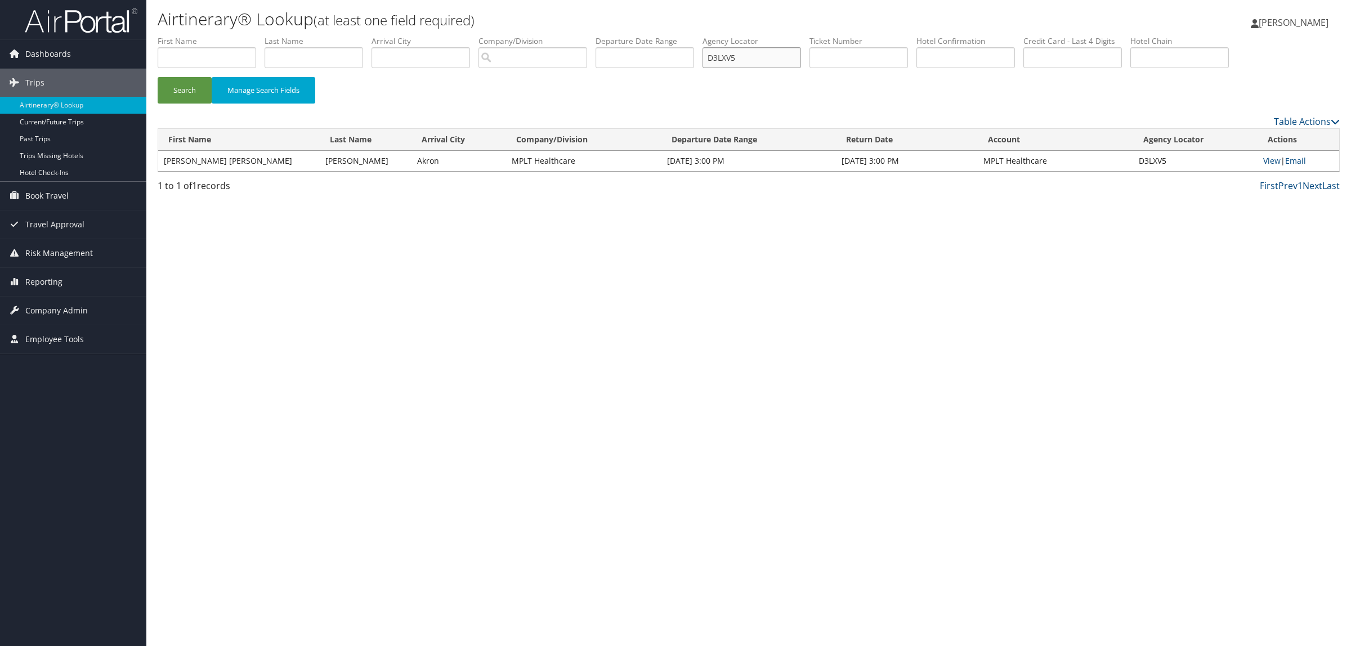
drag, startPoint x: 769, startPoint y: 55, endPoint x: 518, endPoint y: 75, distance: 251.2
click at [570, 35] on ul "First Name Last Name Departure City Arrival City Company/Division Airport/City …" at bounding box center [749, 35] width 1182 height 0
paste input "DBPTH"
type input "DDBPTH"
click at [176, 90] on button "Search" at bounding box center [185, 90] width 54 height 26
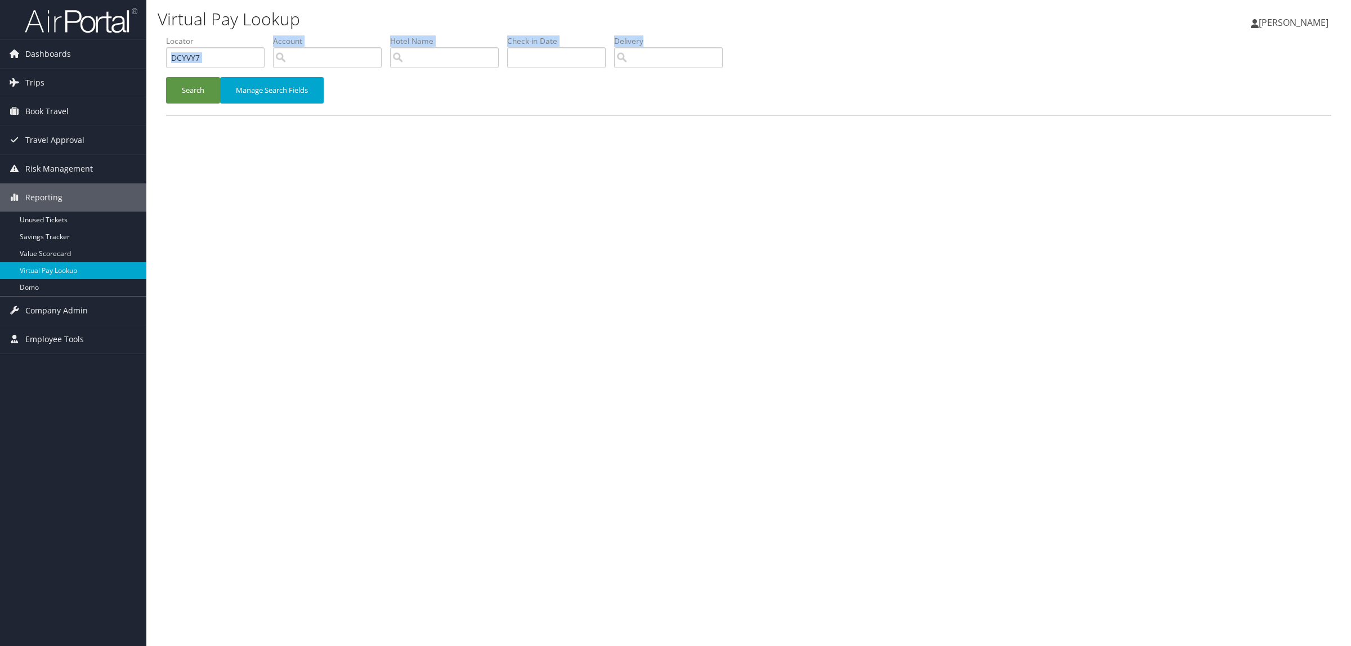
drag, startPoint x: 216, startPoint y: 69, endPoint x: 158, endPoint y: 61, distance: 58.5
click at [166, 61] on form "QueueTime Locator DCYVY7 Segment Account Traveler Hotel Name Check-in Date Chec…" at bounding box center [748, 74] width 1165 height 79
click at [198, 60] on input "DCYVY7" at bounding box center [215, 57] width 99 height 21
drag, startPoint x: 213, startPoint y: 59, endPoint x: 210, endPoint y: 85, distance: 26.0
click at [131, 63] on div "Dashboards AirPortal 360™ (Manager) AirPortal 360™ (Agent) My Travel Dashboard …" at bounding box center [675, 323] width 1351 height 646
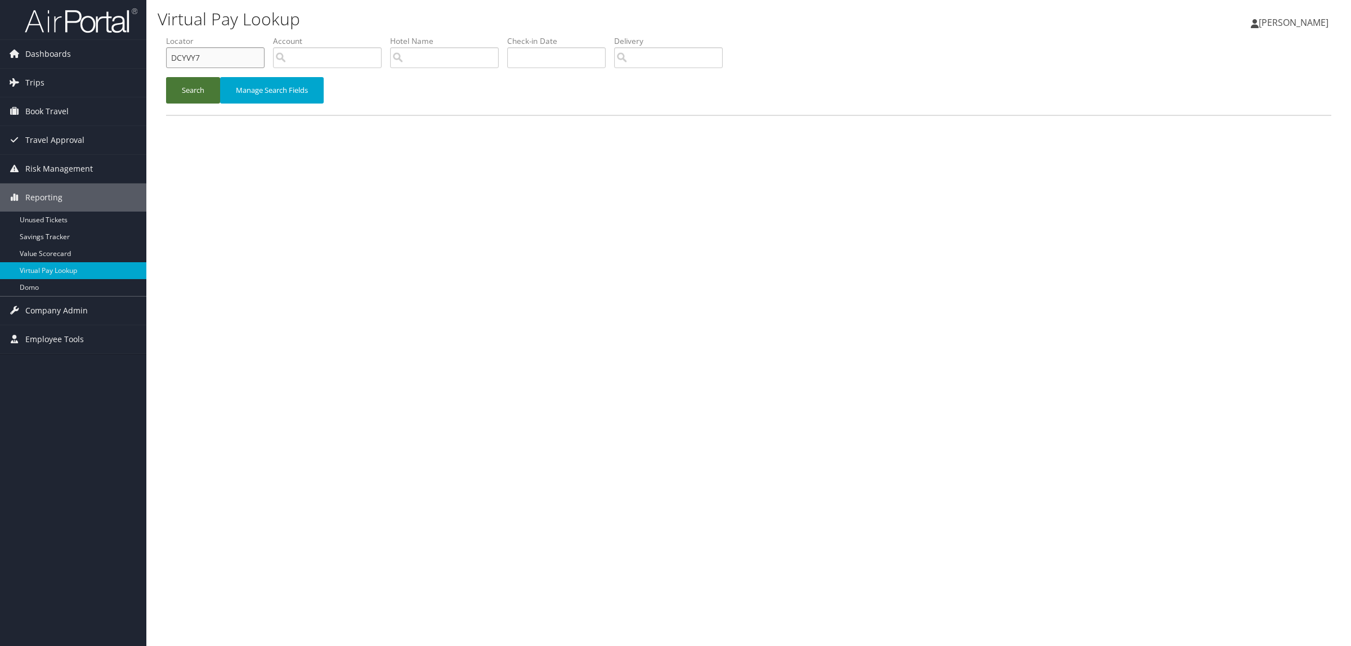
paste input "9ZPW1"
click at [214, 86] on button "Search" at bounding box center [193, 90] width 54 height 26
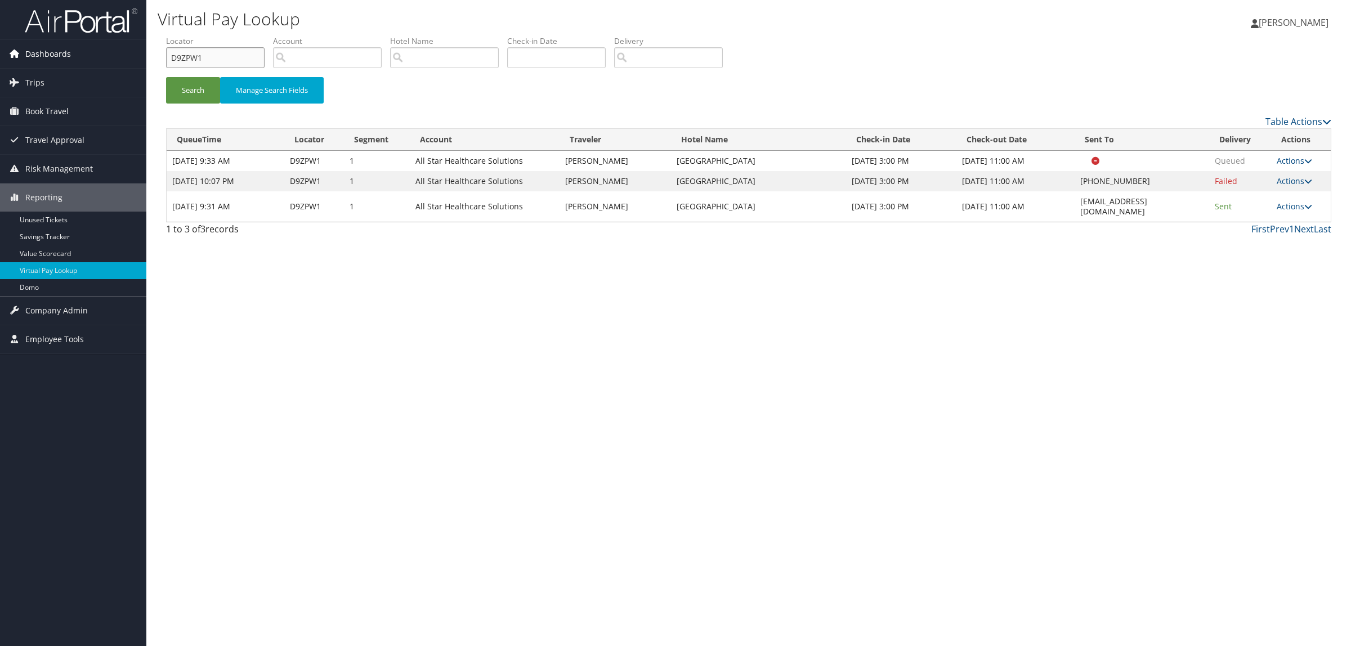
click at [87, 62] on div "Dashboards AirPortal 360™ (Manager) AirPortal 360™ (Agent) My Travel Dashboard …" at bounding box center [675, 323] width 1351 height 646
paste input "3819N"
type input "D3819N"
click at [204, 88] on button "Search" at bounding box center [193, 90] width 54 height 26
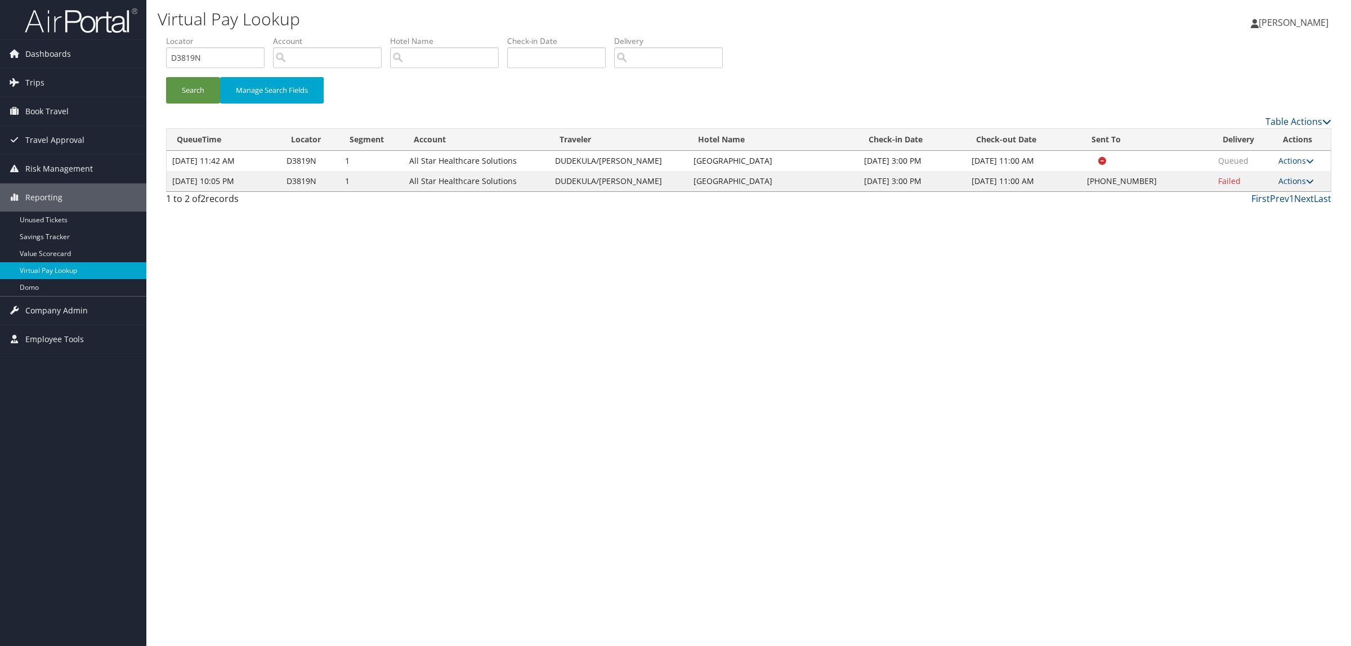
click at [1290, 178] on link "Actions" at bounding box center [1295, 181] width 35 height 11
click at [1263, 214] on link "Logs" at bounding box center [1261, 216] width 96 height 19
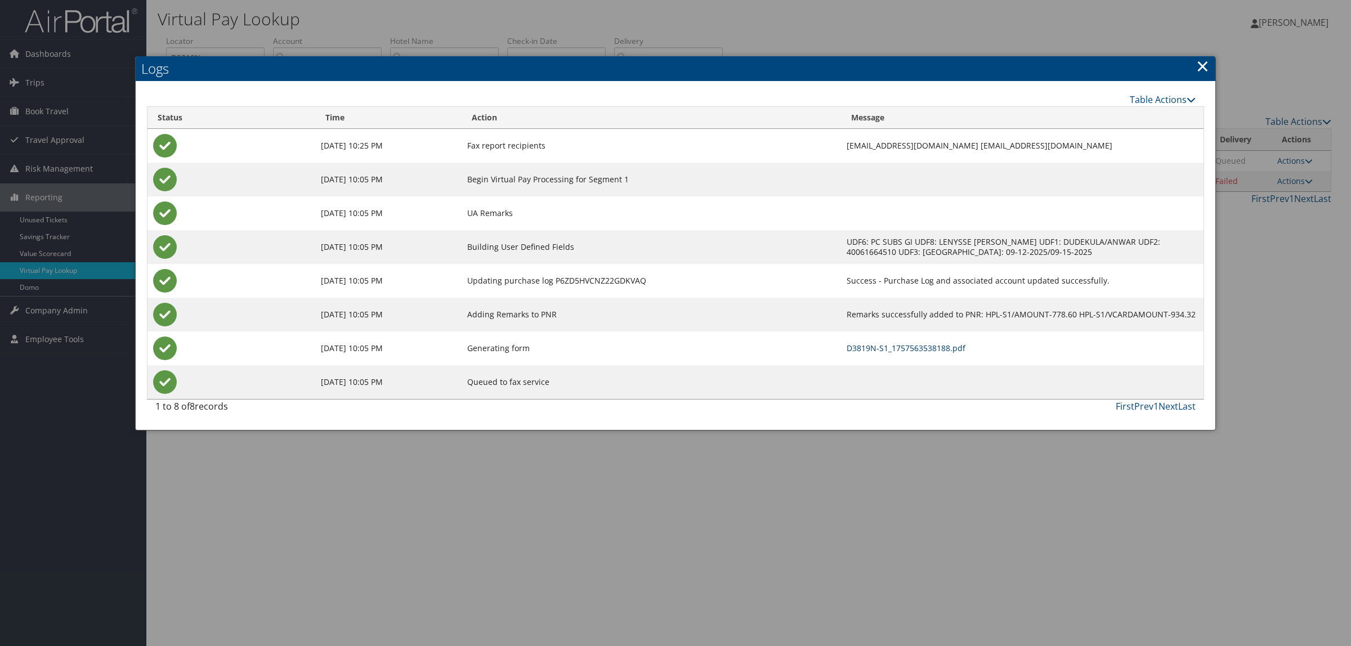
click at [847, 351] on link "D3819N-S1_1757563538188.pdf" at bounding box center [906, 348] width 119 height 11
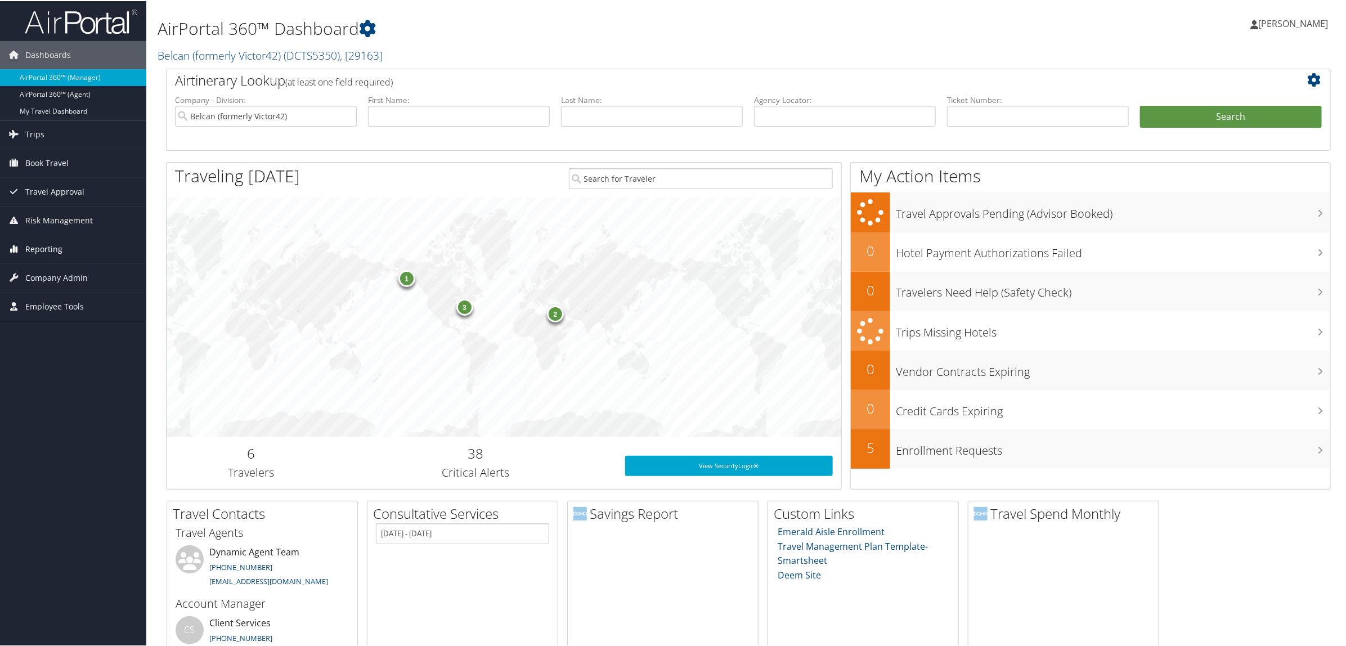
click at [33, 250] on span "Reporting" at bounding box center [43, 248] width 37 height 28
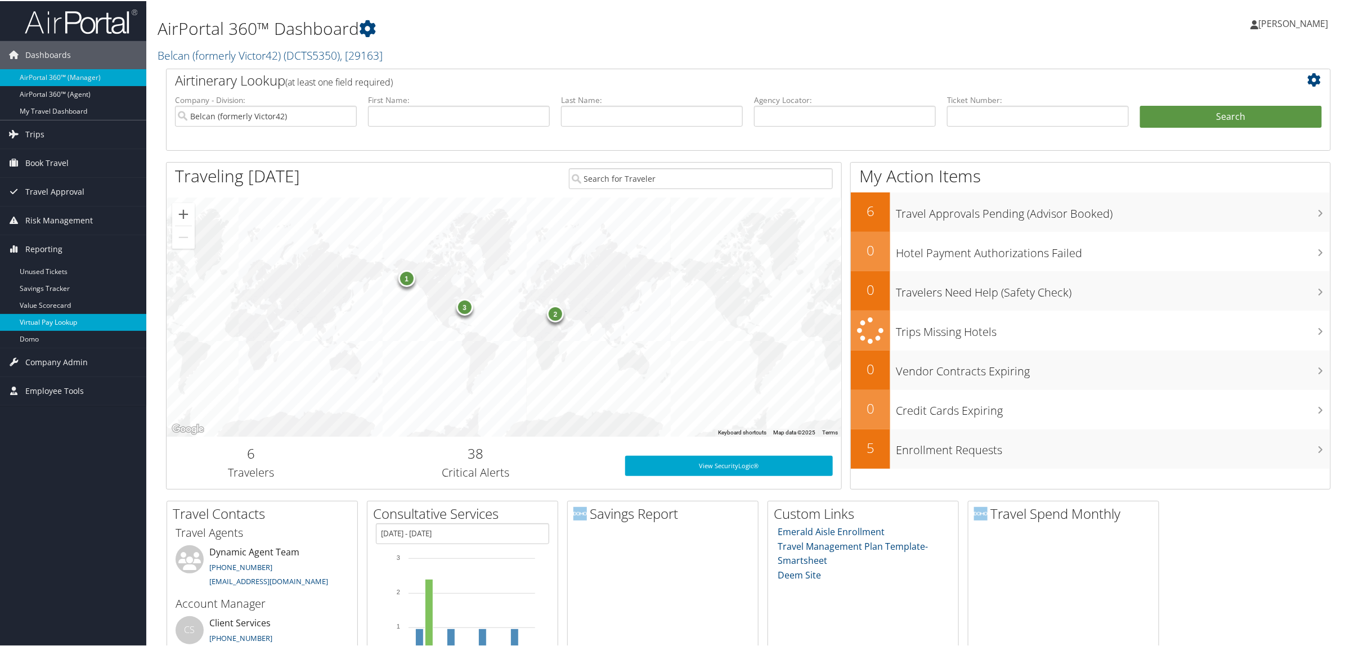
click at [79, 316] on link "Virtual Pay Lookup" at bounding box center [73, 321] width 146 height 17
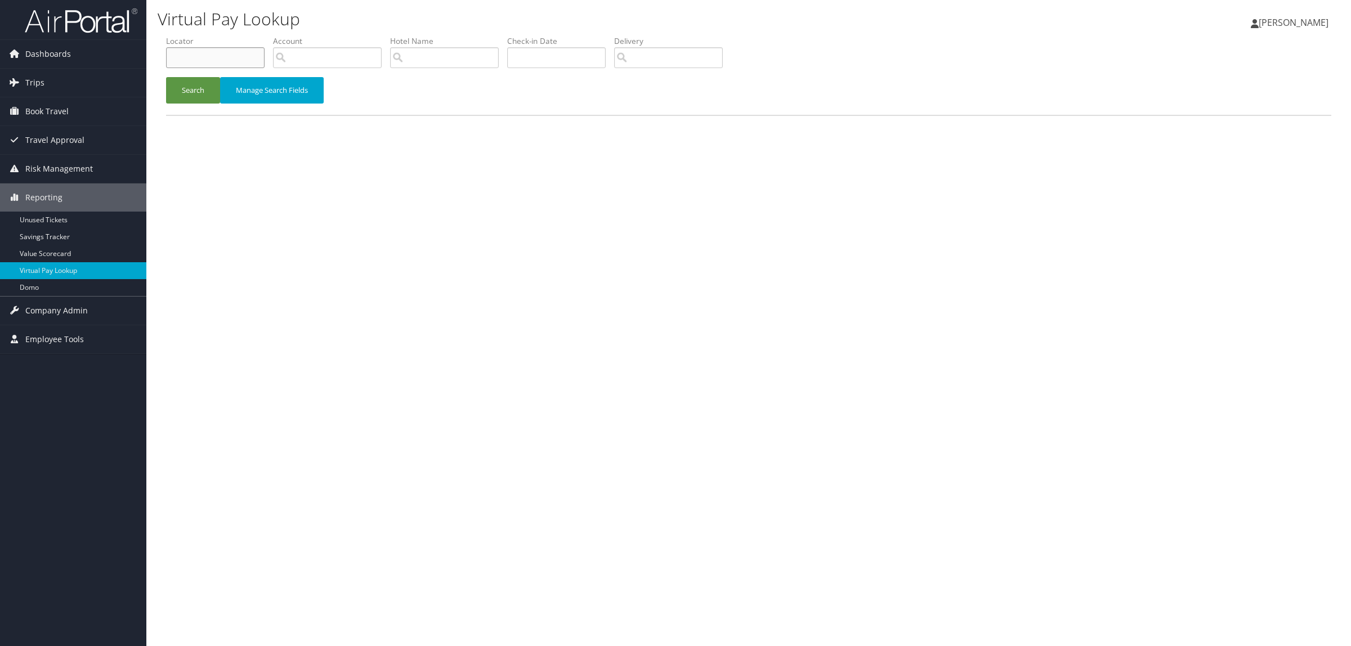
click at [231, 61] on input "text" at bounding box center [215, 57] width 99 height 21
paste input "D9ZPW1"
click at [202, 90] on button "Search" at bounding box center [193, 90] width 54 height 26
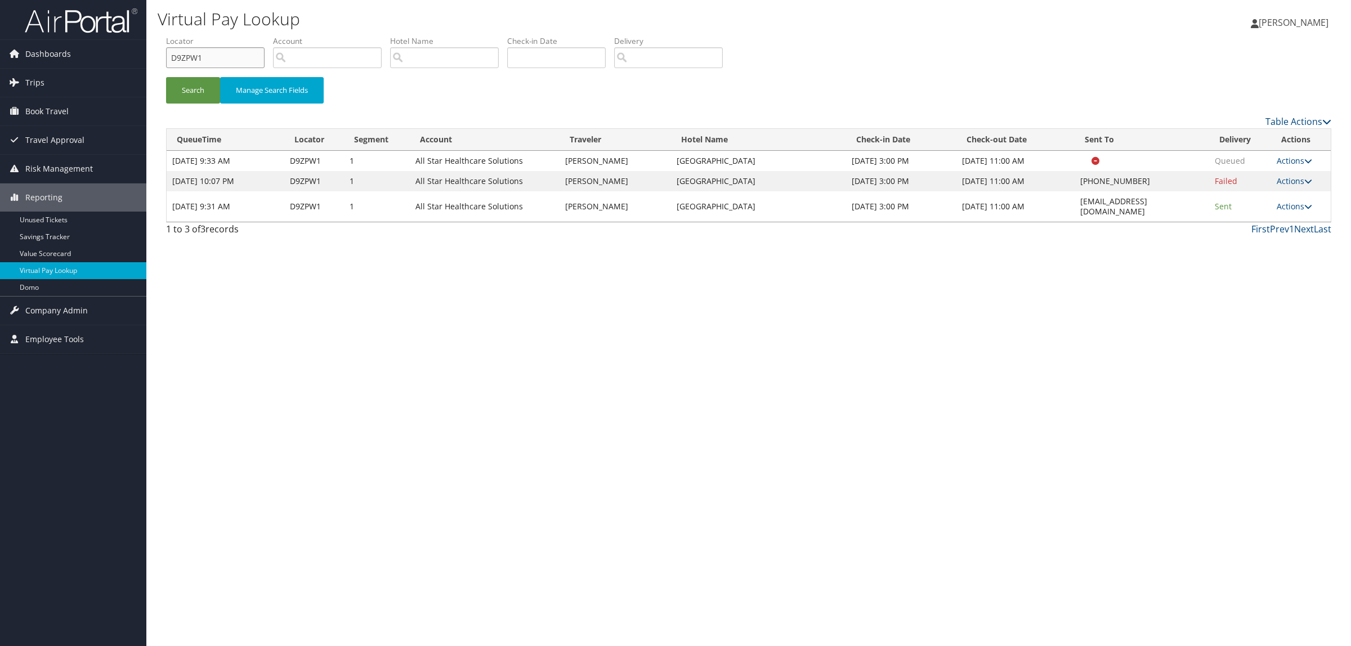
drag, startPoint x: 209, startPoint y: 60, endPoint x: 169, endPoint y: 65, distance: 39.8
click at [166, 60] on form "QueueTime Locator D9ZPW1 Segment Account Traveler Hotel Name Check-in Date Chec…" at bounding box center [748, 74] width 1165 height 79
paste input "B0ZTG"
type input "DB0ZTG"
click at [186, 74] on li "Locator DB0ZTG" at bounding box center [219, 55] width 107 height 41
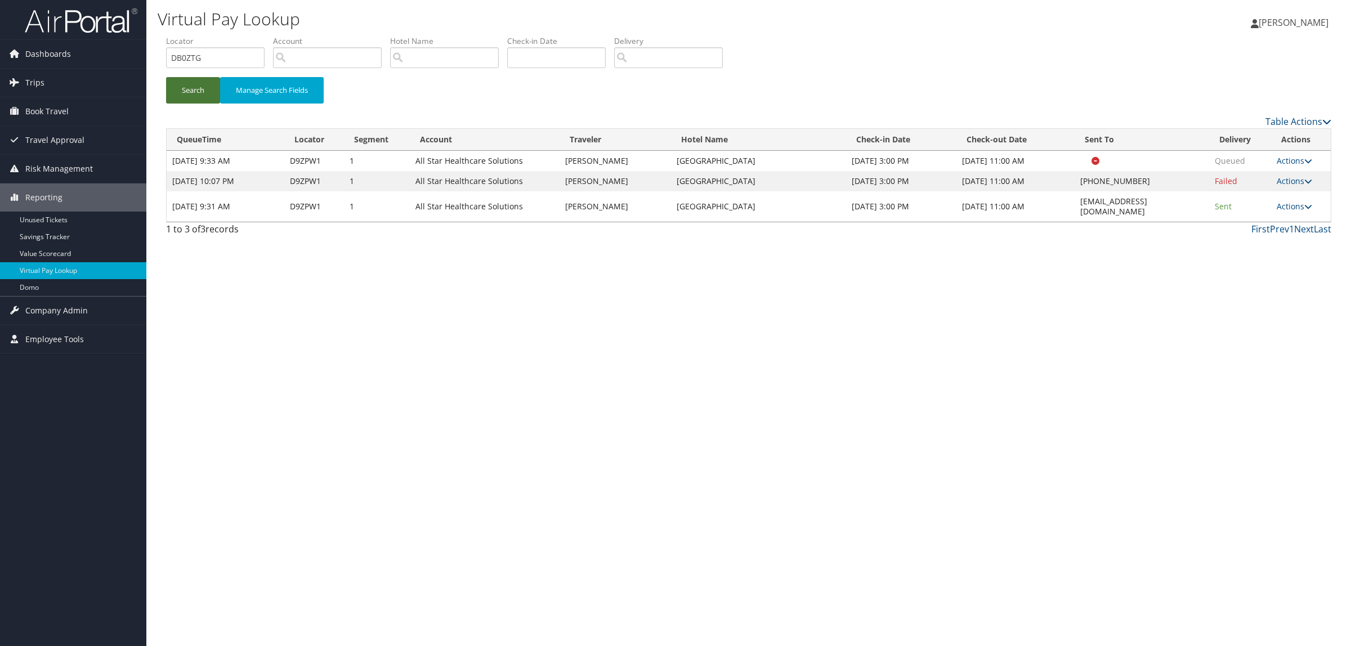
click at [183, 82] on button "Search" at bounding box center [193, 90] width 54 height 26
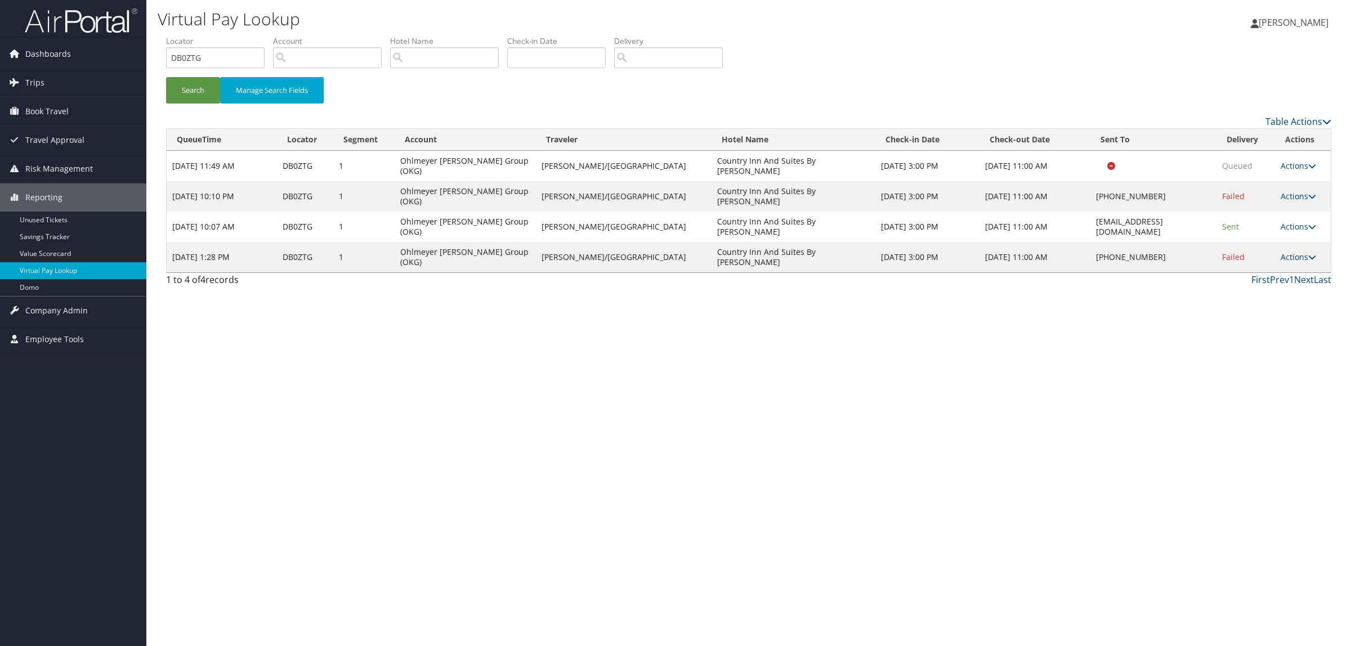
click at [1290, 252] on link "Actions" at bounding box center [1298, 257] width 35 height 11
click at [1278, 254] on link "Logs" at bounding box center [1263, 257] width 96 height 19
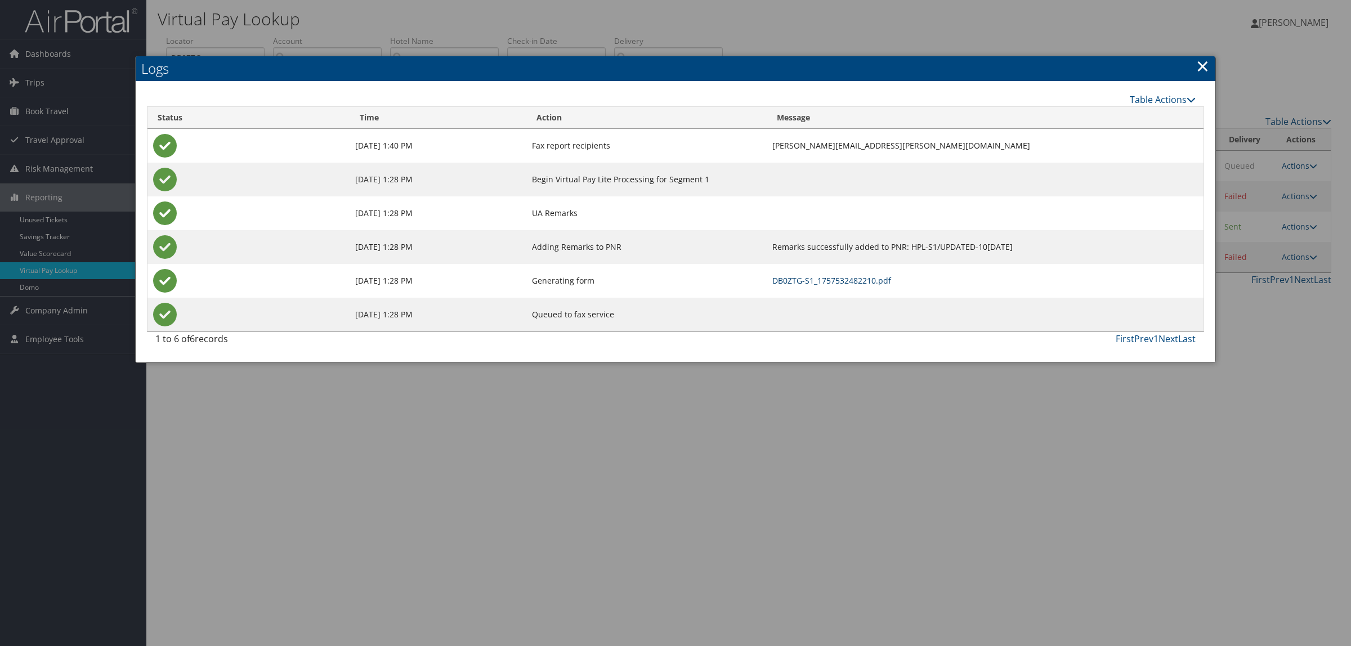
click at [772, 276] on link "DB0ZTG-S1_1757532482210.pdf" at bounding box center [831, 280] width 119 height 11
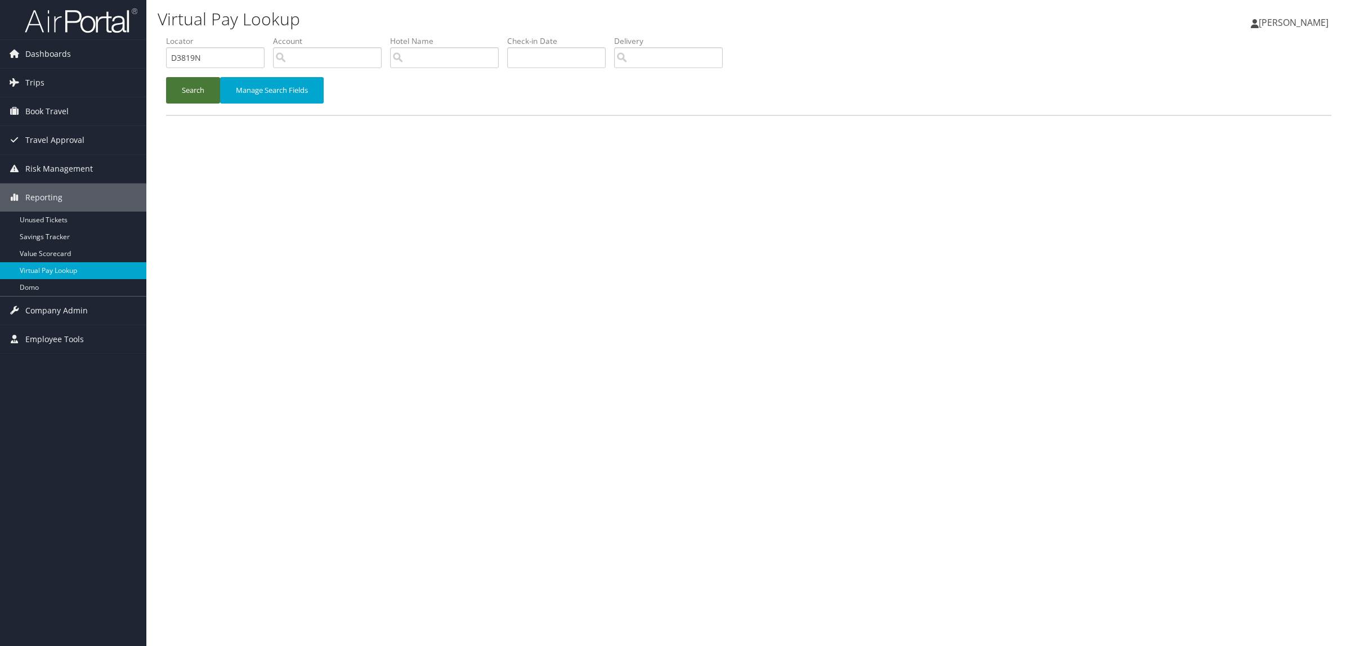
click at [187, 100] on button "Search" at bounding box center [193, 90] width 54 height 26
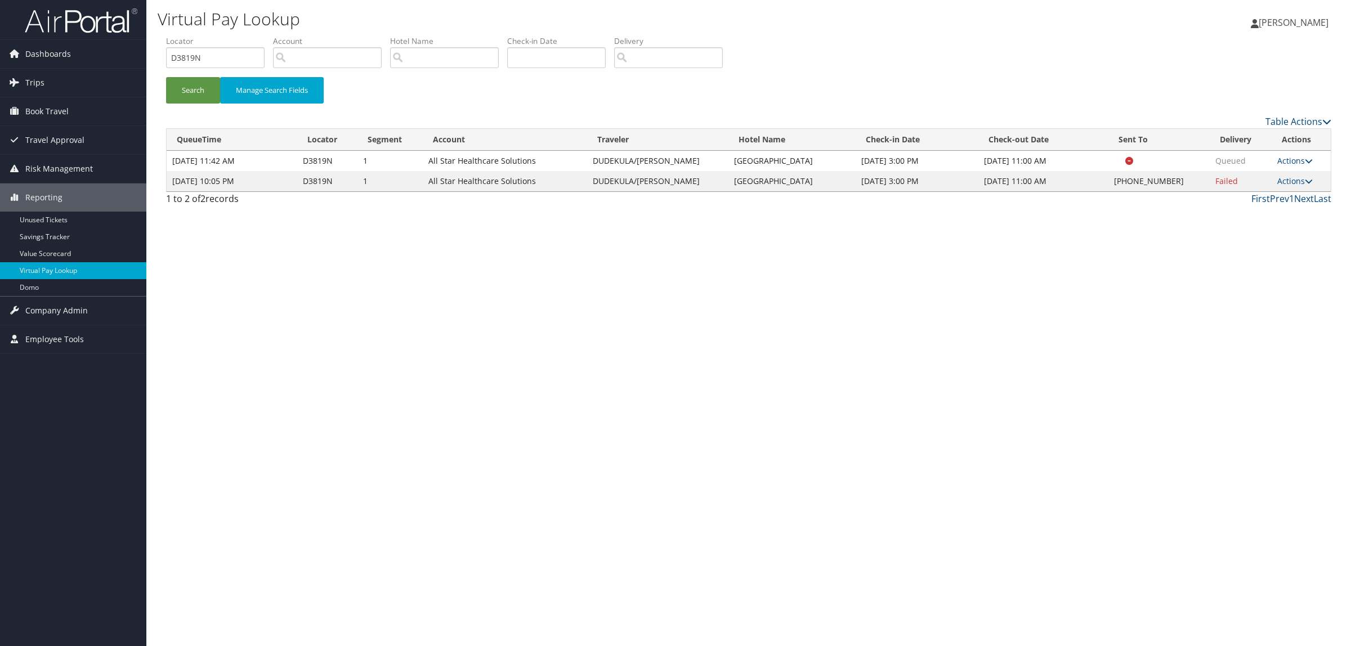
drag, startPoint x: 719, startPoint y: 180, endPoint x: 799, endPoint y: 181, distance: 80.5
click at [799, 181] on td "[GEOGRAPHIC_DATA]" at bounding box center [791, 181] width 127 height 20
copy td "[GEOGRAPHIC_DATA]"
click at [764, 235] on div "Virtual Pay Lookup [PERSON_NAME] [PERSON_NAME] My Settings Travel Agency Contac…" at bounding box center [748, 323] width 1205 height 646
click at [1300, 179] on link "Actions" at bounding box center [1294, 181] width 35 height 11
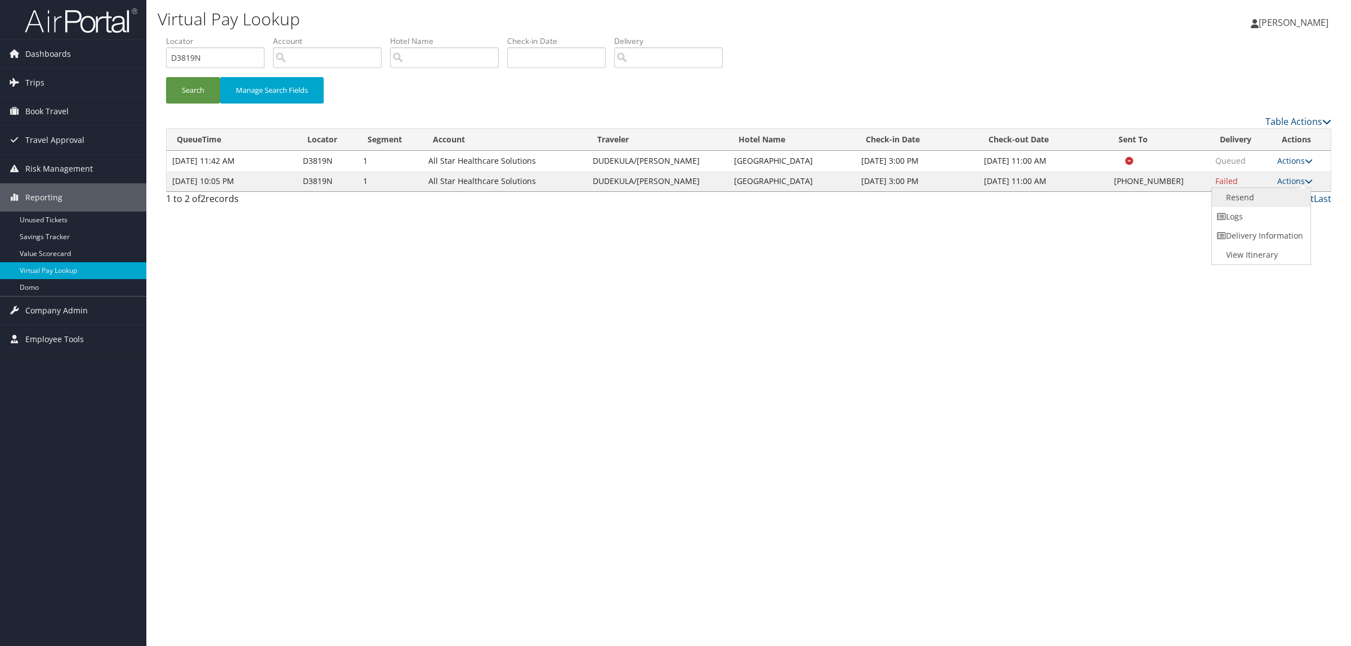
click at [1248, 200] on link "Resend" at bounding box center [1260, 197] width 96 height 19
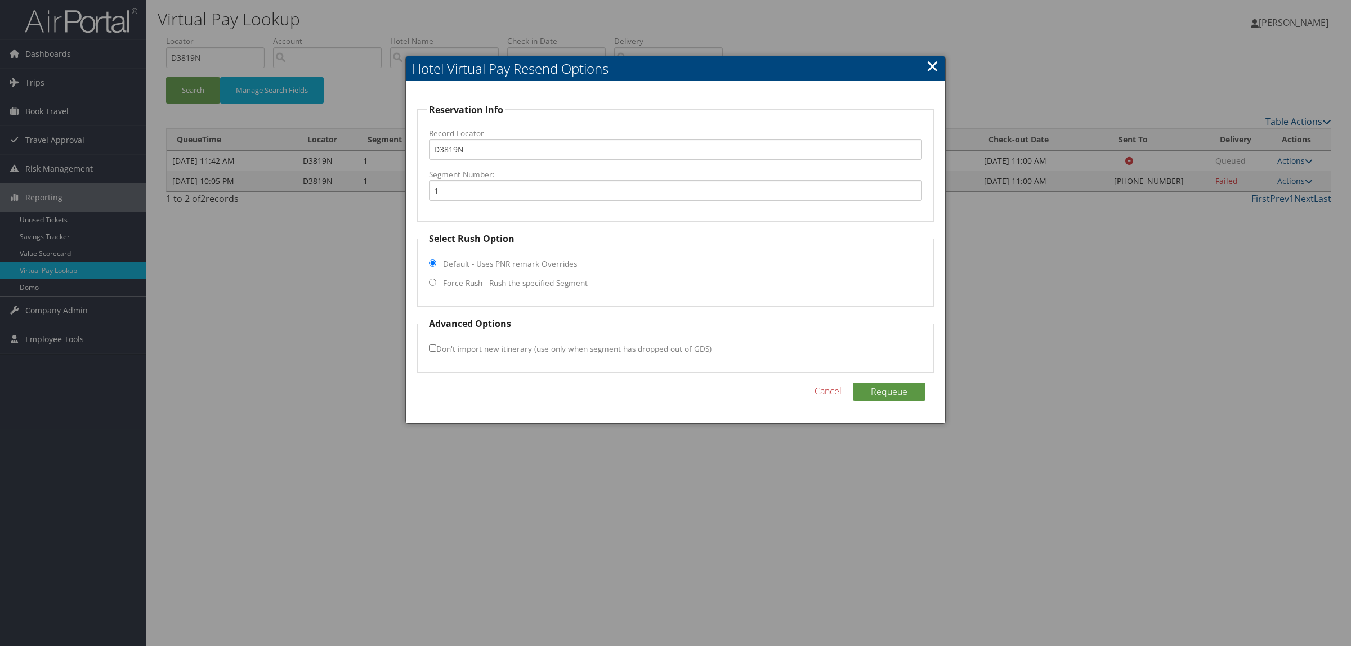
click at [490, 283] on label "Force Rush - Rush the specified Segment" at bounding box center [515, 282] width 145 height 11
click at [436, 283] on input "Force Rush - Rush the specified Segment" at bounding box center [432, 282] width 7 height 7
radio input "true"
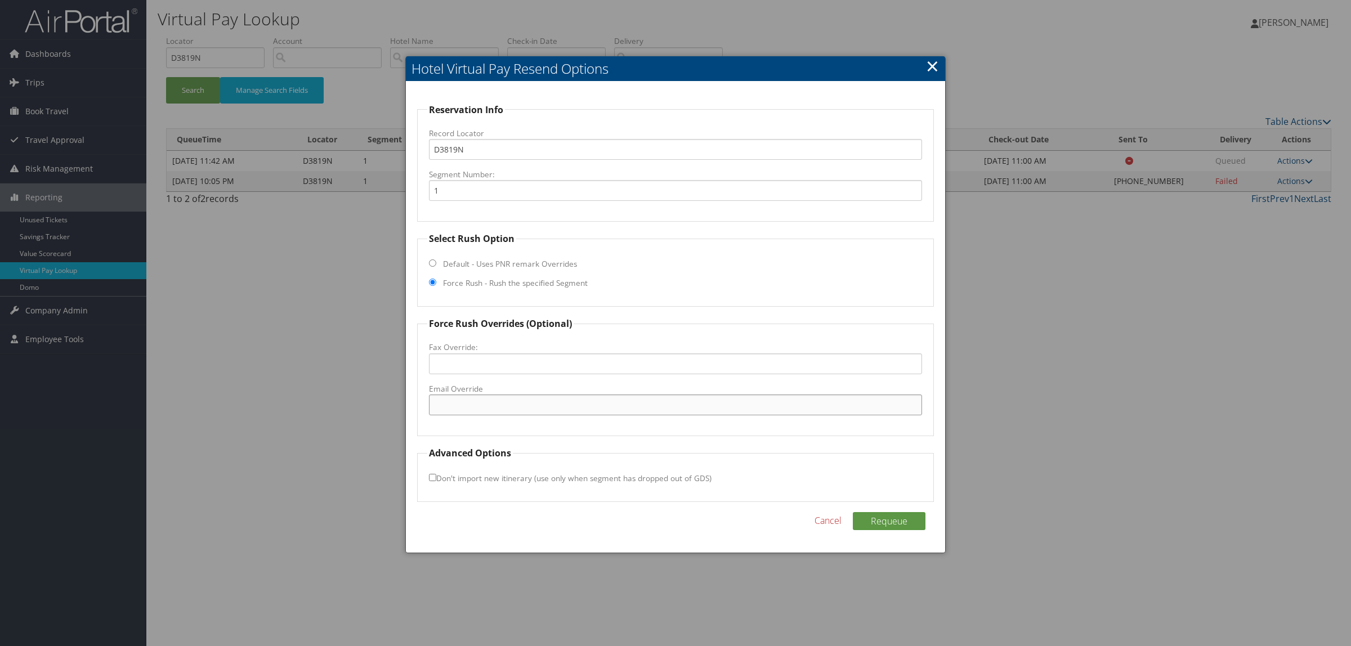
paste input ""[EMAIL_ADDRESS][DOMAIN_NAME]" <[EMAIL_ADDRESS][DOMAIN_NAME]>"
drag, startPoint x: 572, startPoint y: 408, endPoint x: 686, endPoint y: 404, distance: 113.8
click at [686, 404] on input ""[EMAIL_ADDRESS][DOMAIN_NAME]" <[EMAIL_ADDRESS][DOMAIN_NAME]>" at bounding box center [675, 405] width 493 height 21
drag, startPoint x: 437, startPoint y: 403, endPoint x: 731, endPoint y: 484, distance: 304.2
click at [405, 404] on div "Hotel Virtual Pay Resend Options Reservation Info Record Locator D3819N Segment…" at bounding box center [675, 304] width 540 height 497
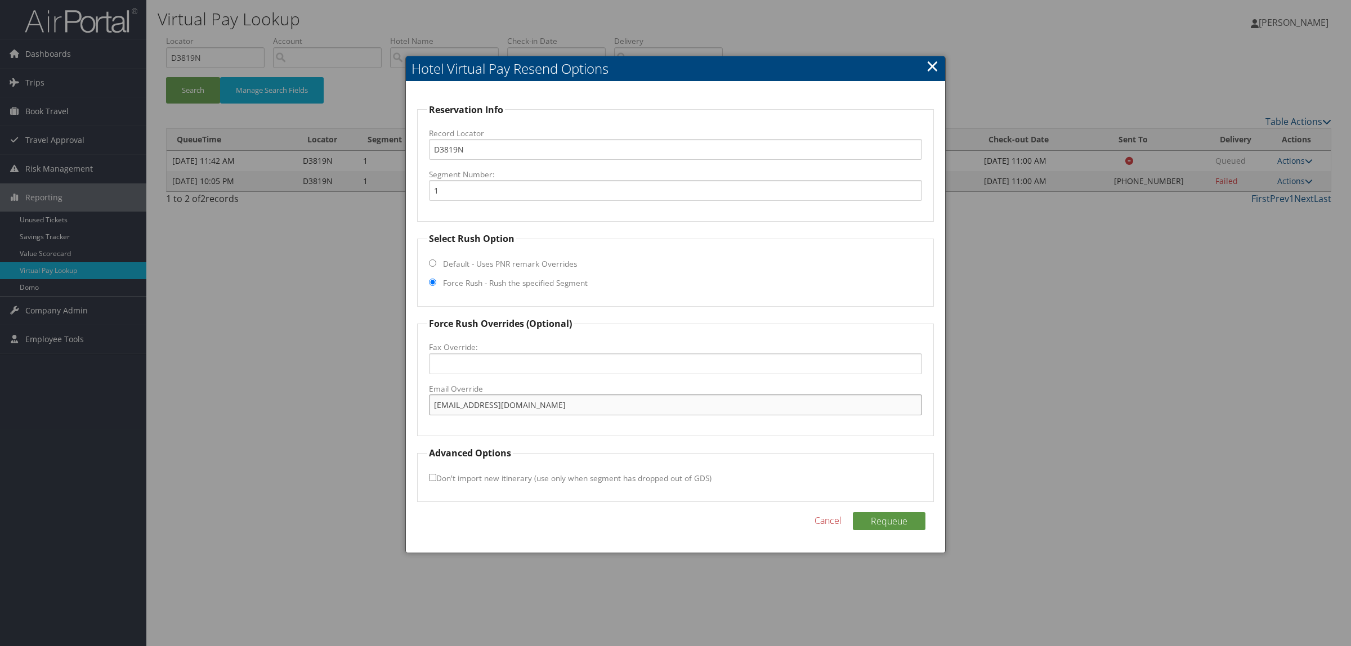
type input "[EMAIL_ADDRESS][DOMAIN_NAME]"
click at [914, 511] on div "Reservation Info Record Locator D3819N Segment Number: 1 Select Rush Option Def…" at bounding box center [675, 318] width 539 height 472
click at [910, 518] on button "Requeue" at bounding box center [889, 521] width 73 height 18
